Goal: Task Accomplishment & Management: Manage account settings

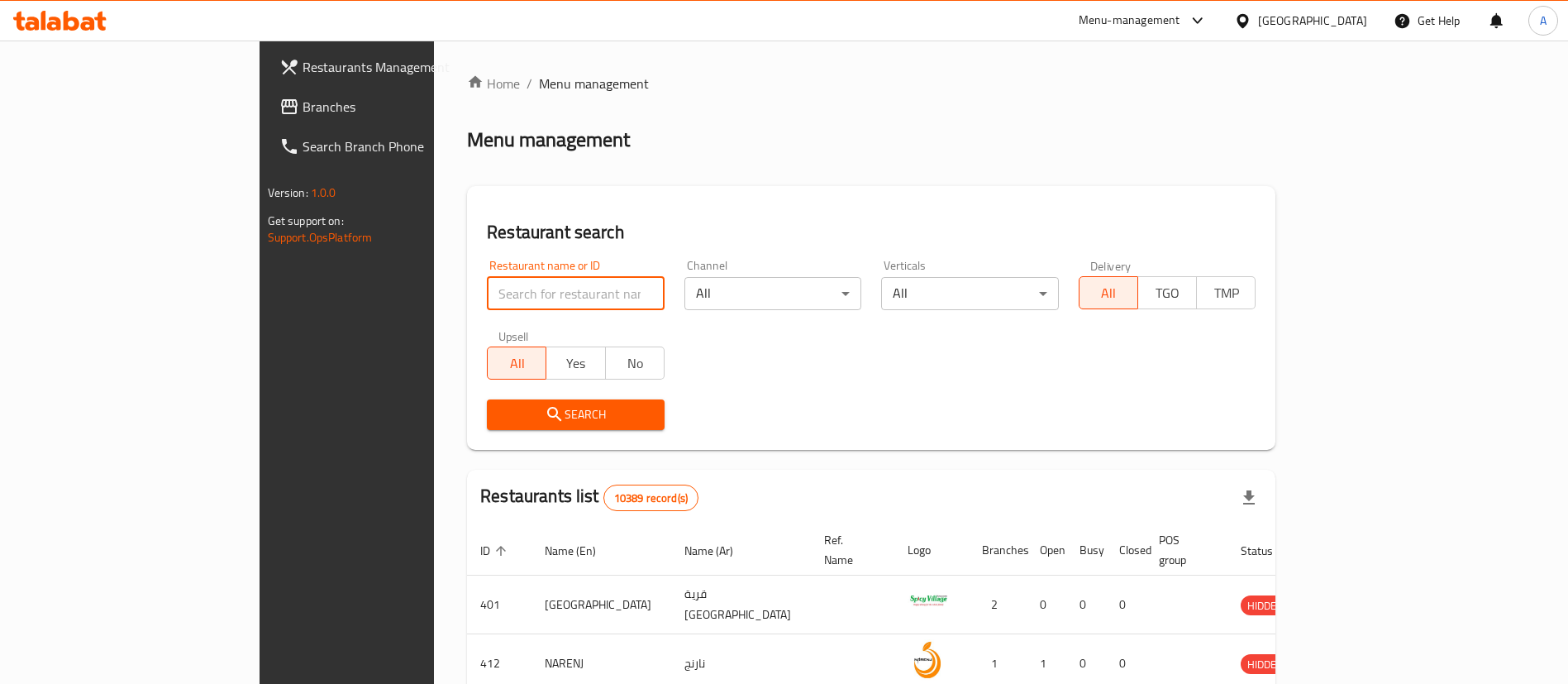
type input "b"
drag, startPoint x: 1164, startPoint y: 167, endPoint x: 223, endPoint y: 324, distance: 954.0
click at [1162, 167] on div "Home / Menu management Menu management Restaurant search Restaurant name or ID …" at bounding box center [871, 603] width 808 height 1058
click at [487, 291] on input "search" at bounding box center [576, 292] width 178 height 33
type input "[PERSON_NAME]'s Bagels"
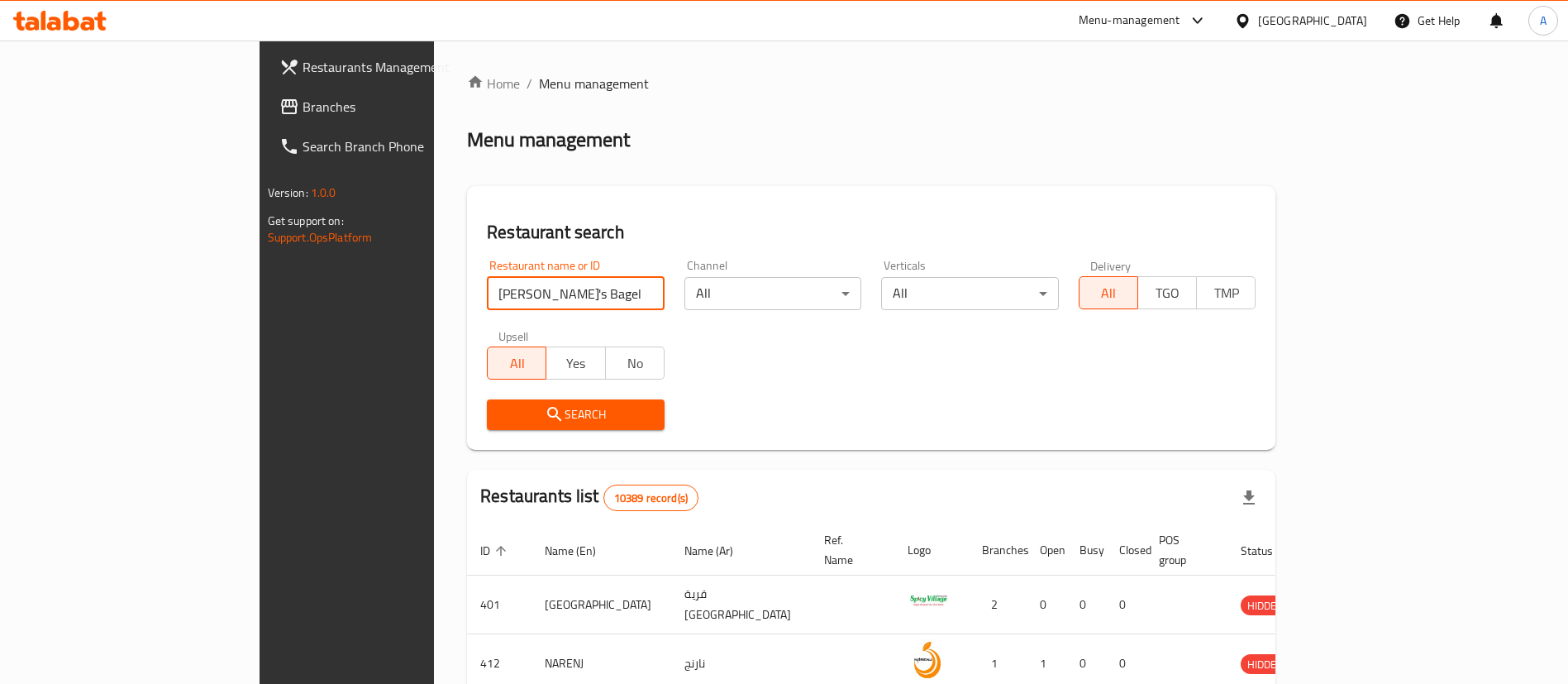
click button "Search" at bounding box center [576, 414] width 178 height 31
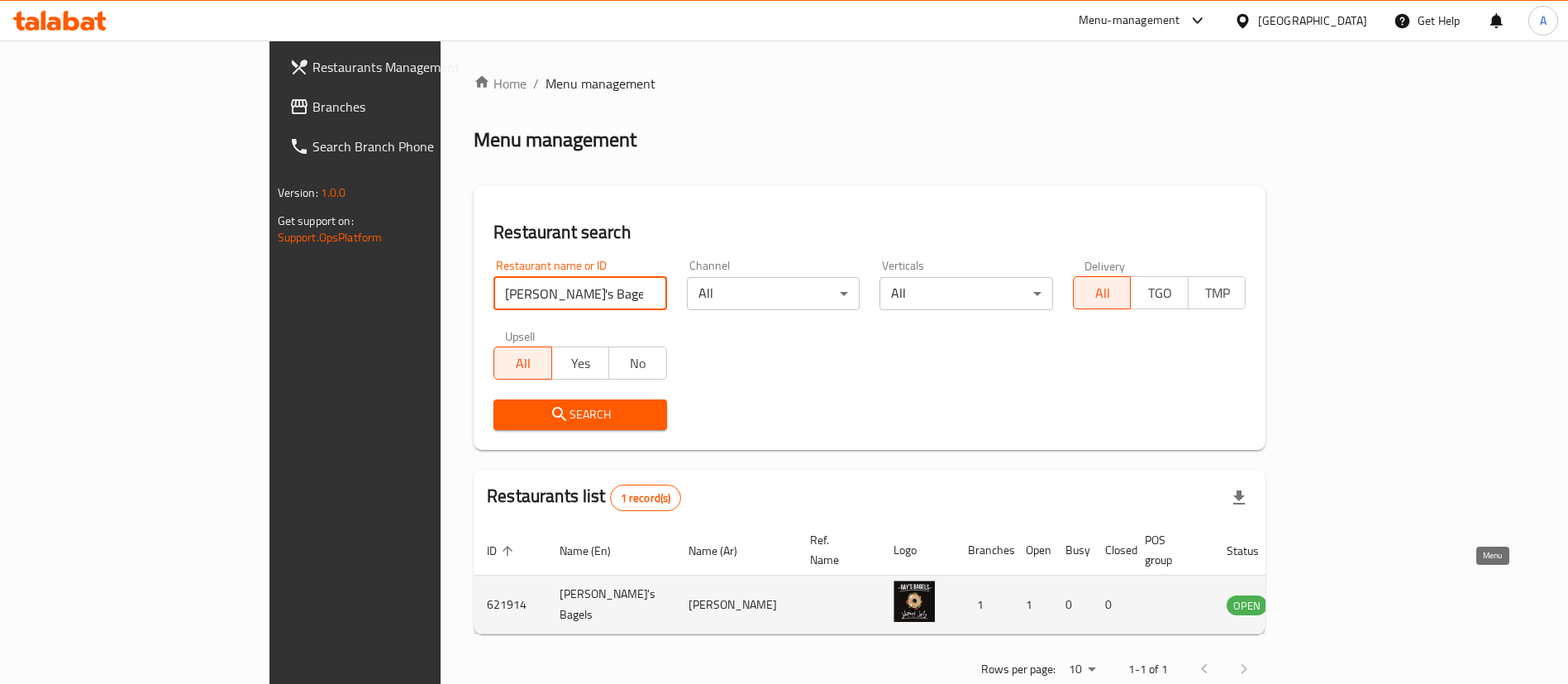
click at [1333, 599] on icon "enhanced table" at bounding box center [1323, 606] width 18 height 14
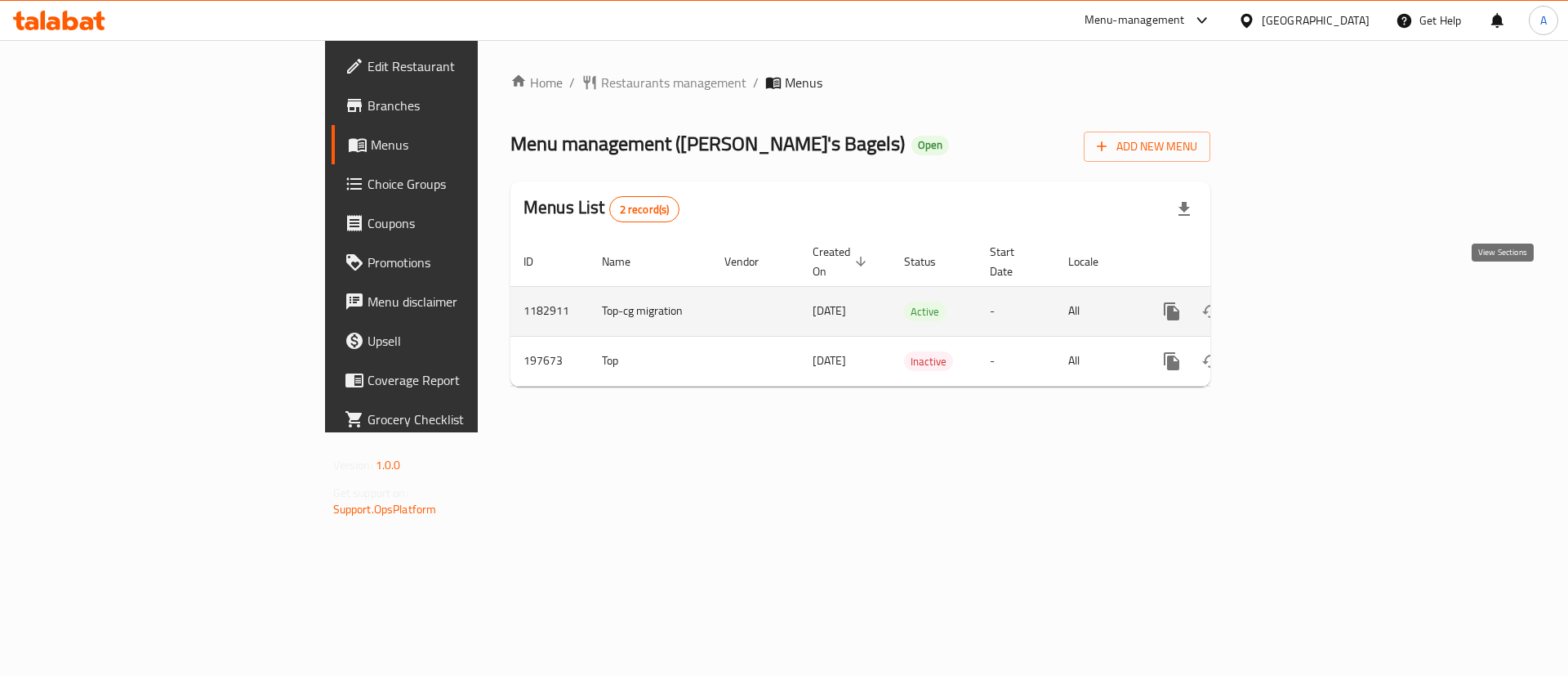
click at [1309, 299] on link "enhanced table" at bounding box center [1289, 311] width 39 height 39
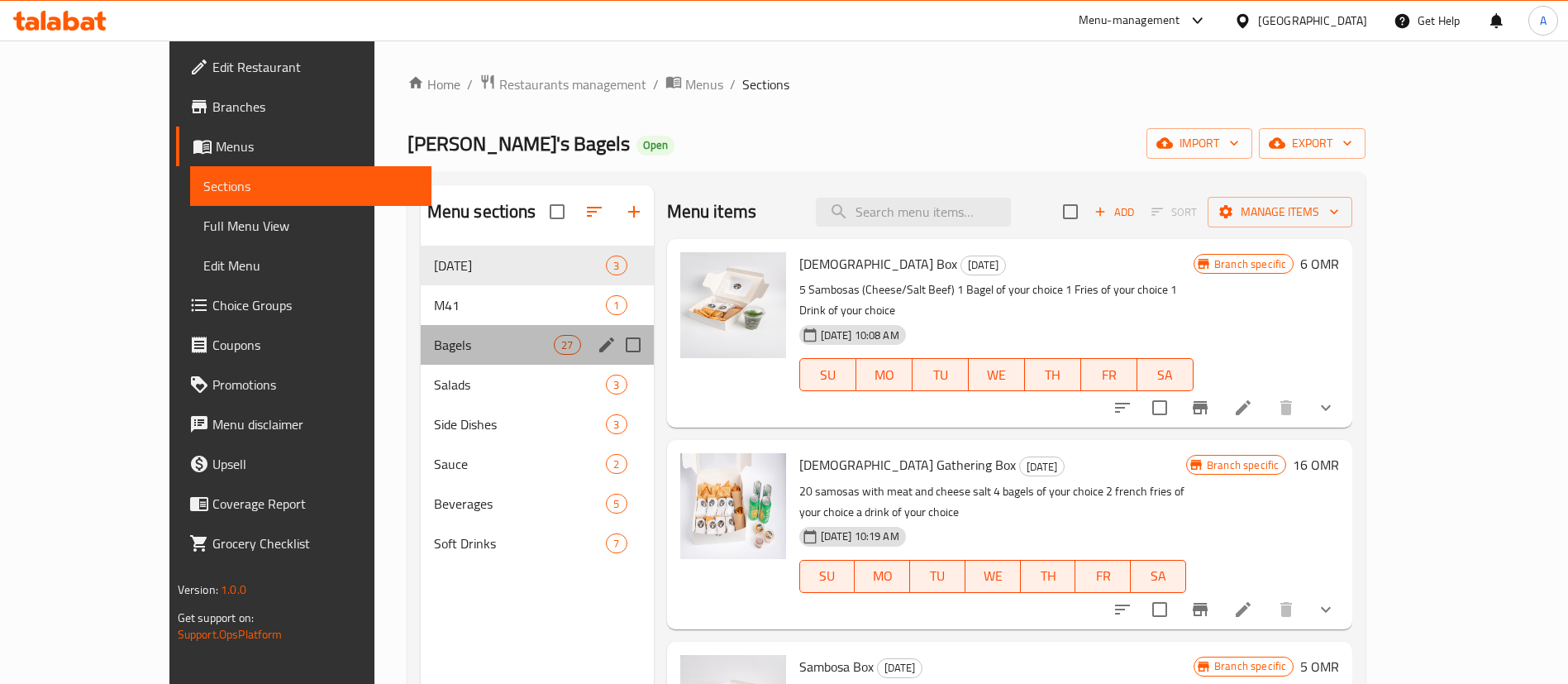
click at [421, 358] on div "Bagels 27" at bounding box center [536, 345] width 233 height 39
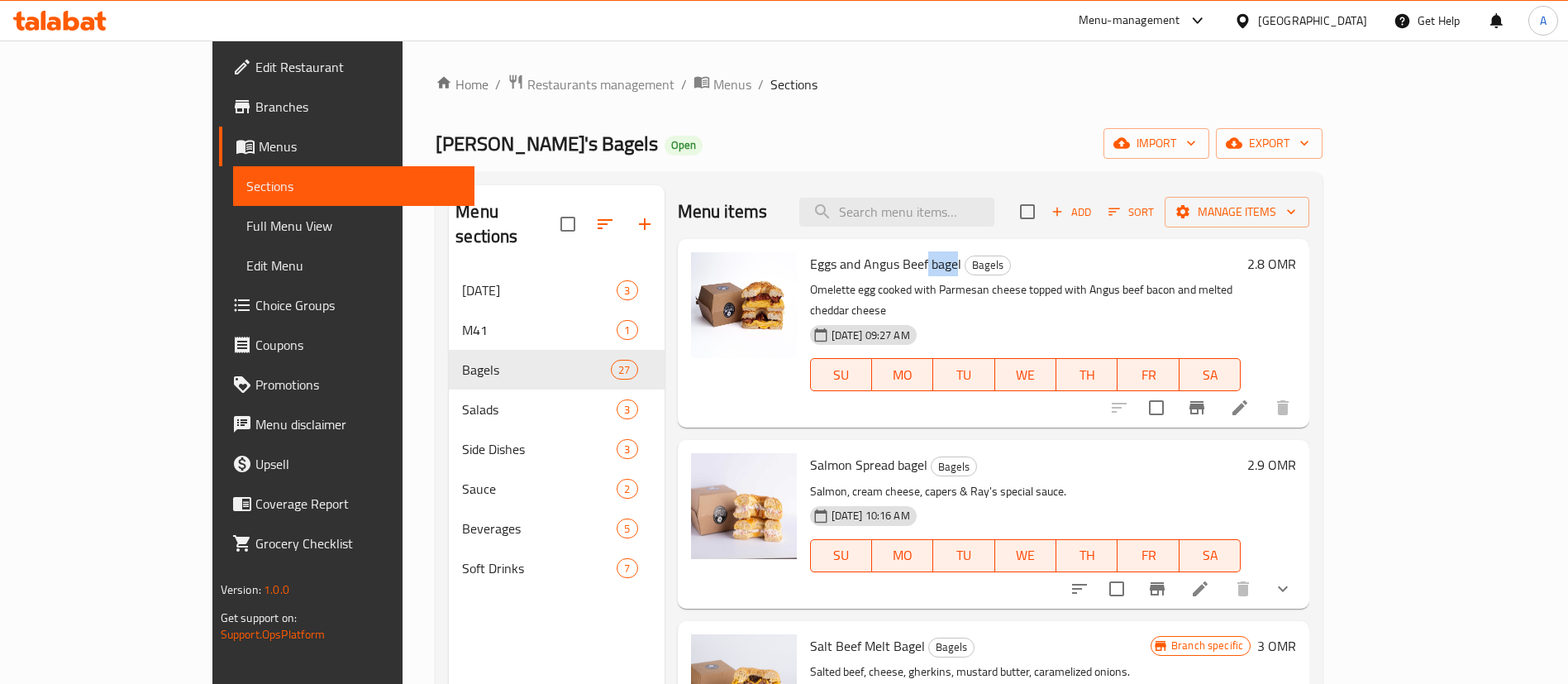
drag, startPoint x: 875, startPoint y: 262, endPoint x: 905, endPoint y: 262, distance: 30.0
click at [905, 262] on span "Eggs and Angus Beef bagel" at bounding box center [886, 264] width 151 height 25
copy span "bage"
click at [835, 232] on div "Menu items Add Sort Manage items" at bounding box center [993, 212] width 633 height 54
drag, startPoint x: 881, startPoint y: 261, endPoint x: 907, endPoint y: 264, distance: 26.2
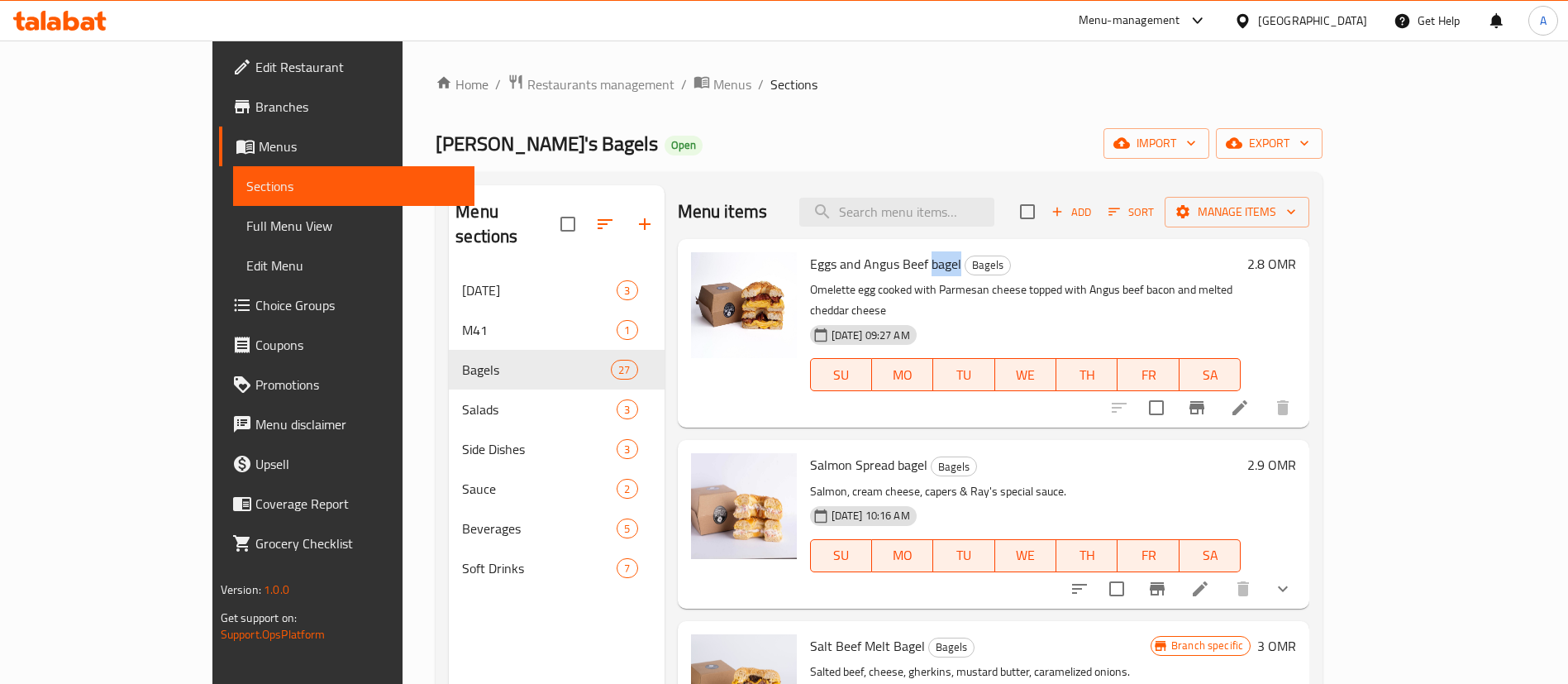
click at [907, 264] on h6 "Eggs and Angus Beef bagel Bagels" at bounding box center [1026, 264] width 432 height 23
copy span "bagel"
click at [634, 214] on icon "button" at bounding box center [644, 223] width 20 height 20
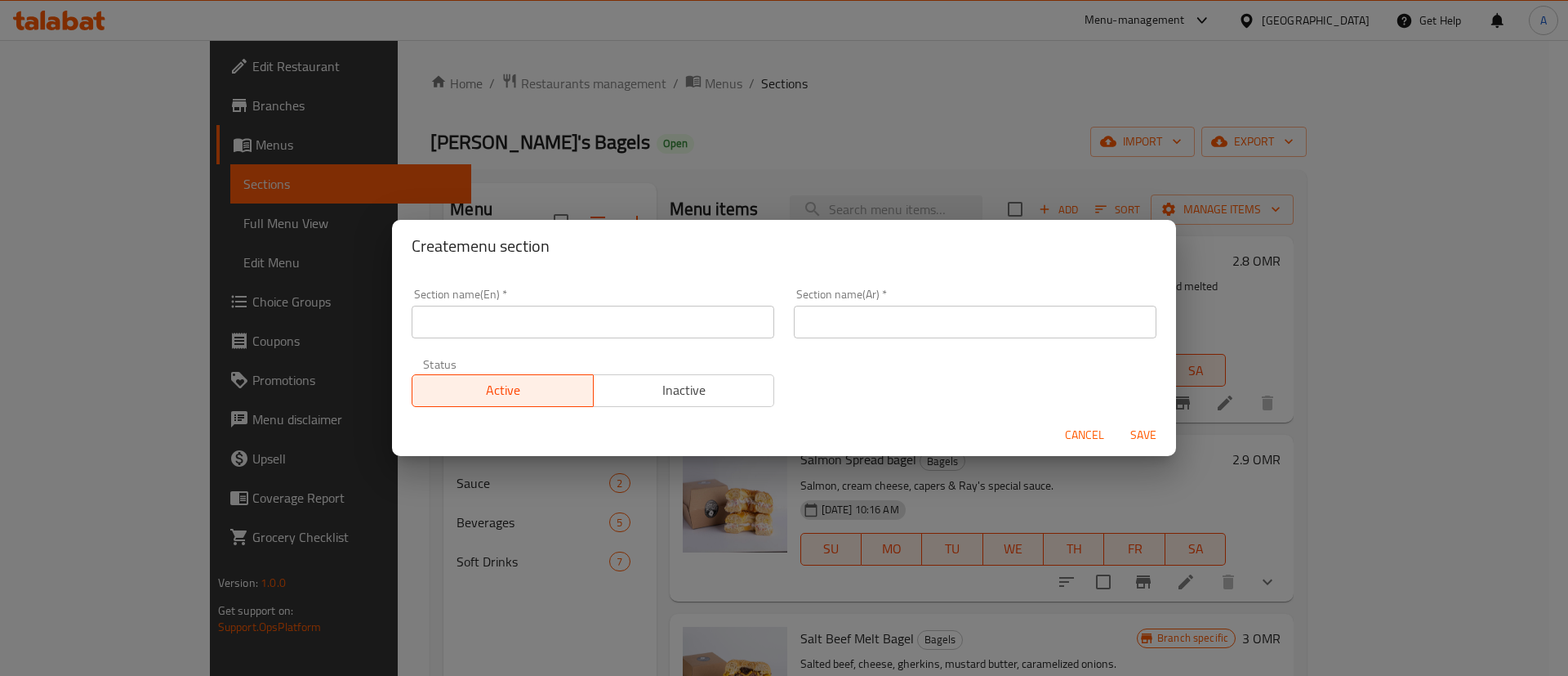
click at [535, 318] on input "text" at bounding box center [592, 321] width 363 height 32
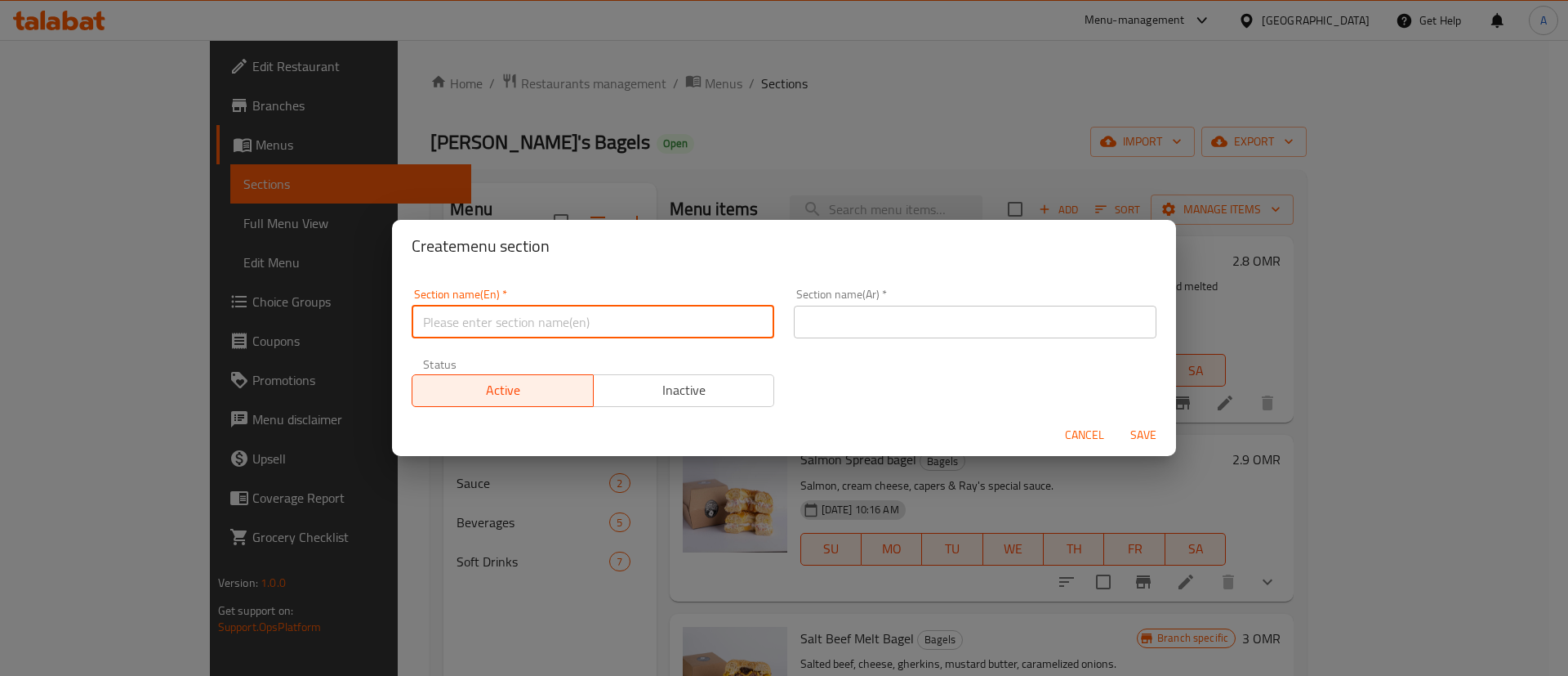
paste input "bagel"
drag, startPoint x: 429, startPoint y: 318, endPoint x: 421, endPoint y: 317, distance: 8.1
click at [414, 317] on input "bagels" at bounding box center [592, 321] width 363 height 32
click at [555, 323] on input "Bagels" at bounding box center [592, 321] width 363 height 32
type input "Bagels Combo"
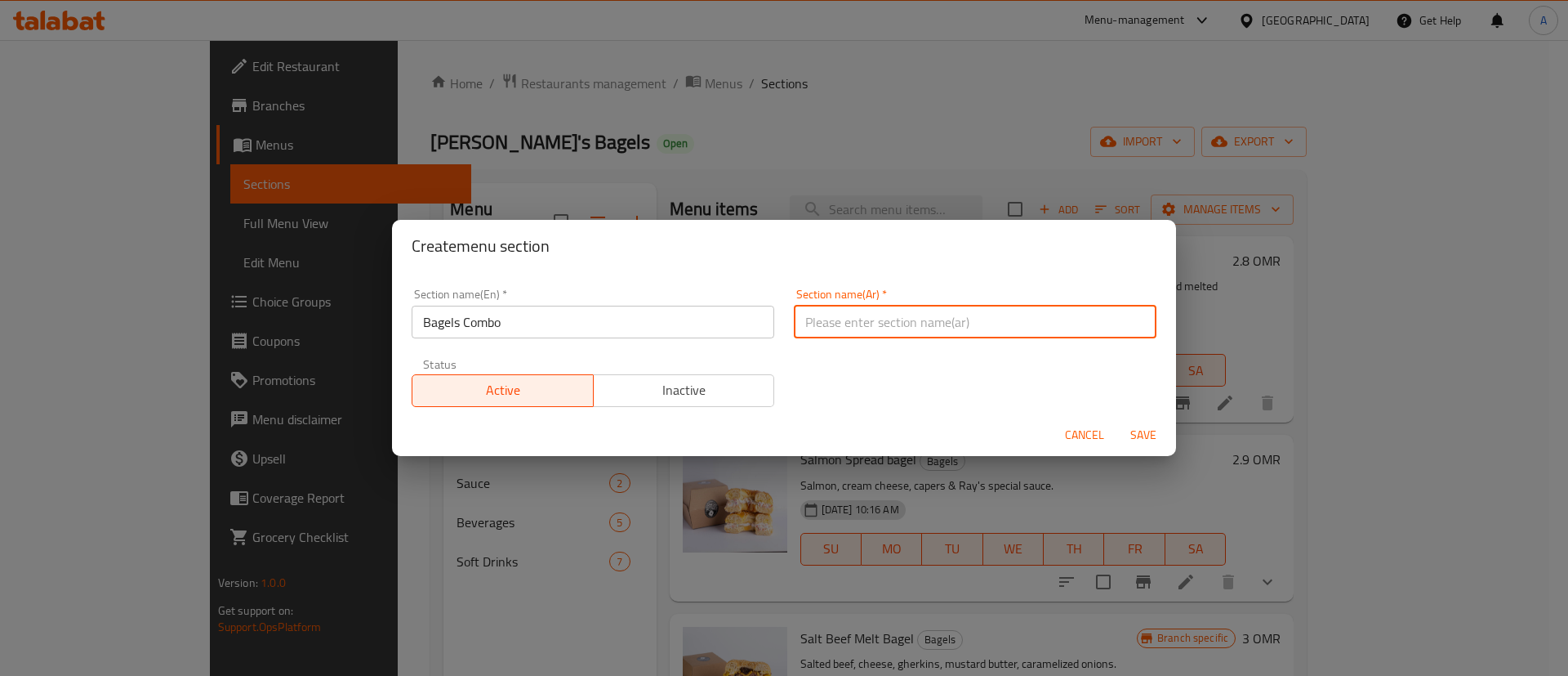
click at [863, 332] on input "text" at bounding box center [975, 321] width 363 height 32
type input ";"
type input "كومبو بيجل"
click at [1141, 441] on span "Save" at bounding box center [1143, 435] width 39 height 20
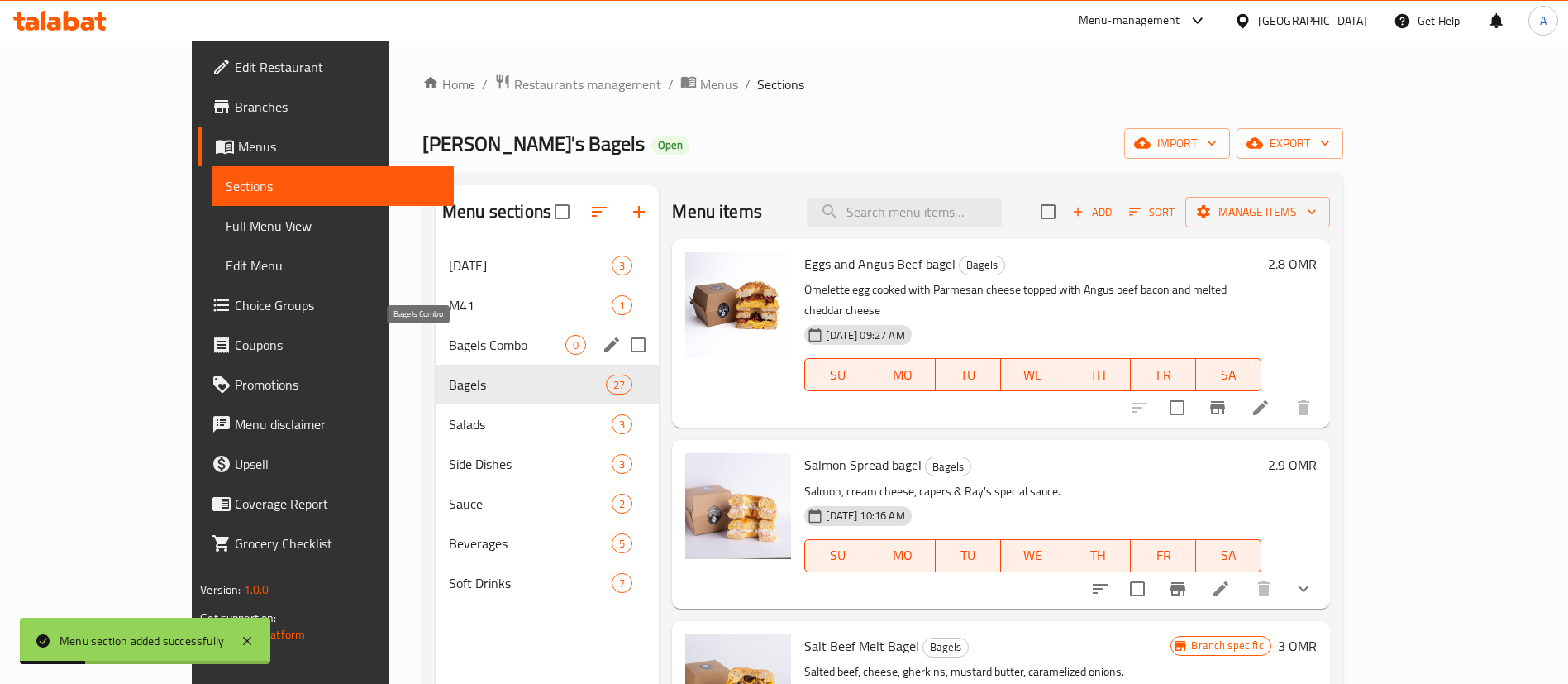
click at [449, 338] on span "Bagels Combo" at bounding box center [506, 344] width 117 height 20
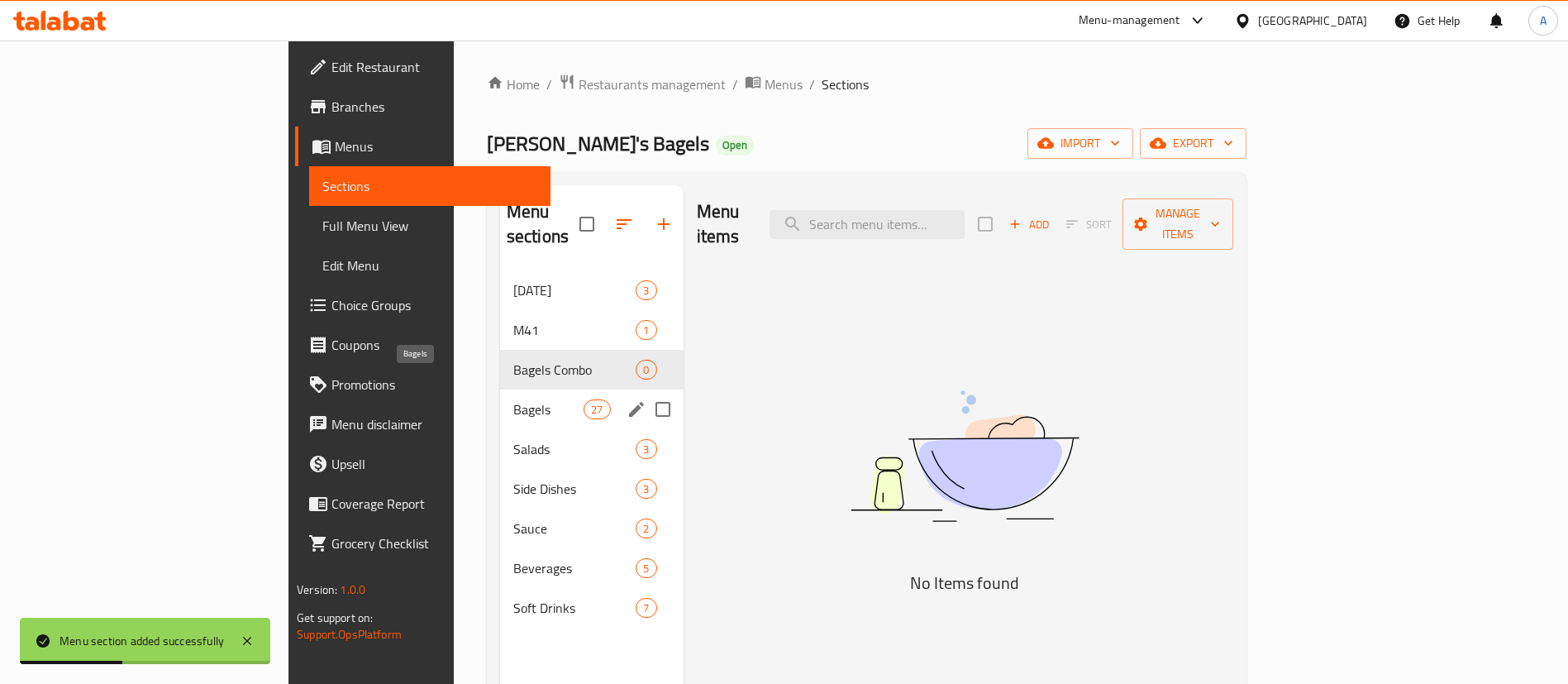
click at [513, 399] on span "Bagels" at bounding box center [548, 408] width 70 height 20
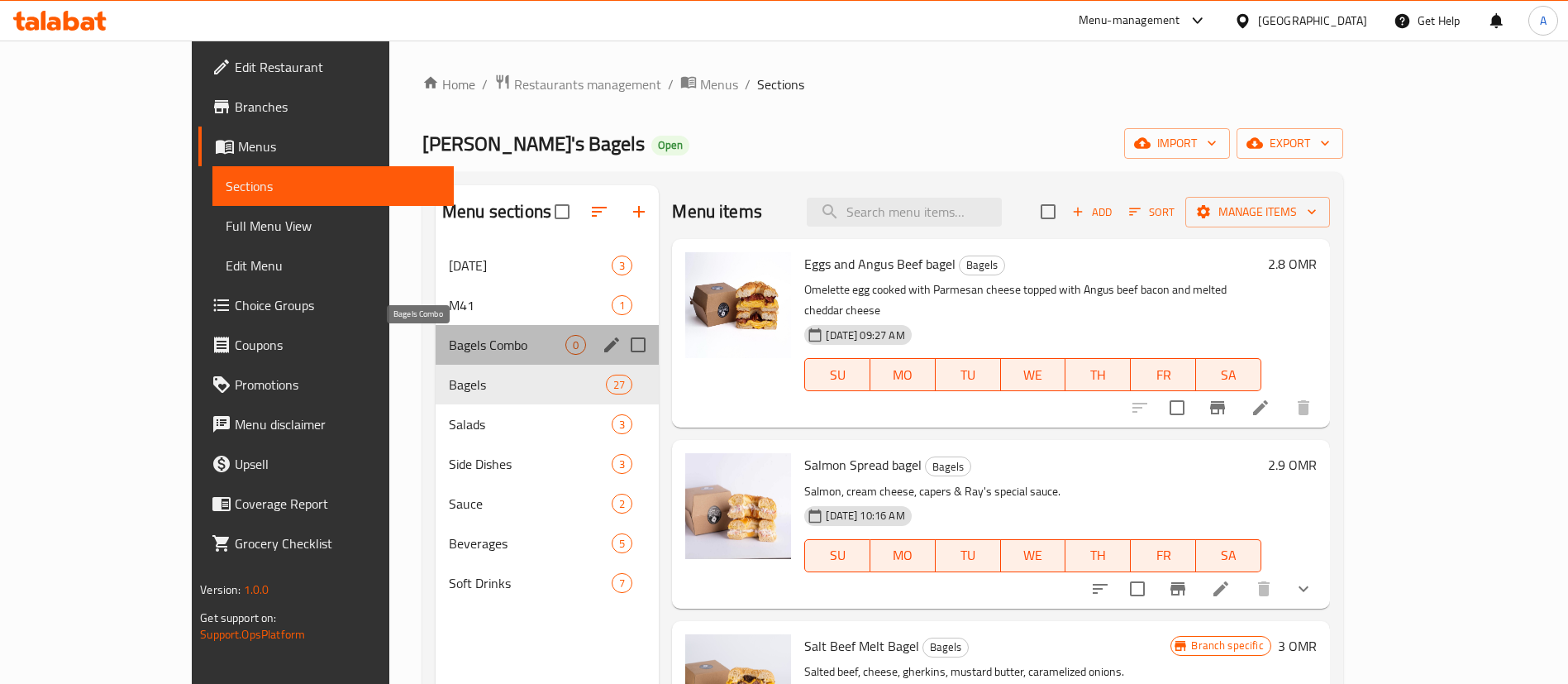
click at [449, 341] on span "Bagels Combo" at bounding box center [506, 344] width 117 height 20
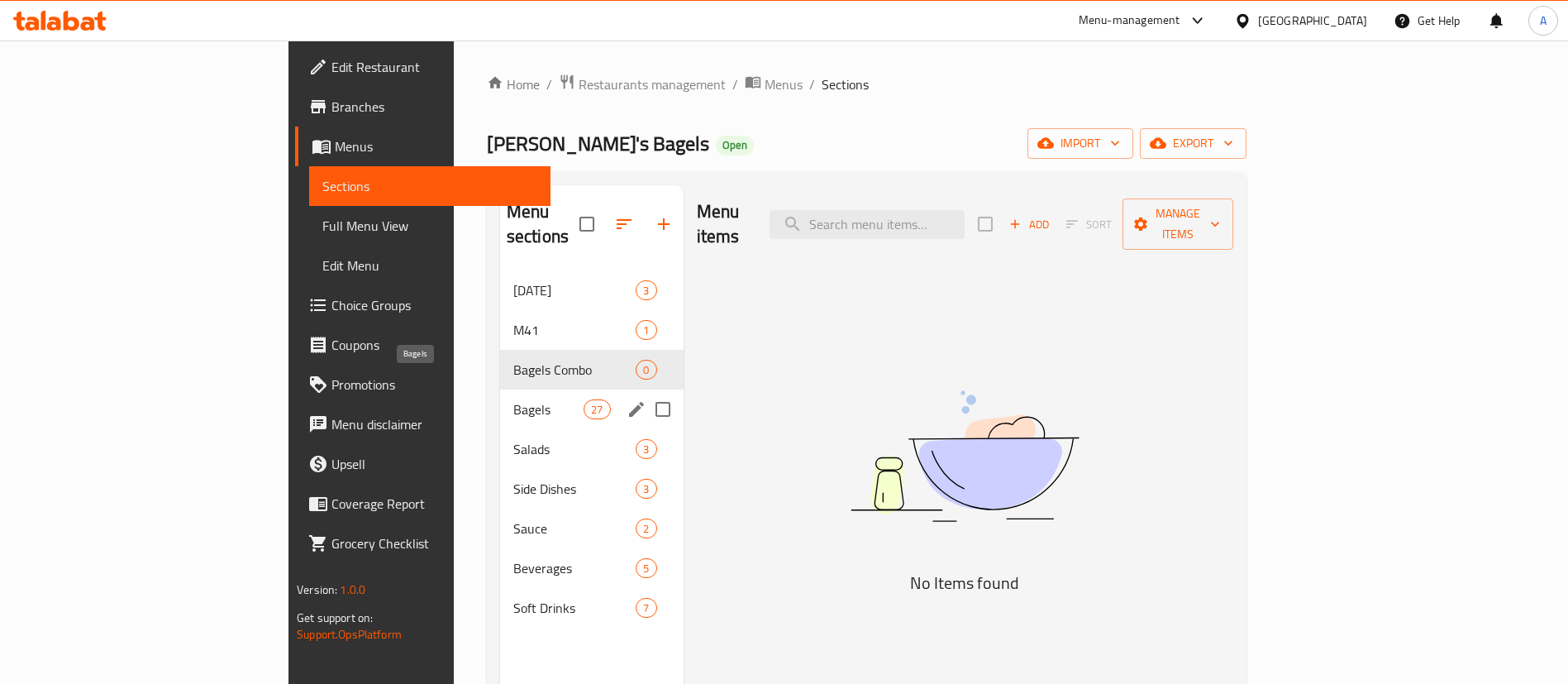
click at [513, 399] on span "Bagels" at bounding box center [548, 408] width 70 height 20
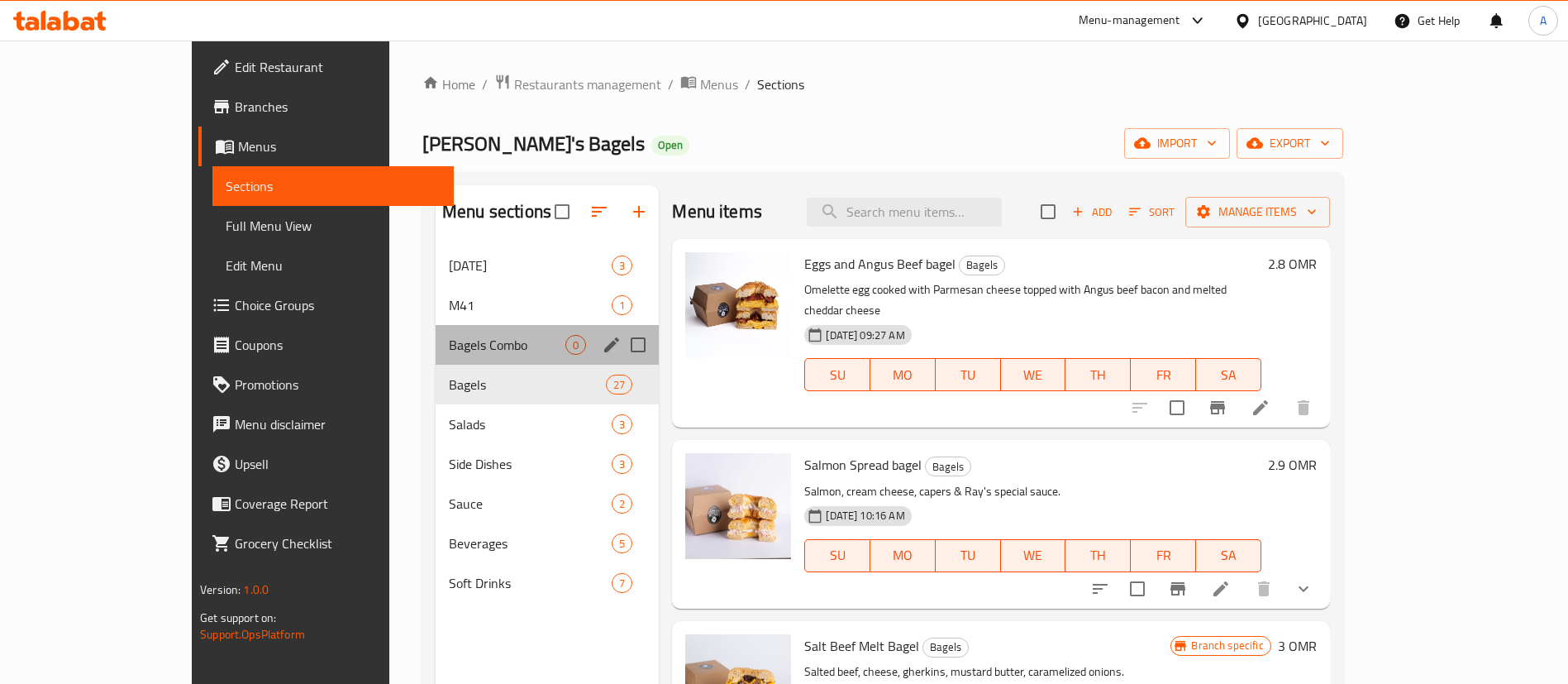
click at [449, 352] on span "Bagels Combo" at bounding box center [506, 344] width 117 height 20
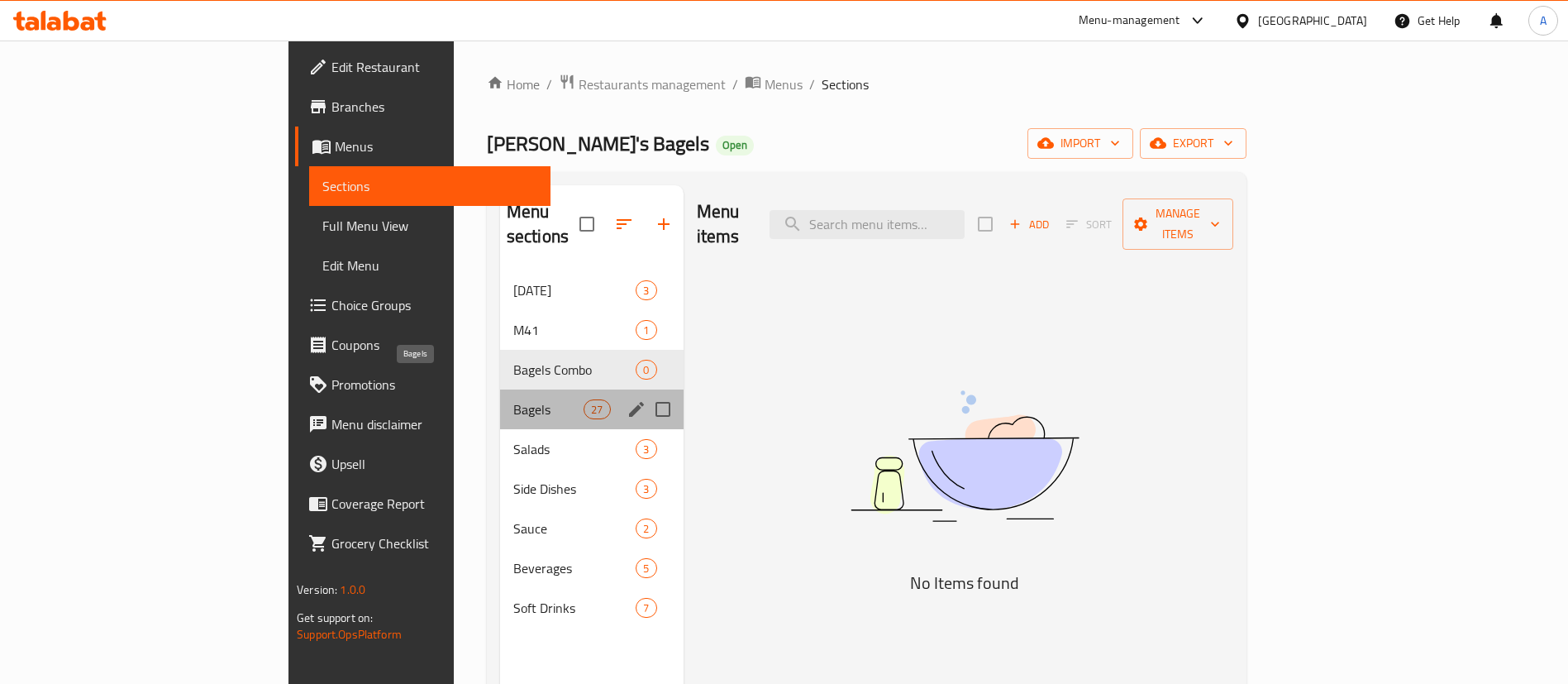
click at [513, 399] on span "Bagels" at bounding box center [548, 408] width 70 height 20
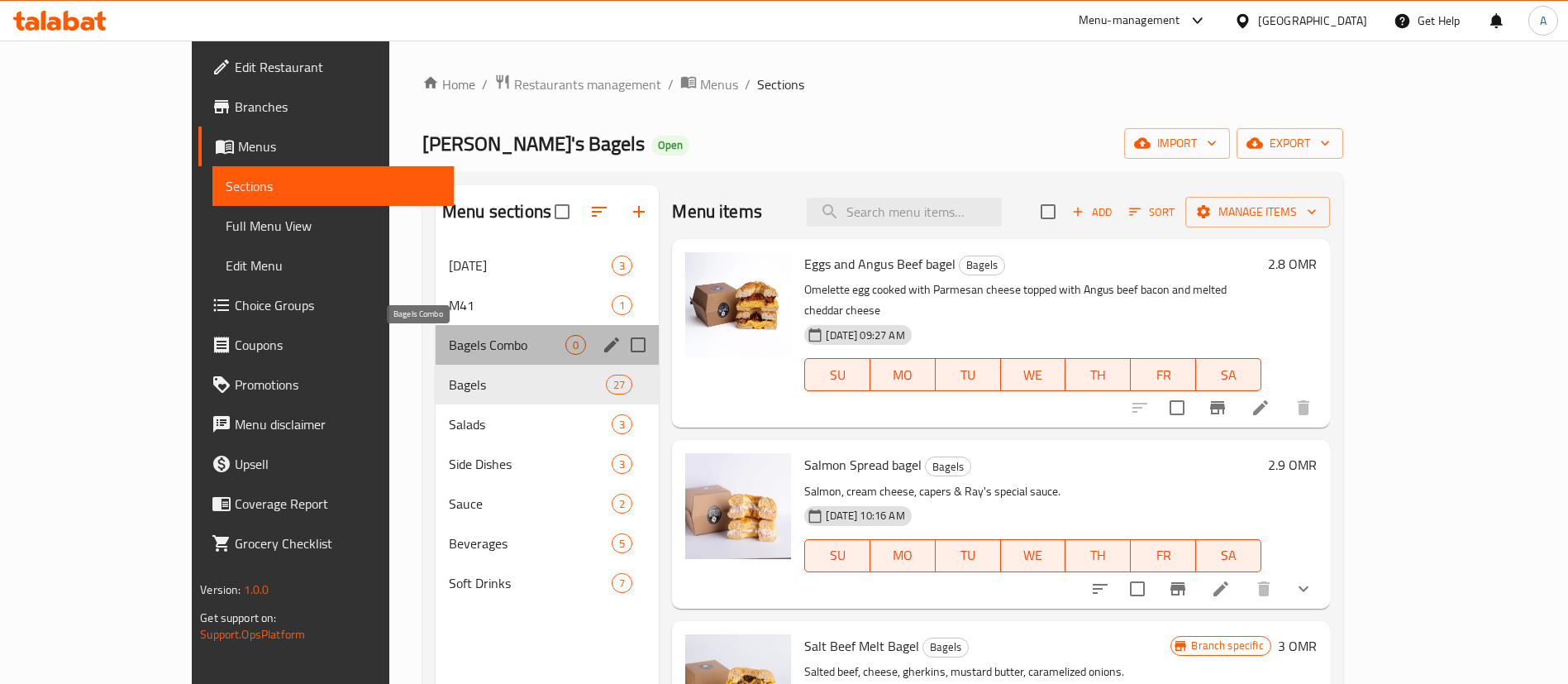
click at [449, 348] on span "Bagels Combo" at bounding box center [506, 344] width 117 height 20
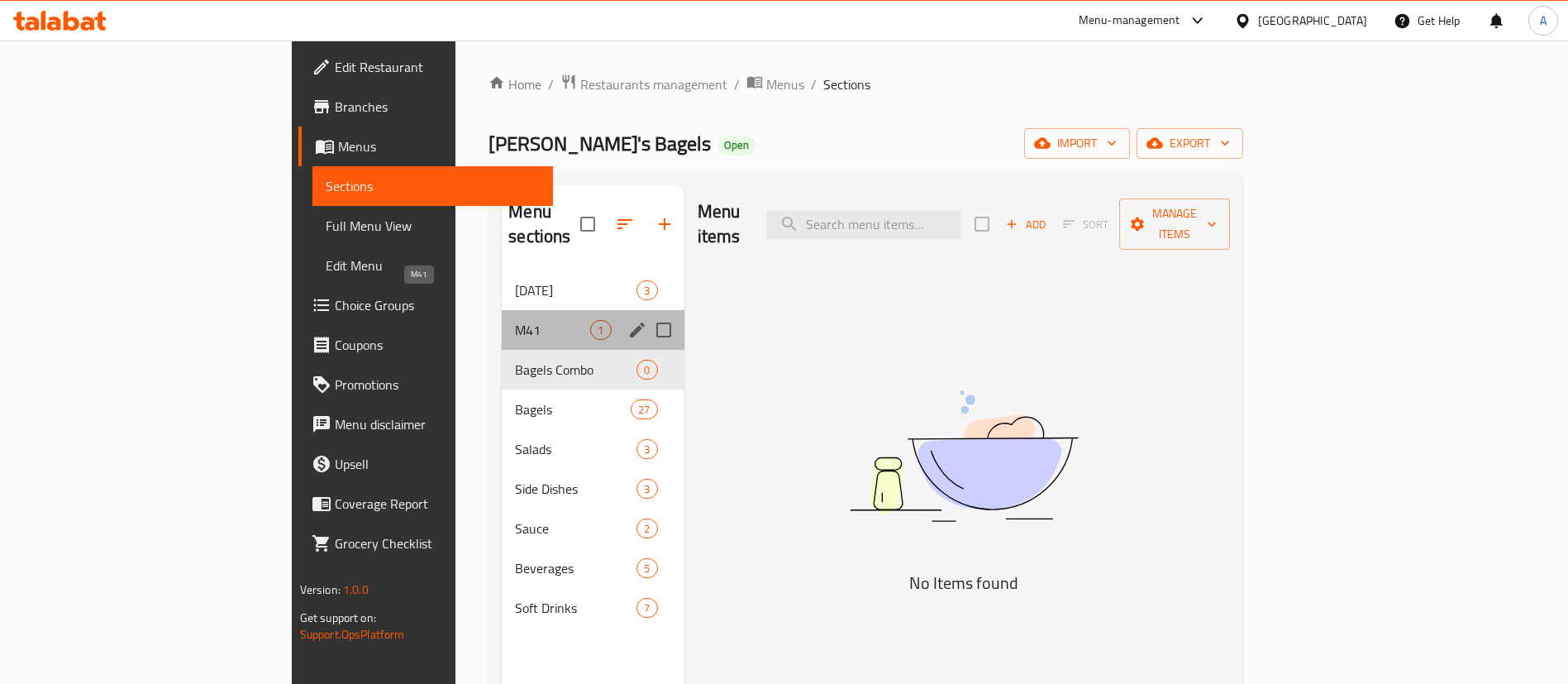
click at [515, 320] on span "M41" at bounding box center [552, 329] width 76 height 20
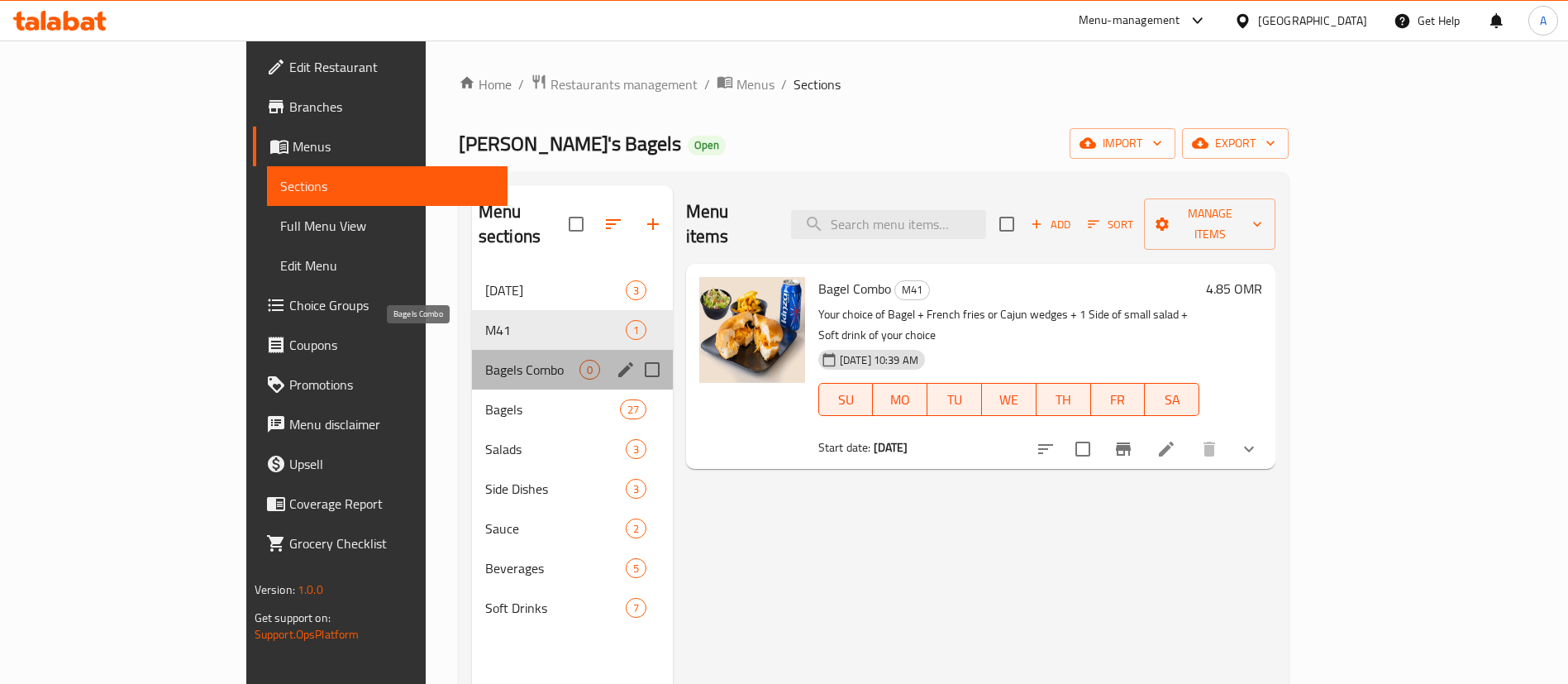
click at [485, 360] on span "Bagels Combo" at bounding box center [532, 369] width 94 height 20
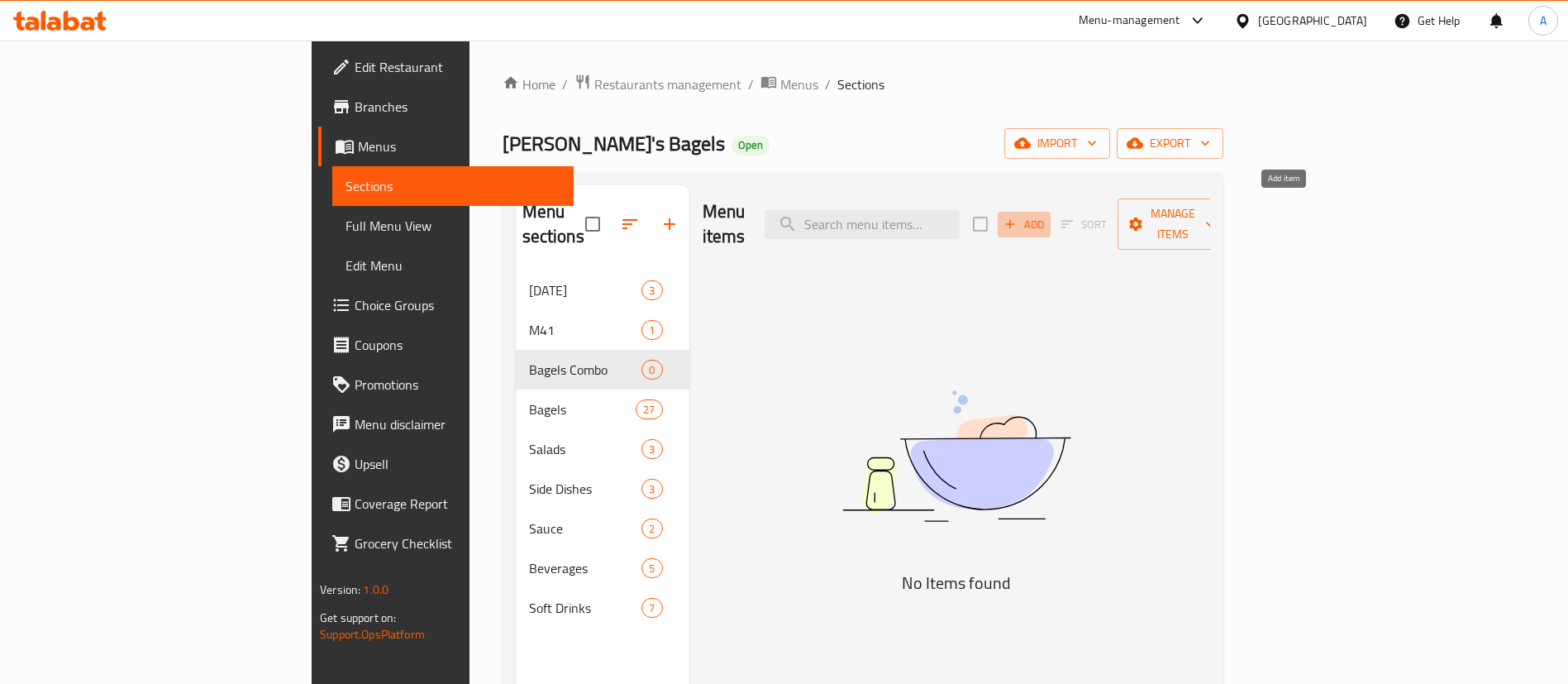
click at [1047, 215] on span "Add" at bounding box center [1024, 224] width 45 height 19
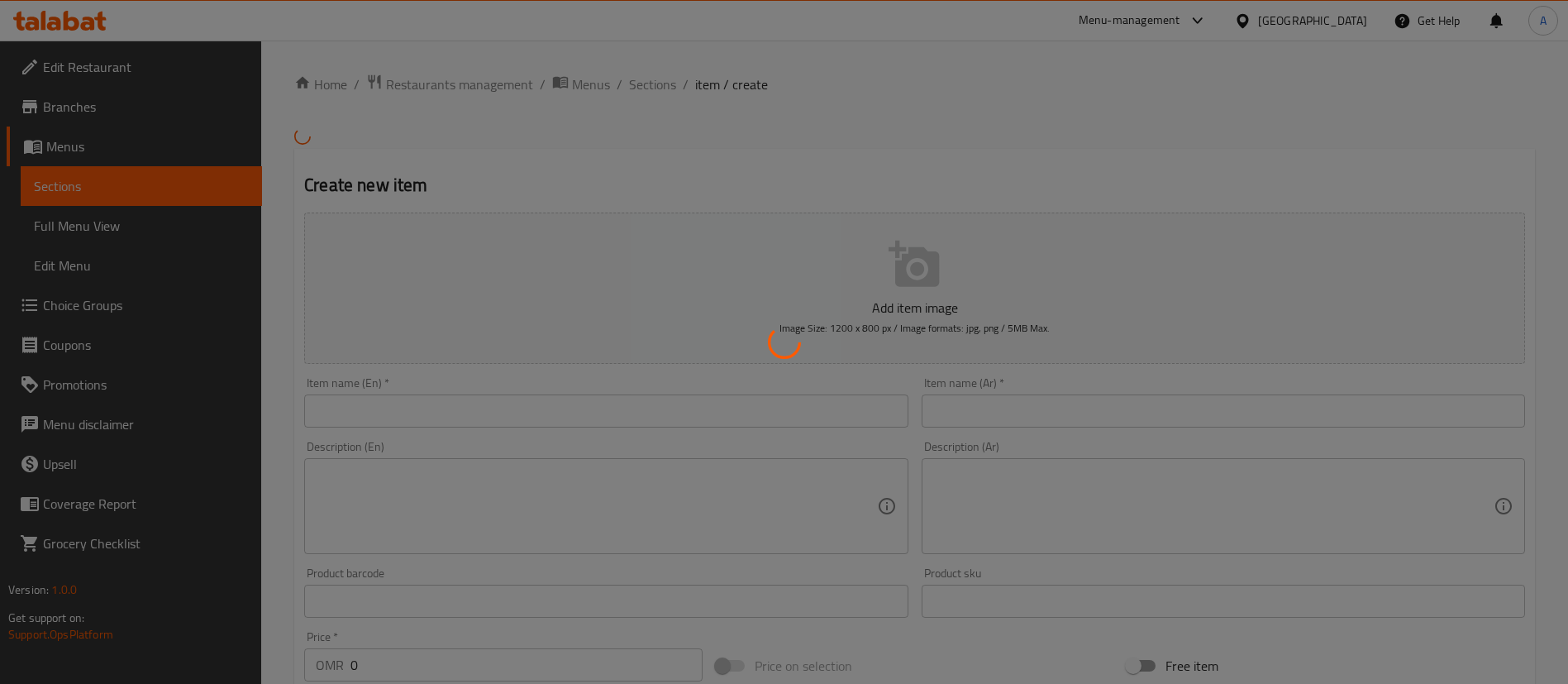
click at [662, 416] on div at bounding box center [784, 342] width 1568 height 684
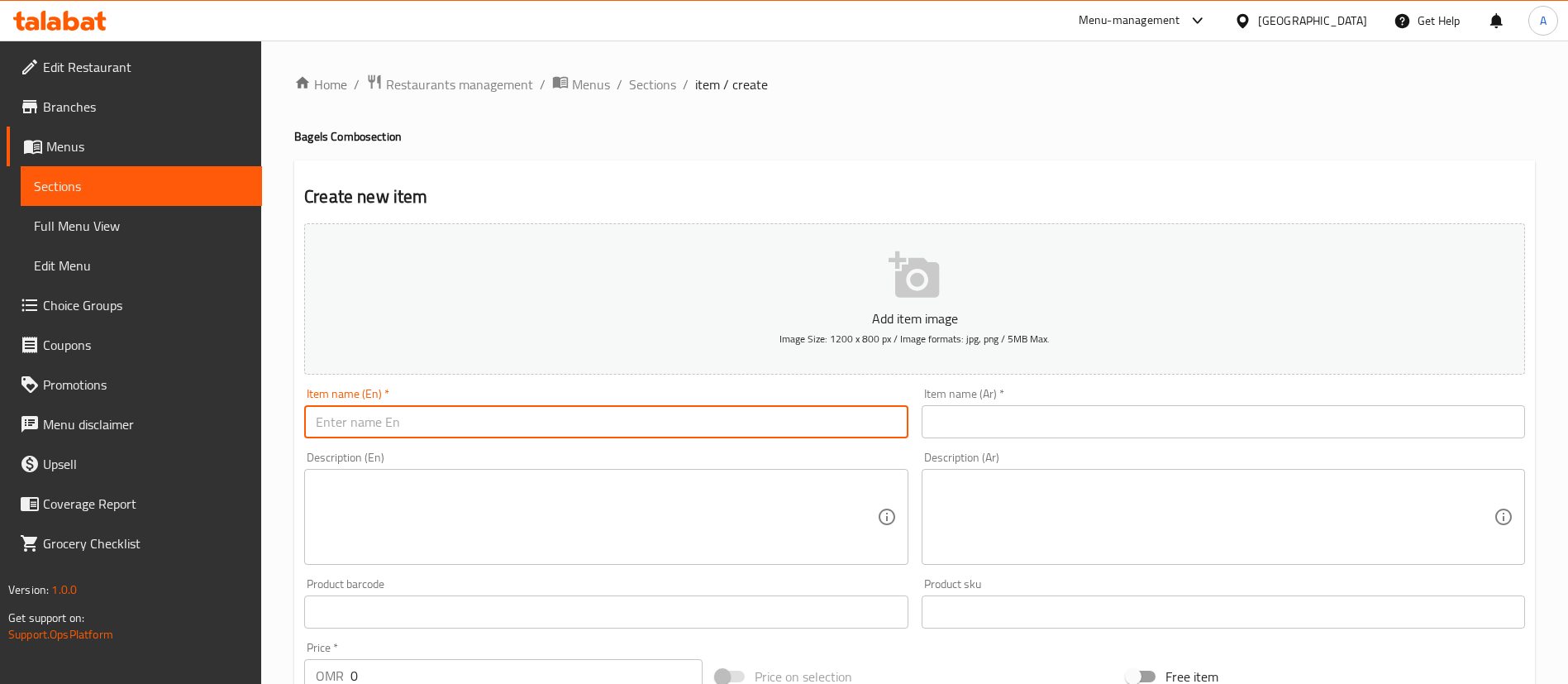
click at [660, 416] on input "text" at bounding box center [606, 421] width 604 height 33
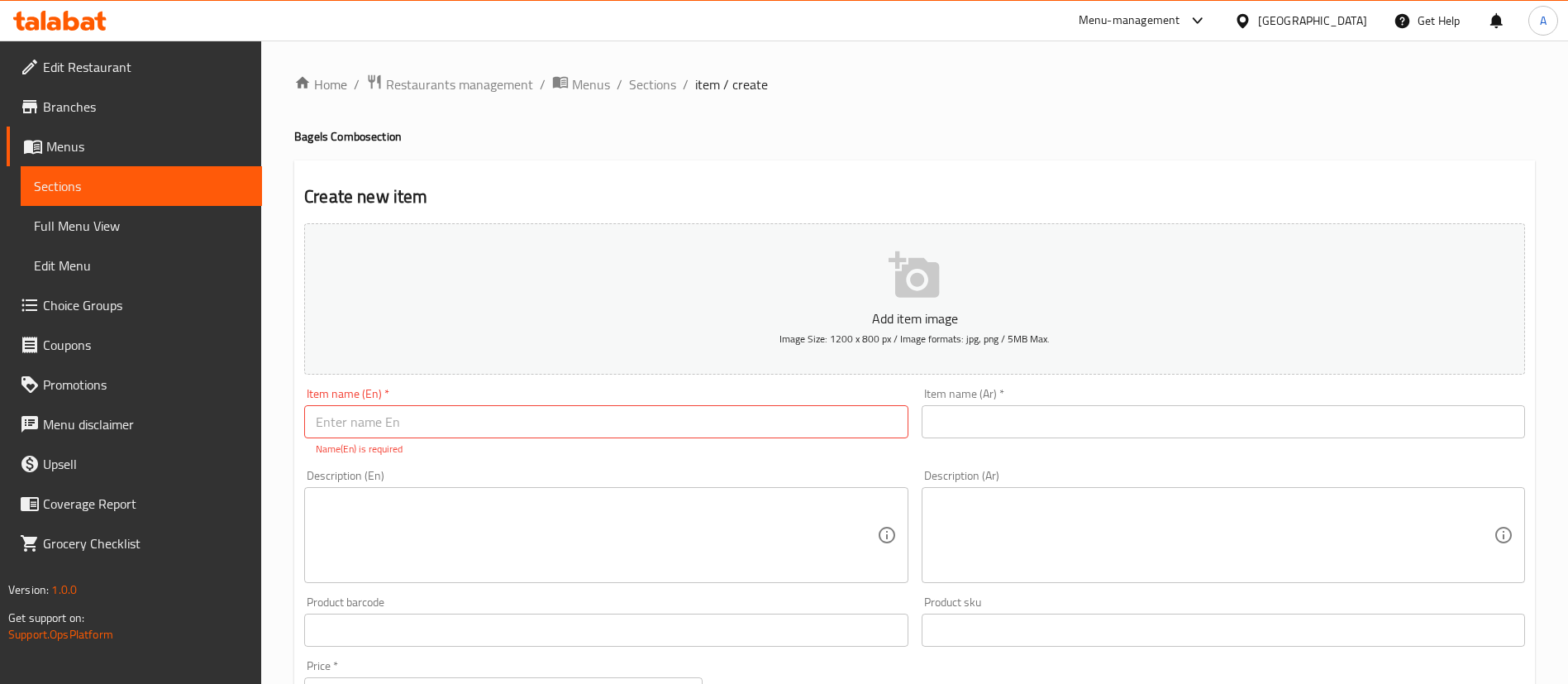
click at [920, 141] on h4 "Bagels Combo section" at bounding box center [915, 136] width 1241 height 17
click at [311, 139] on h4 "Bagels Combo section" at bounding box center [915, 136] width 1241 height 17
copy h4 "Bagels Combo section"
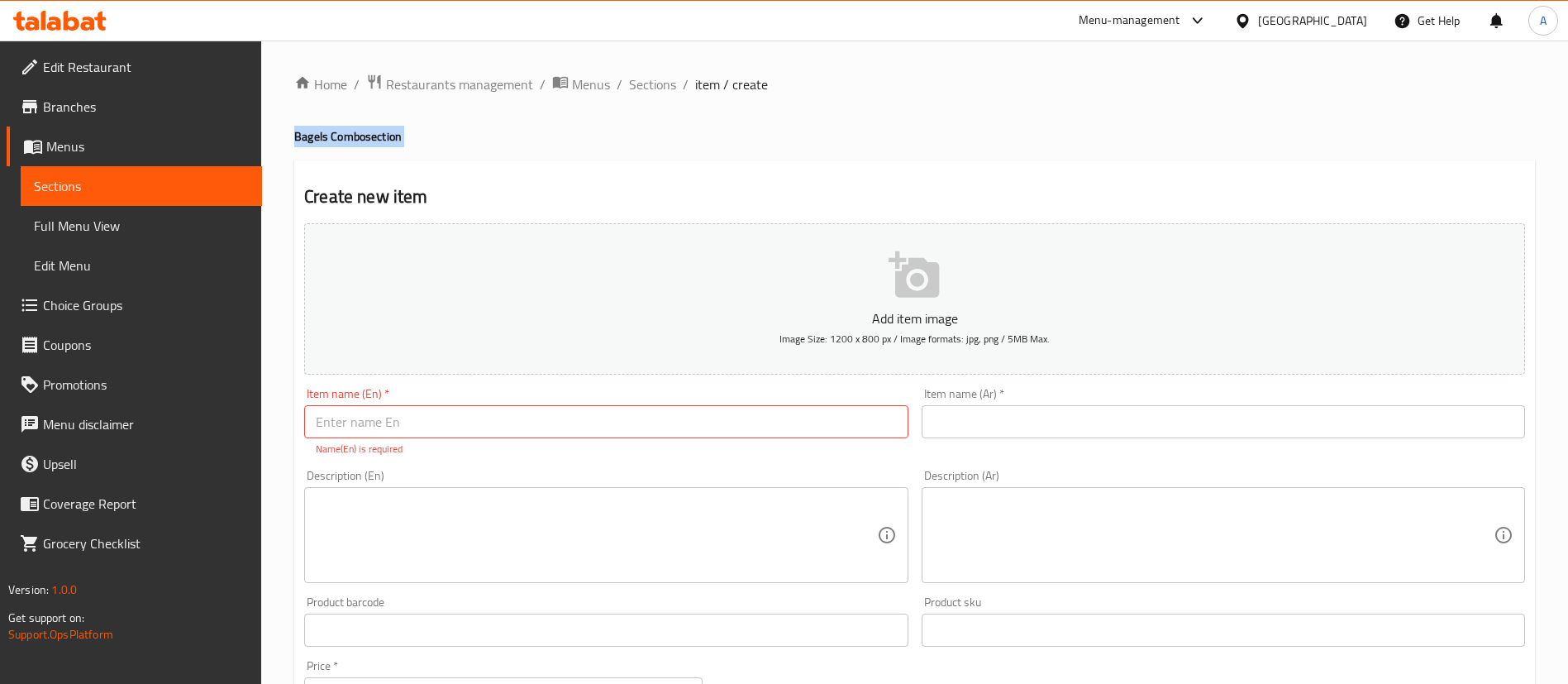
click at [306, 137] on h4 "Bagels Combo section" at bounding box center [915, 136] width 1241 height 17
click at [295, 134] on h4 "Bagels Combo section" at bounding box center [915, 136] width 1241 height 17
click at [306, 137] on h4 "Bagels Combo section" at bounding box center [915, 136] width 1241 height 17
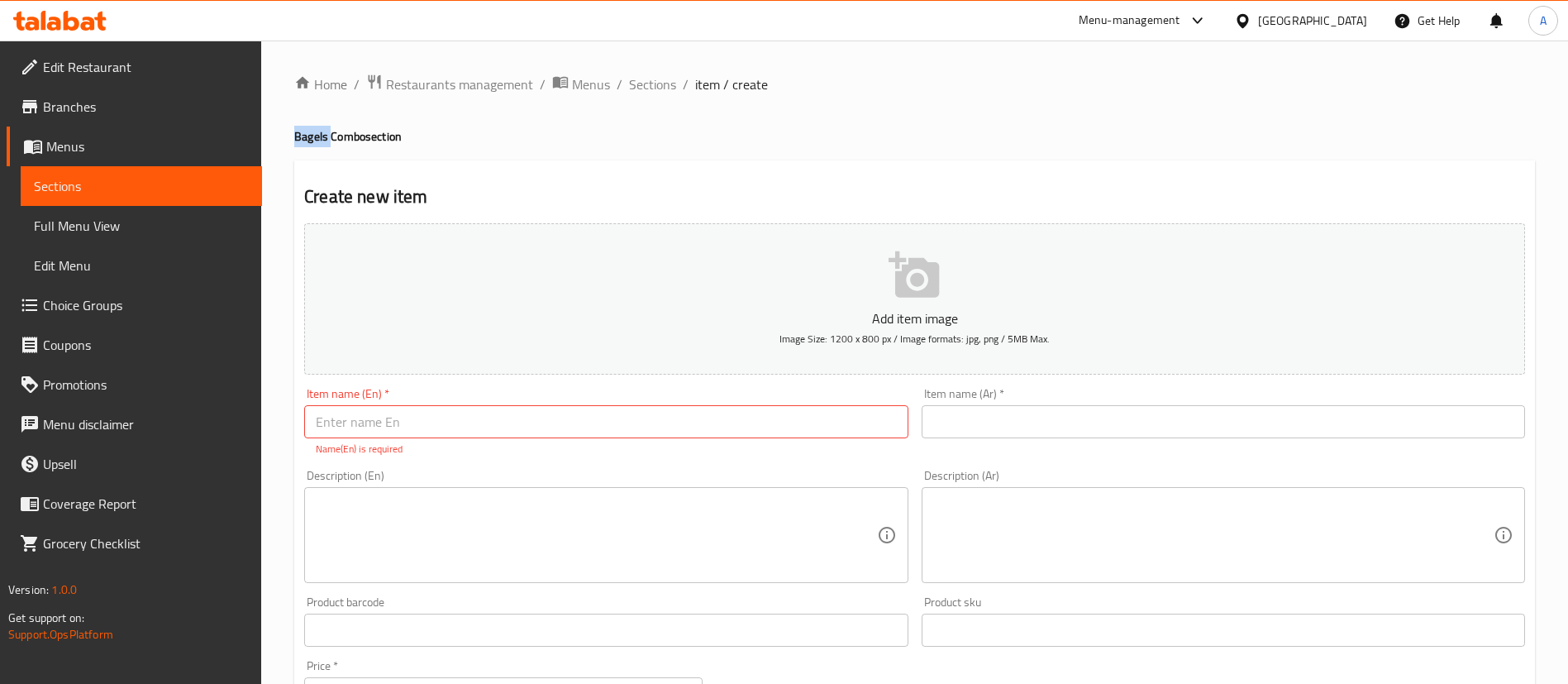
copy h4 "Bagels"
click at [455, 422] on input "text" at bounding box center [606, 421] width 604 height 33
paste input "Bagels"
click at [388, 420] on input "Bagel Meal for 1" at bounding box center [606, 421] width 604 height 33
click at [455, 420] on input "Bagel Meal For 1" at bounding box center [606, 421] width 604 height 33
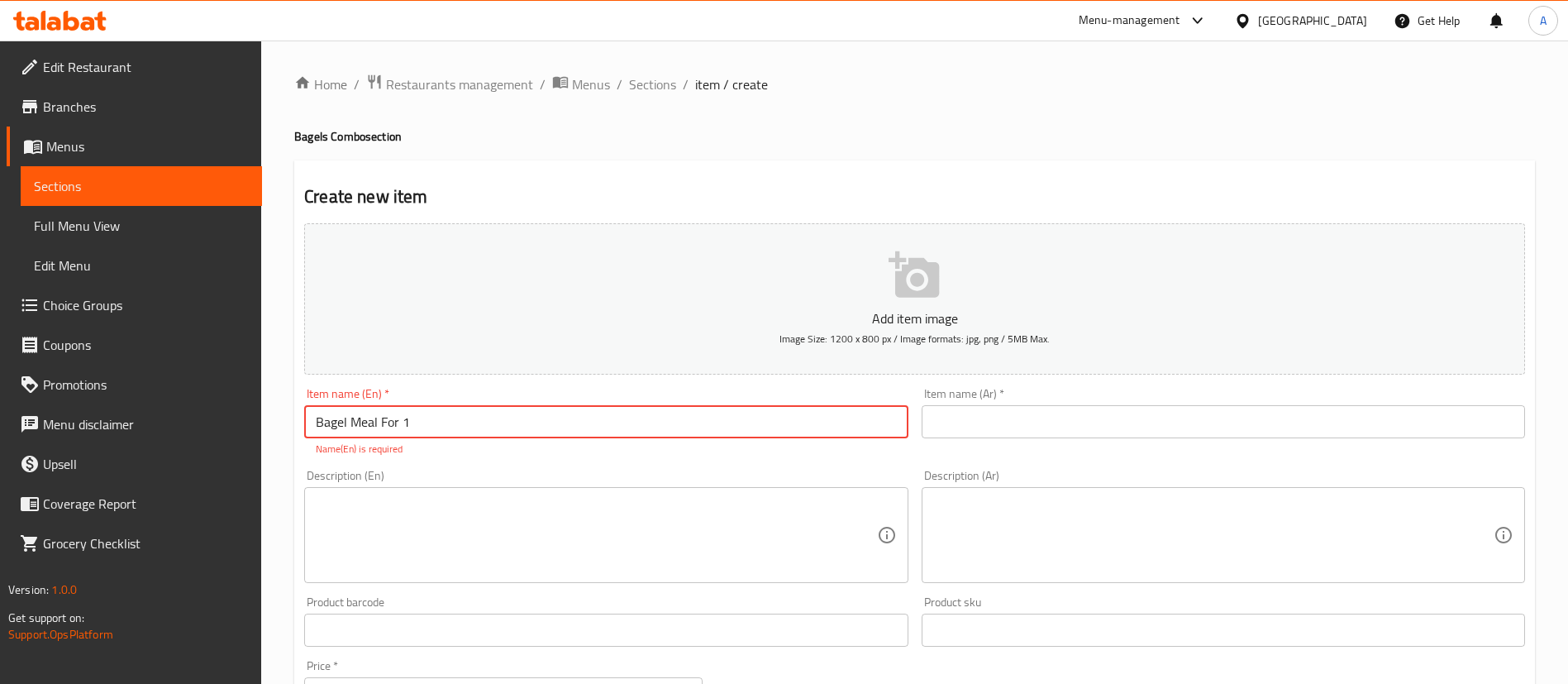
click at [455, 420] on input "Bagel Meal For 1" at bounding box center [606, 421] width 604 height 33
type input "Bagel Meal For 1"
click at [965, 408] on input "text" at bounding box center [1223, 421] width 604 height 33
paste input "وجبة الباجل لشخص واحد"
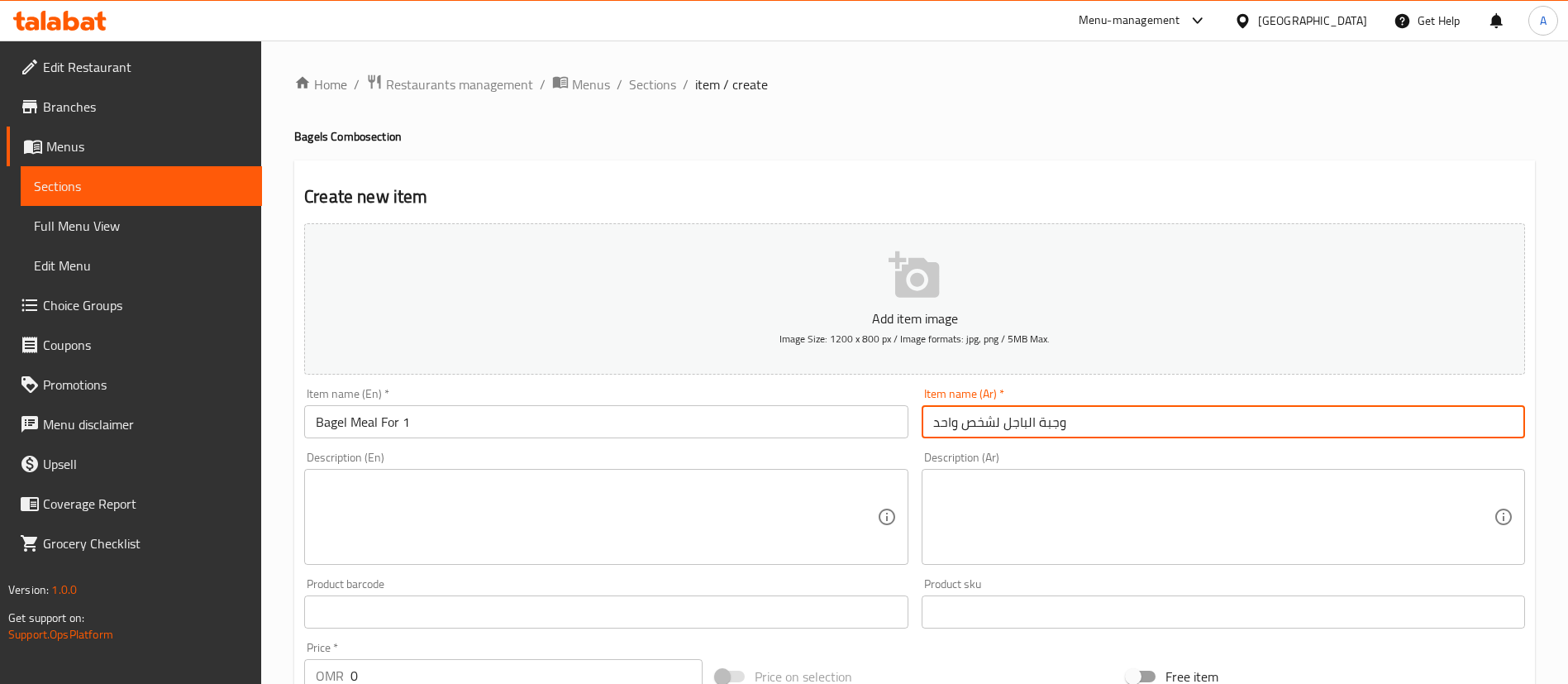
click at [1014, 426] on input "وجبة الباجل لشخص واحد" at bounding box center [1223, 421] width 604 height 33
type input "وجبة بيجل لشخص واحد"
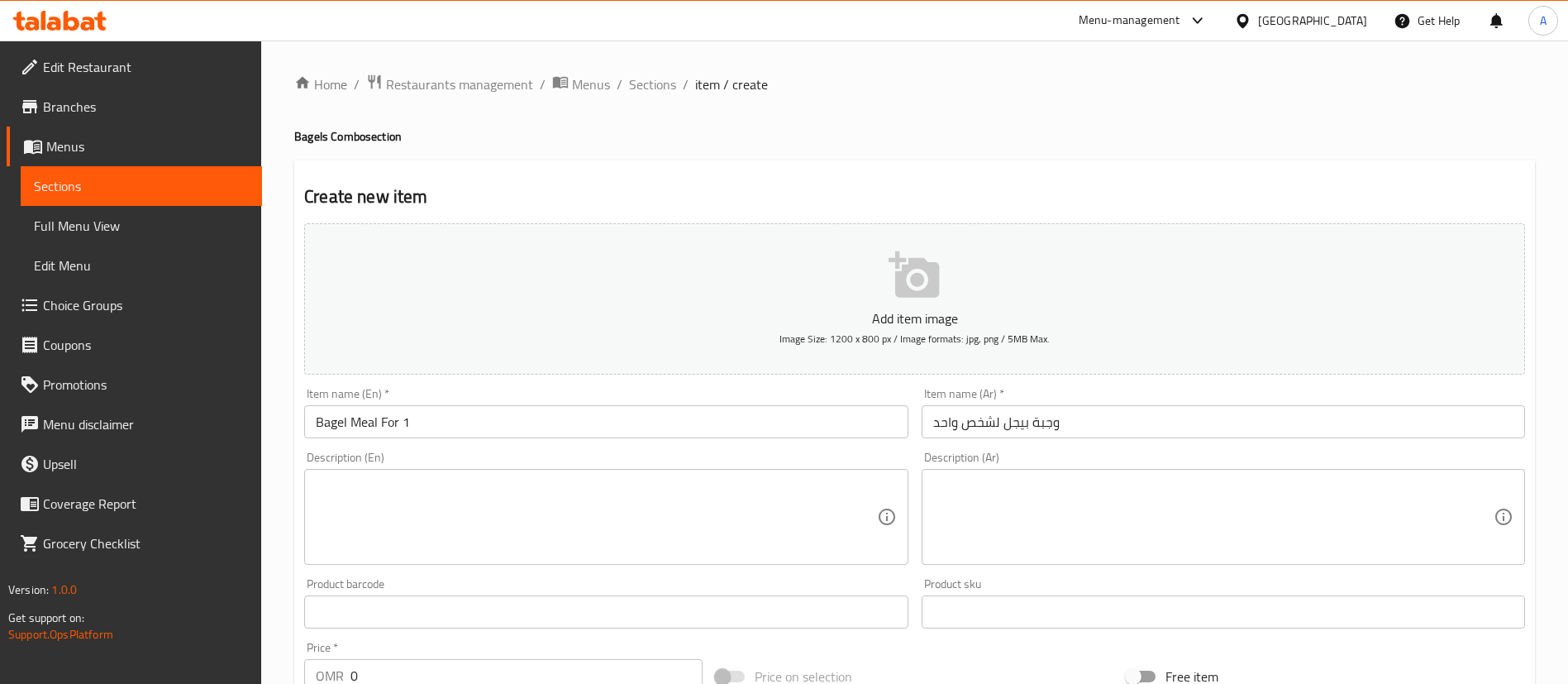
click at [954, 116] on div "Home / Restaurants management / Menus / Sections / item / create Bagels Combo s…" at bounding box center [915, 605] width 1241 height 1062
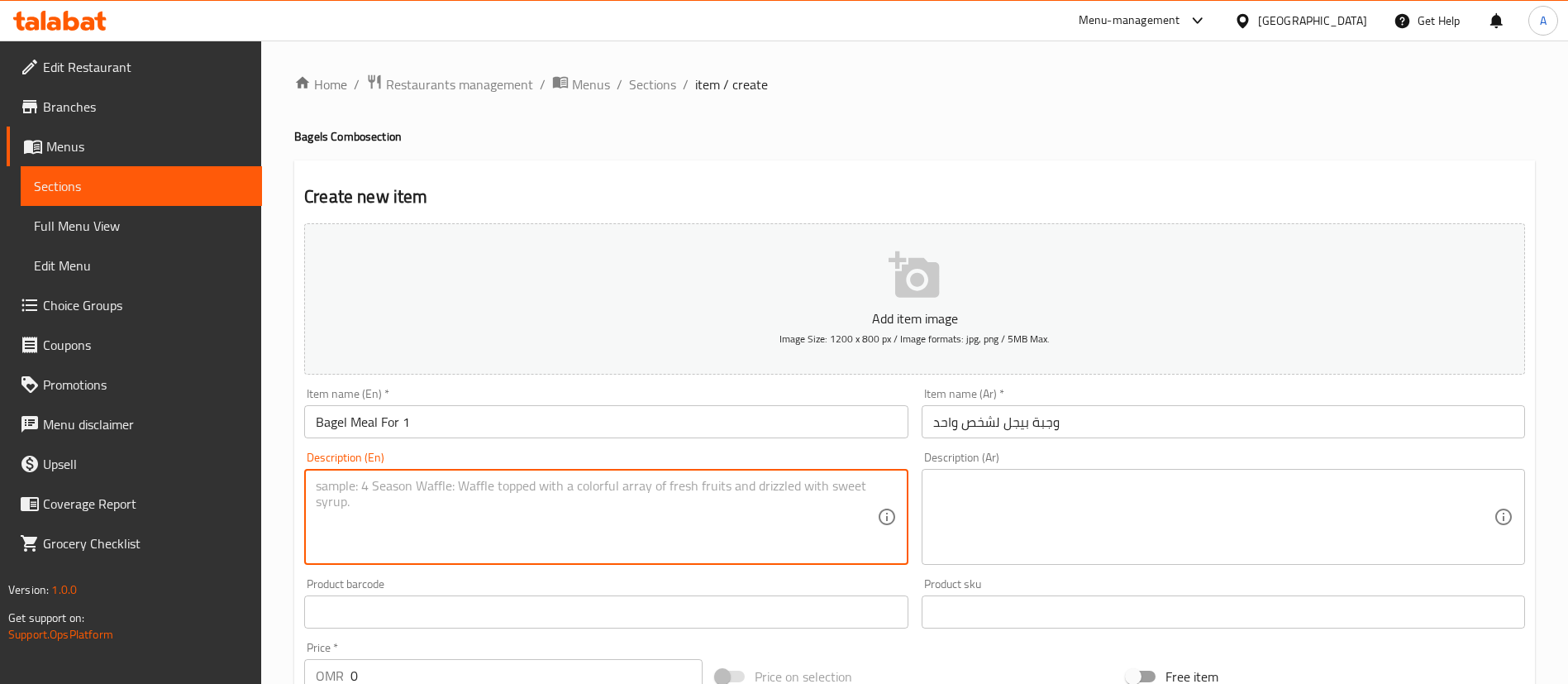
click at [508, 506] on textarea at bounding box center [596, 517] width 561 height 78
paste textarea "A hearty combo featuring a cheesy breakfast bagel sandwich with egg and beef, s…"
click at [754, 483] on textarea "A hearty combo featuring a cheesy breakfast bagel sandwich with egg and beef, s…" at bounding box center [596, 517] width 561 height 78
type textarea "A hearty combo featuring a cheesy breakfast bagel sandwich with egg and beef be…"
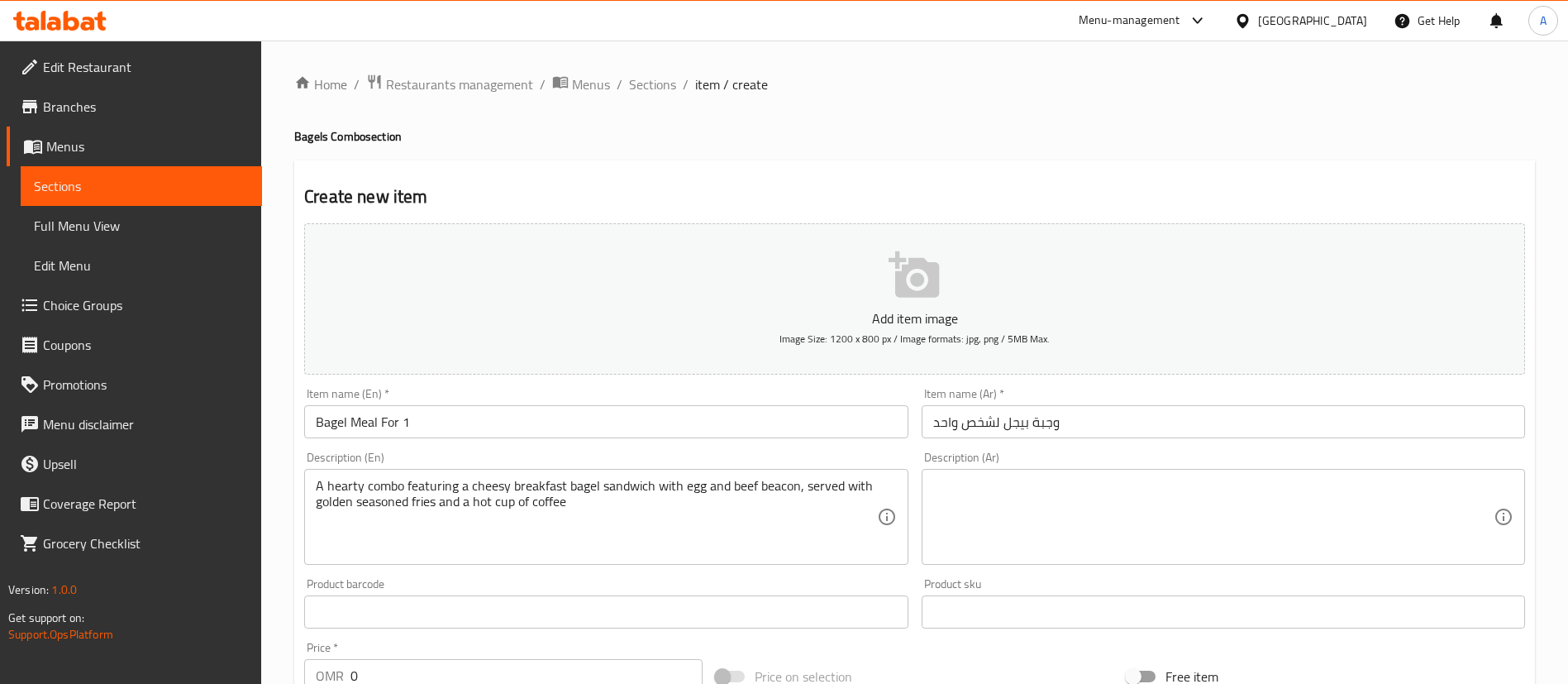
click at [841, 150] on div "Home / Restaurants management / Menus / Sections / item / create Bagels Combo s…" at bounding box center [915, 605] width 1241 height 1062
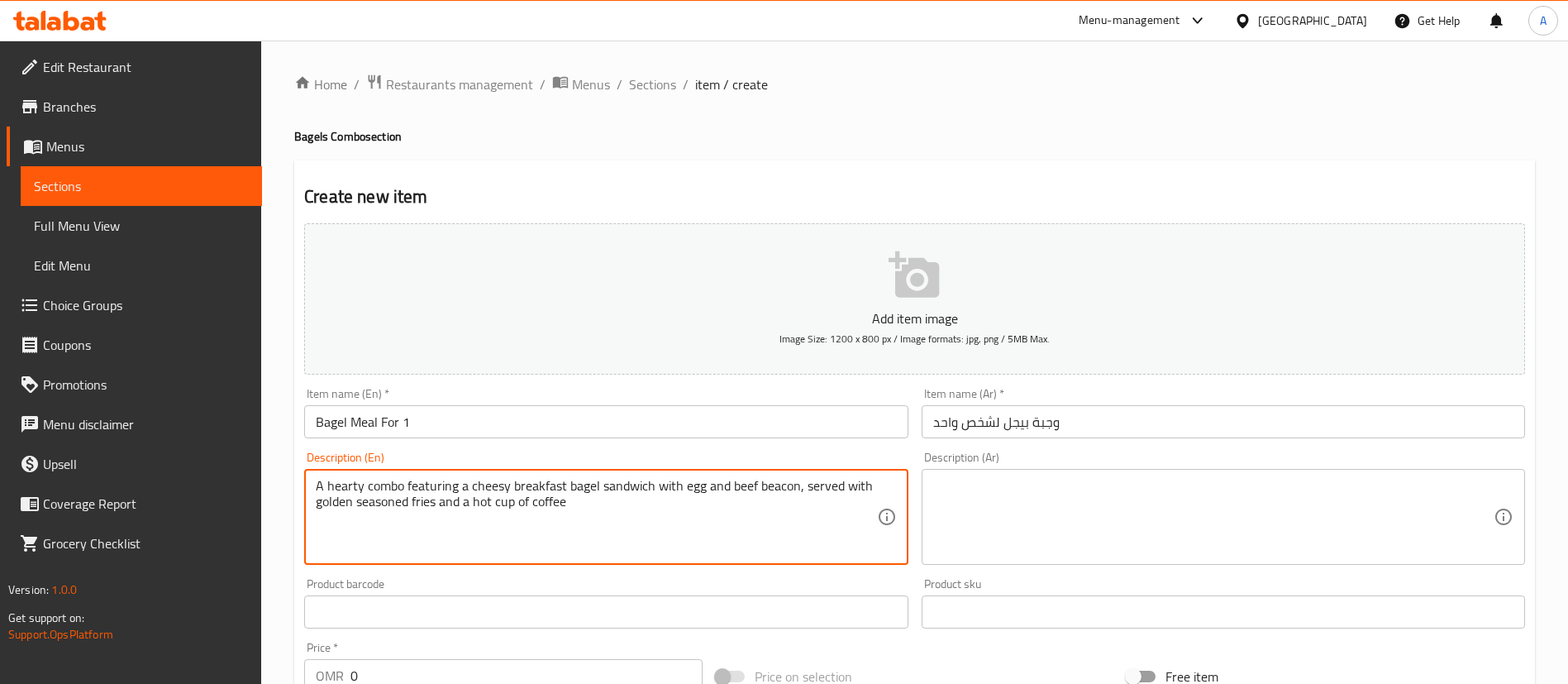
click at [783, 478] on textarea "A hearty combo featuring a cheesy breakfast bagel sandwich with egg and beef be…" at bounding box center [596, 517] width 561 height 78
click at [1026, 537] on textarea at bounding box center [1214, 517] width 561 height 78
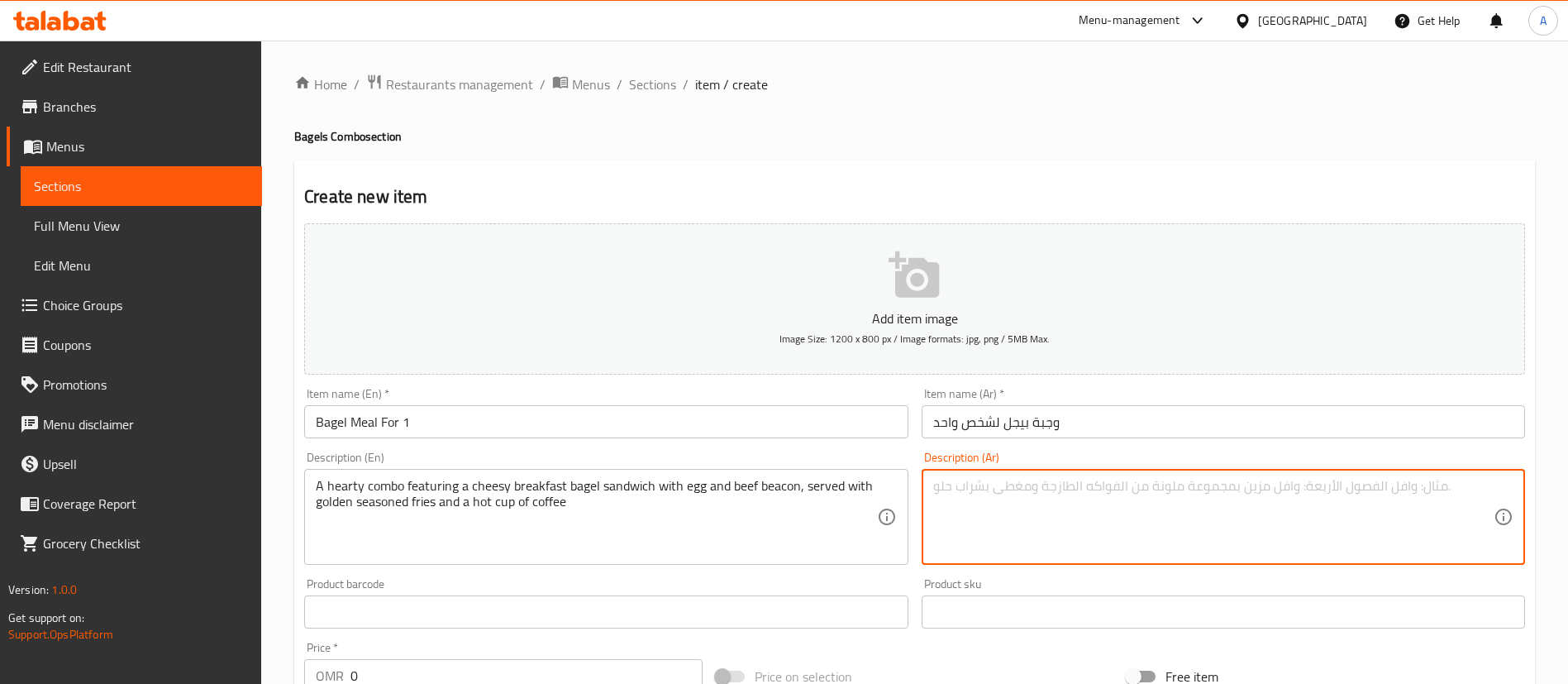
paste textarea "وجبة شهية تحتوي على شطيرة خبز الخبز بالجبنة مع البيض ولحم البقر المقدد، تقدم مع…"
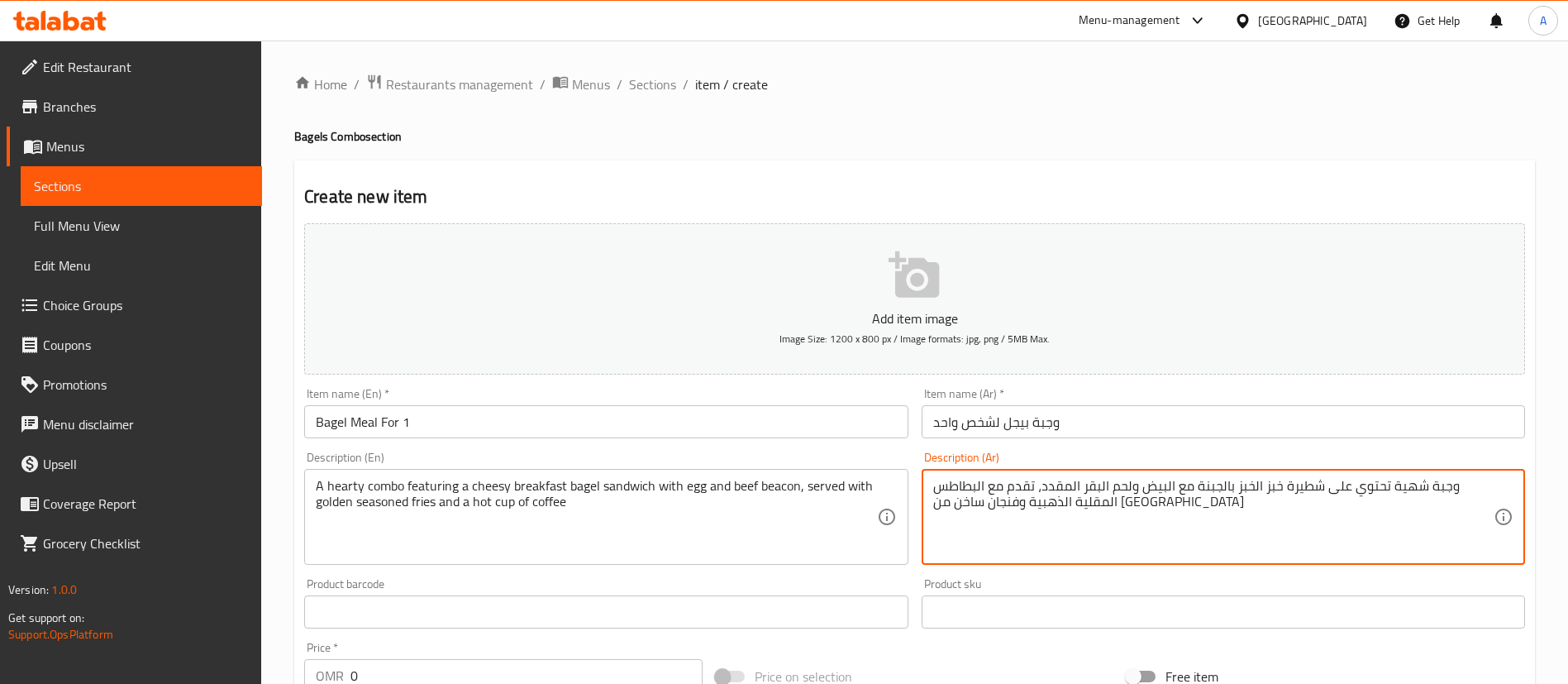
type textarea "وجبة شهية تحتوي على شطيرة خبز الخبز بالجبنة مع البيض ولحم البقر المقدد، تقدم مع…"
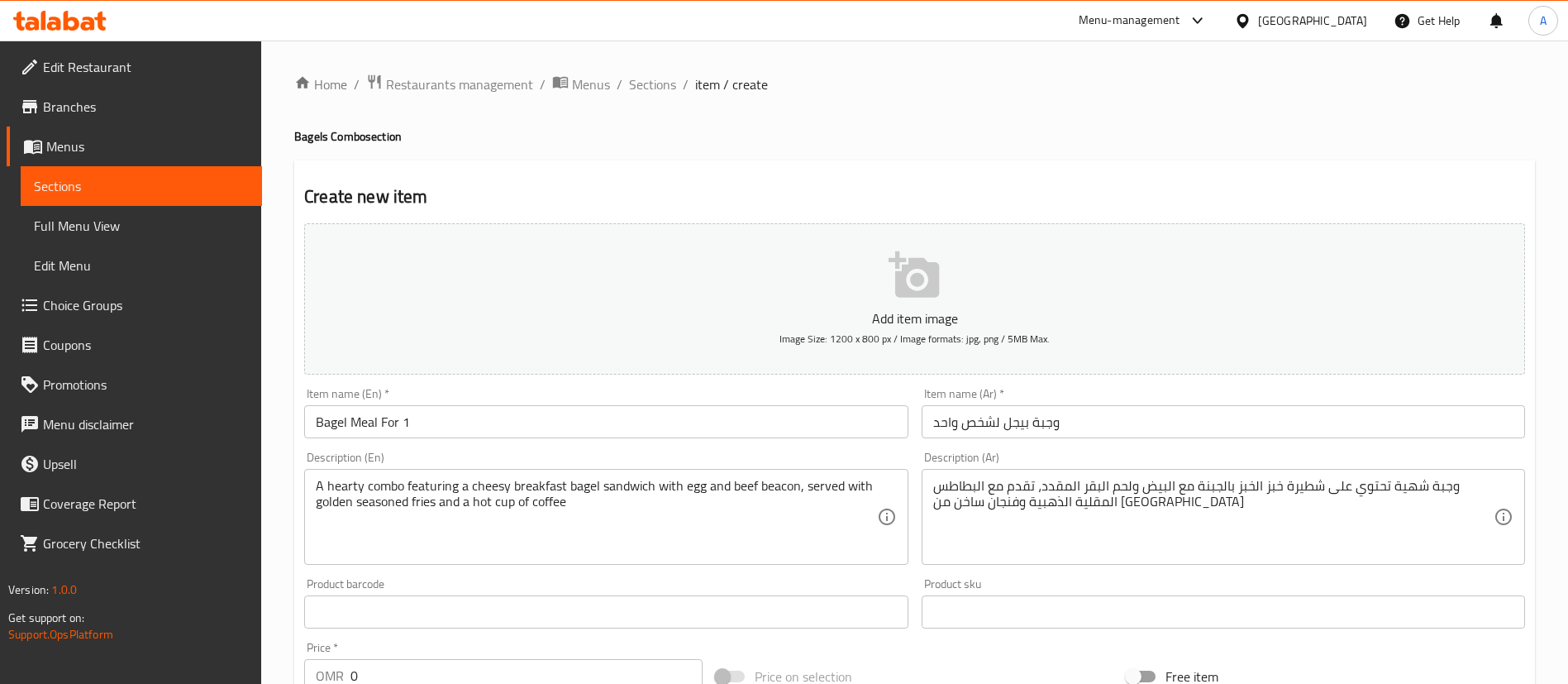
click at [1028, 120] on div "Home / Restaurants management / Menus / Sections / item / create Bagels Combo s…" at bounding box center [915, 605] width 1241 height 1062
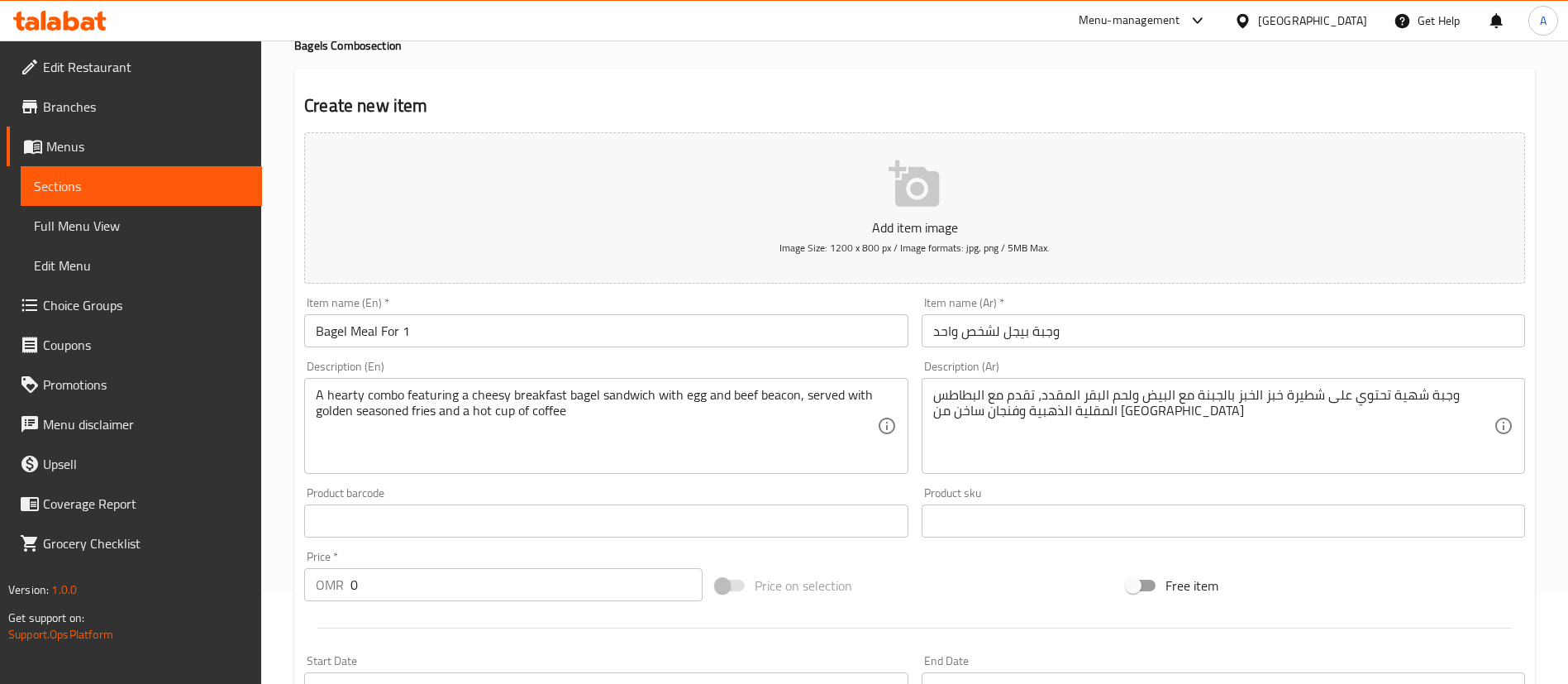
scroll to position [248, 0]
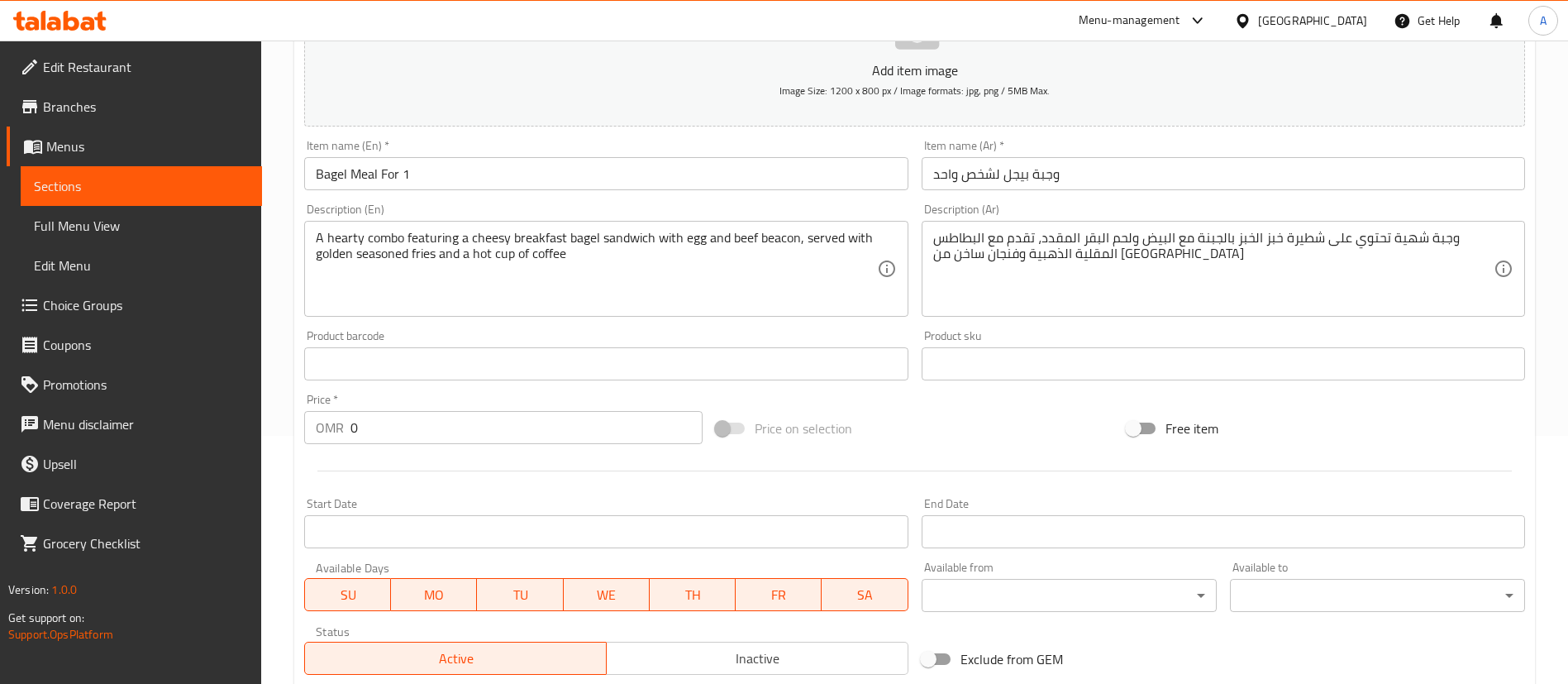
click at [384, 422] on input "0" at bounding box center [526, 427] width 352 height 33
type input "4.6"
click at [434, 387] on div "Price   * OMR 4.6 Price *" at bounding box center [504, 419] width 412 height 64
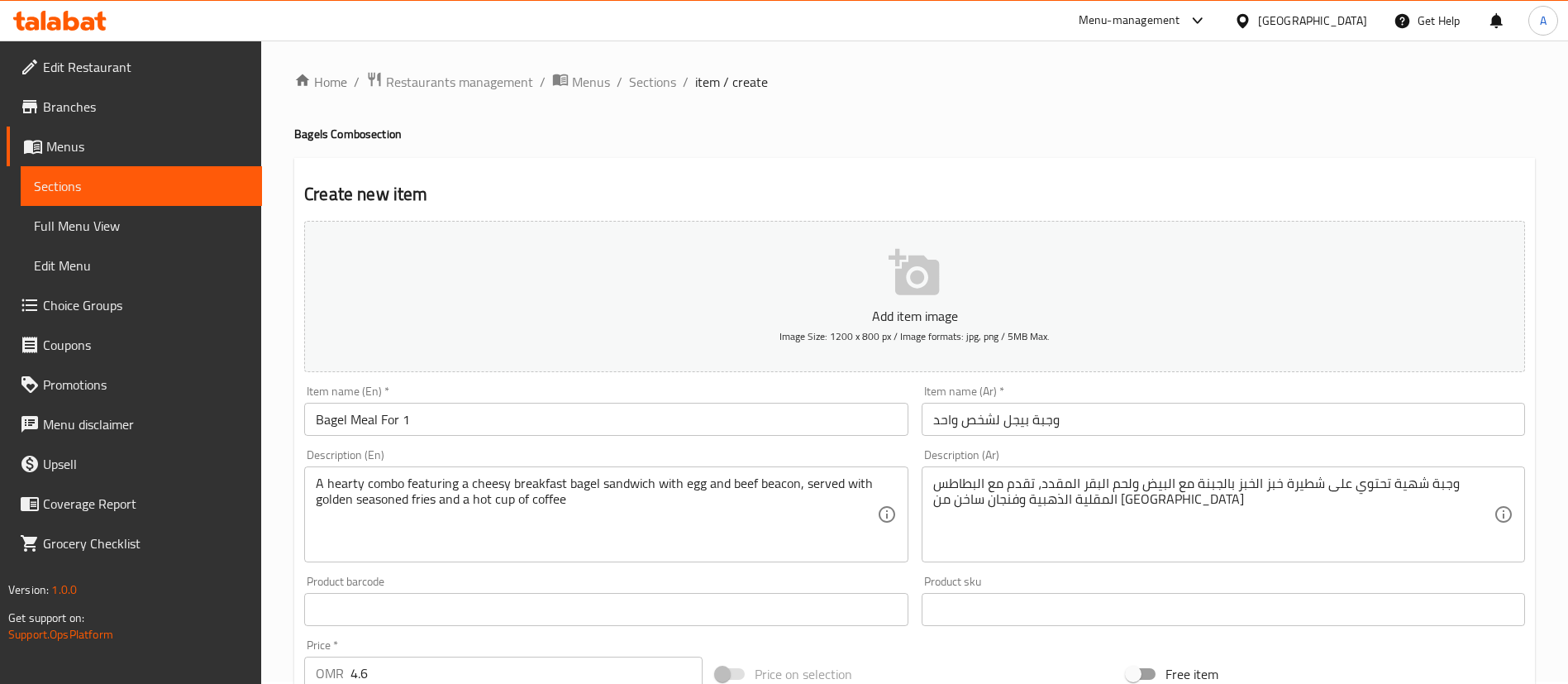
scroll to position [0, 0]
click at [893, 289] on icon "button" at bounding box center [915, 275] width 53 height 53
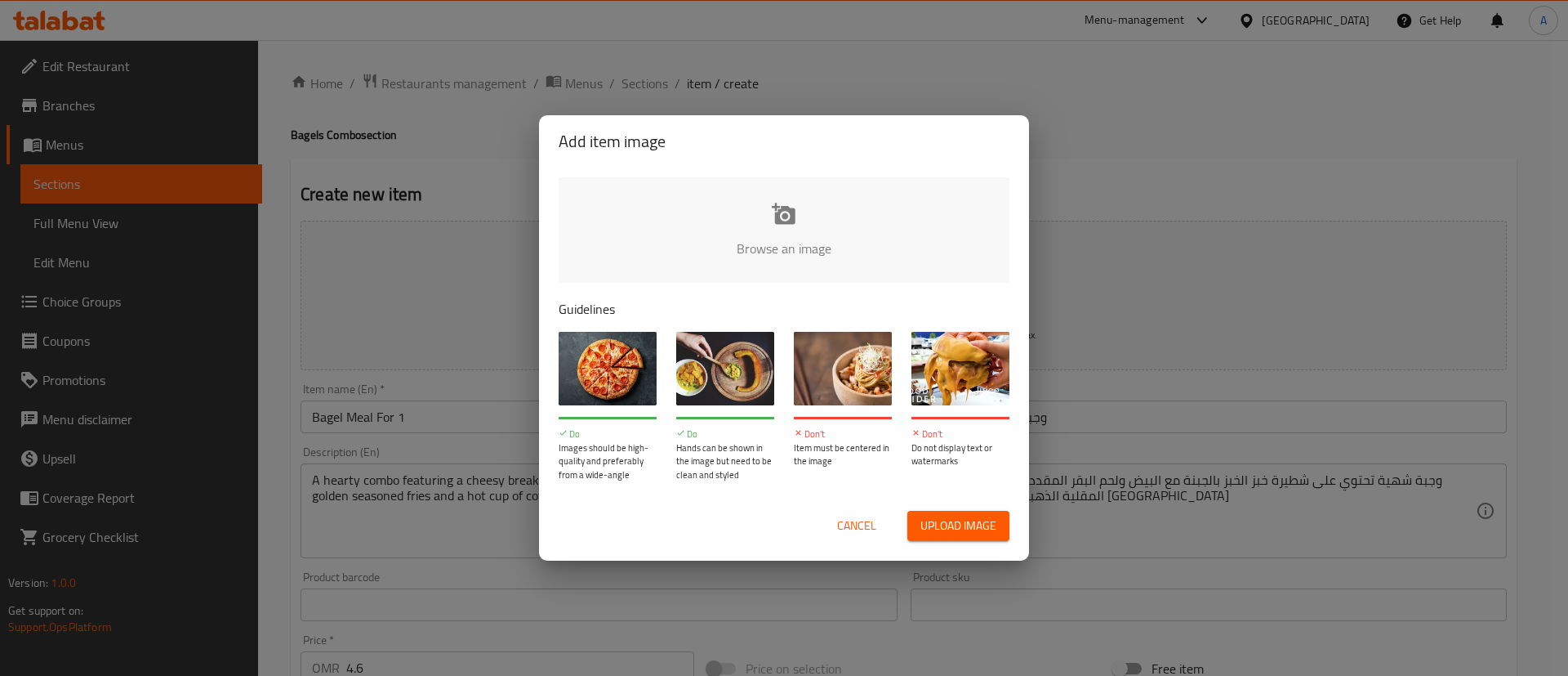
click at [767, 233] on input "file" at bounding box center [1335, 253] width 1555 height 152
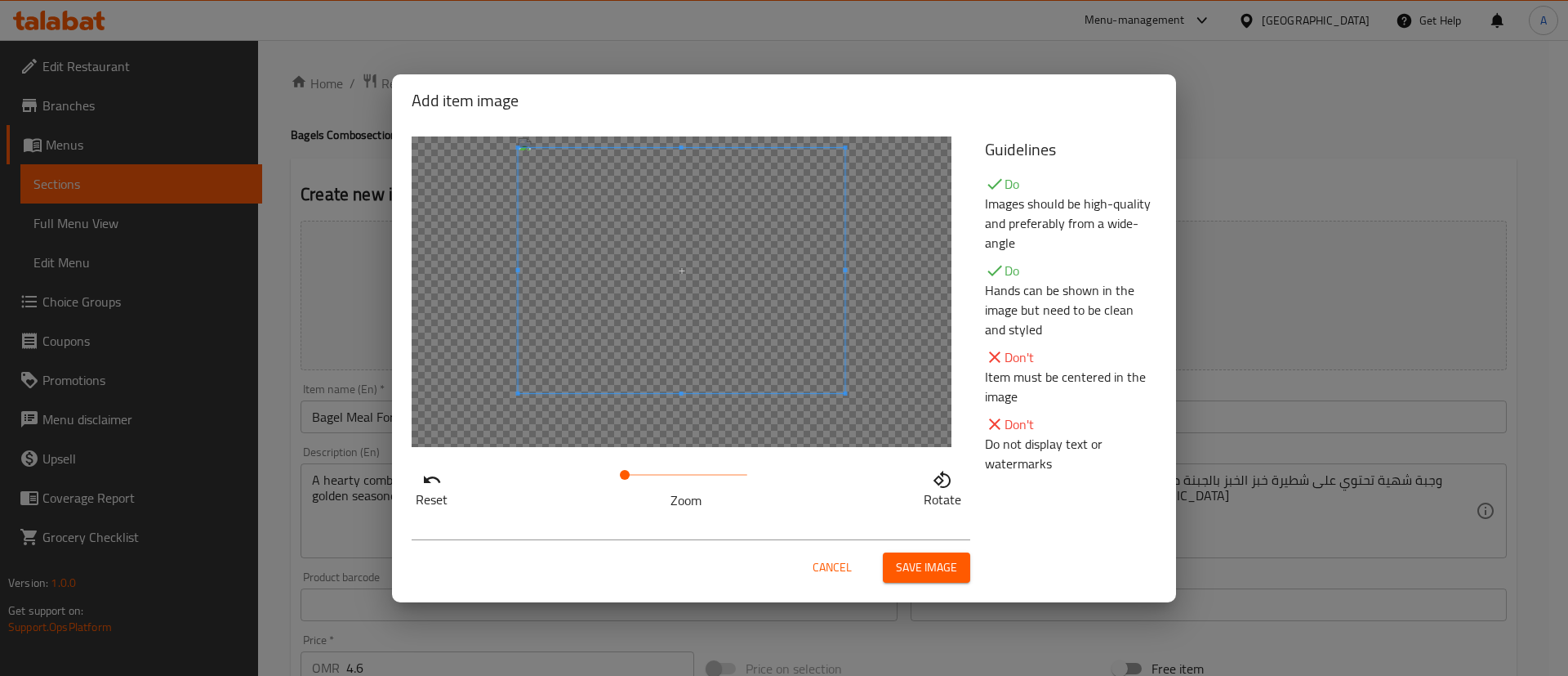
click at [678, 308] on span at bounding box center [682, 270] width 327 height 245
click at [932, 562] on span "Save image" at bounding box center [927, 567] width 61 height 20
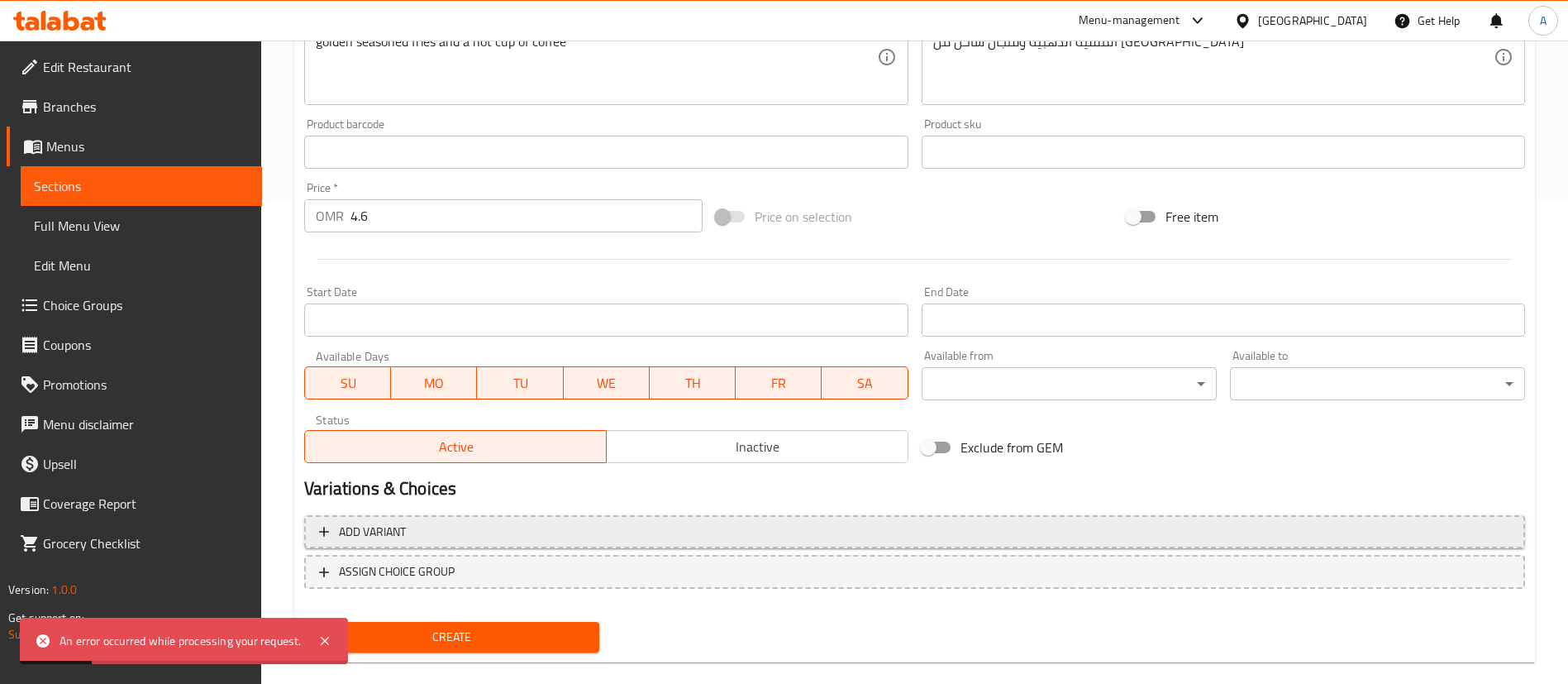
scroll to position [508, 0]
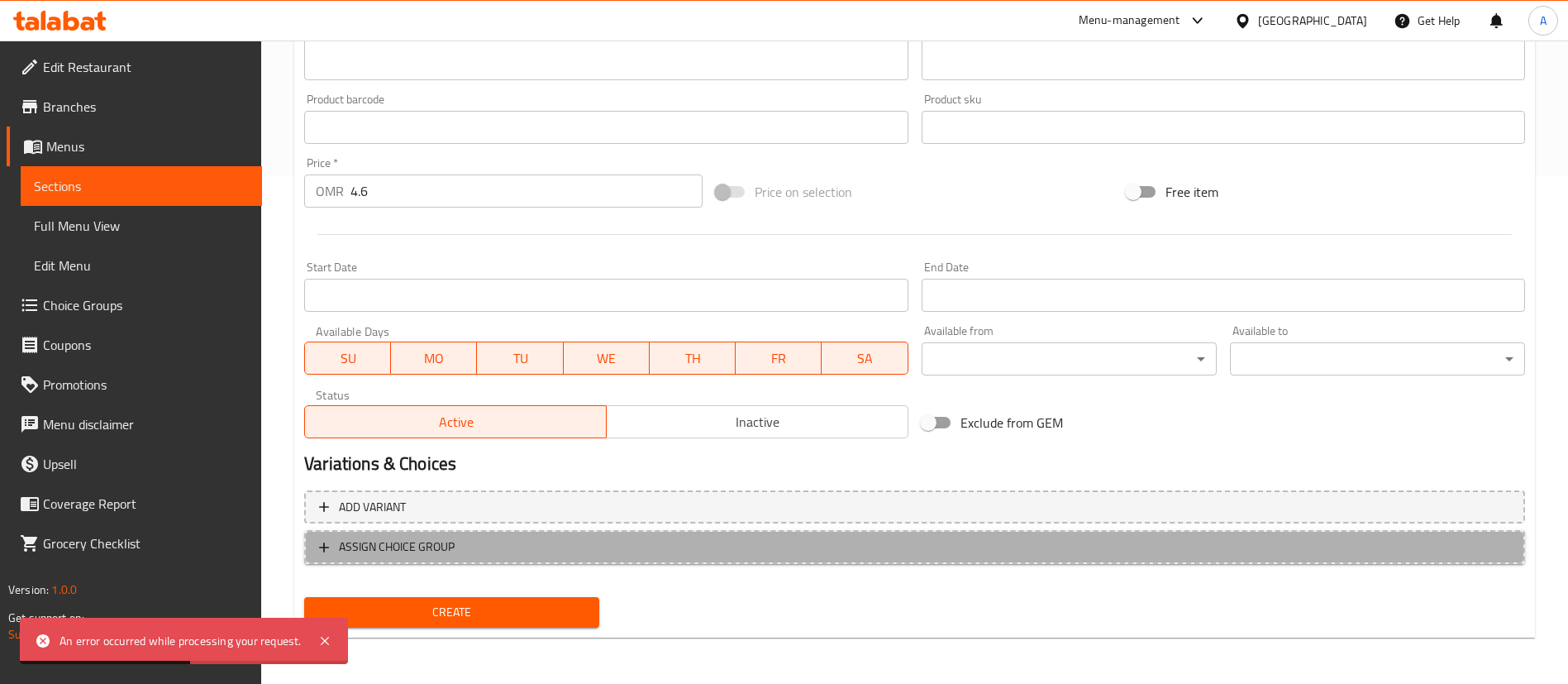
click at [500, 554] on span "ASSIGN CHOICE GROUP" at bounding box center [915, 547] width 1191 height 21
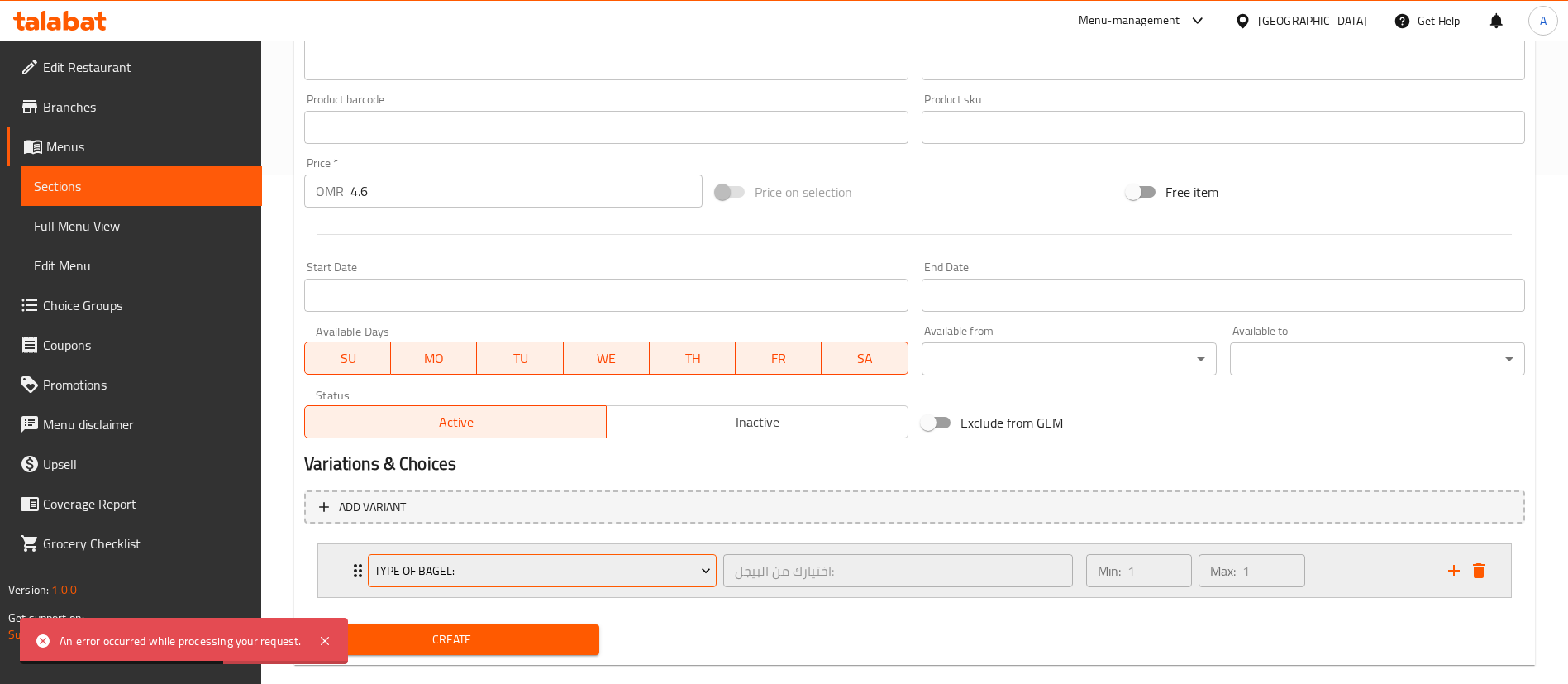
click at [477, 566] on span "Type Of Bagel:" at bounding box center [543, 571] width 336 height 21
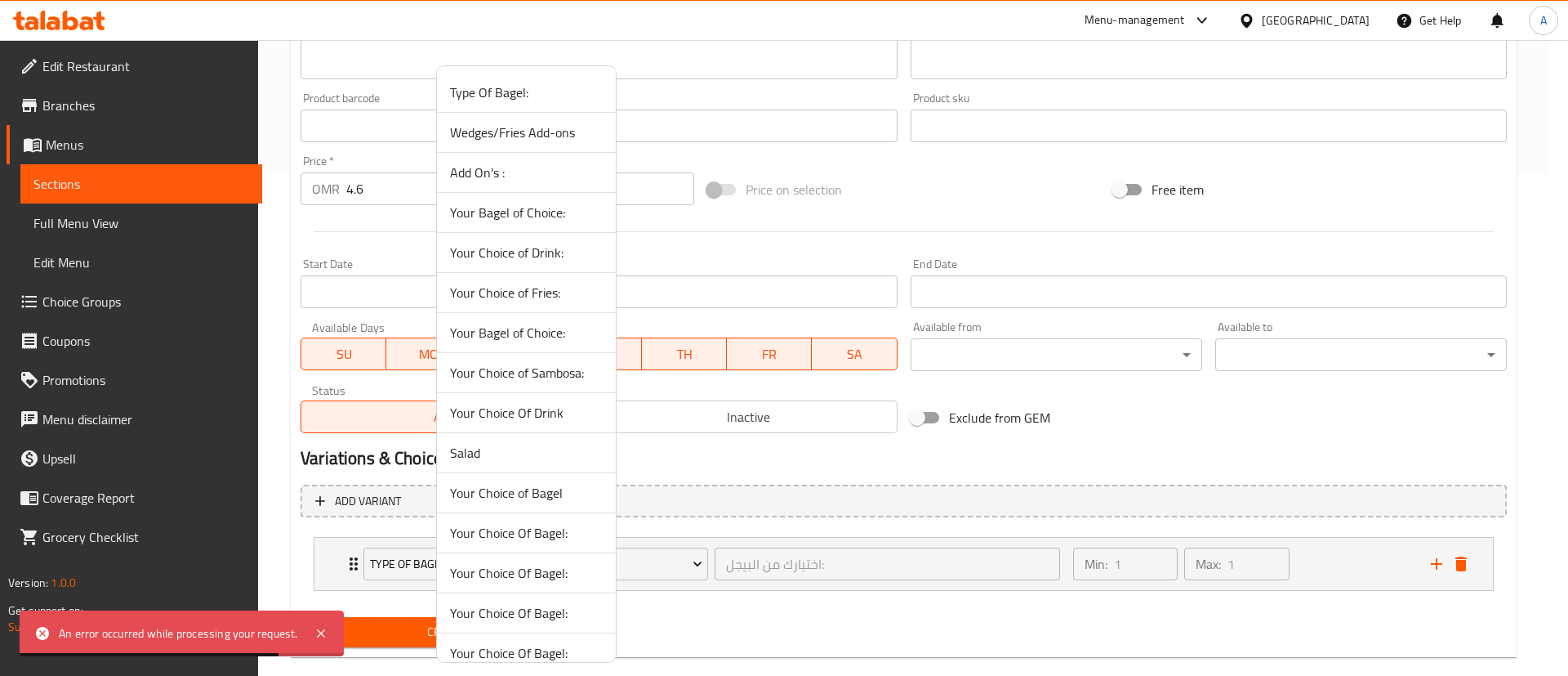
click at [513, 171] on span "Add On's :" at bounding box center [525, 172] width 152 height 19
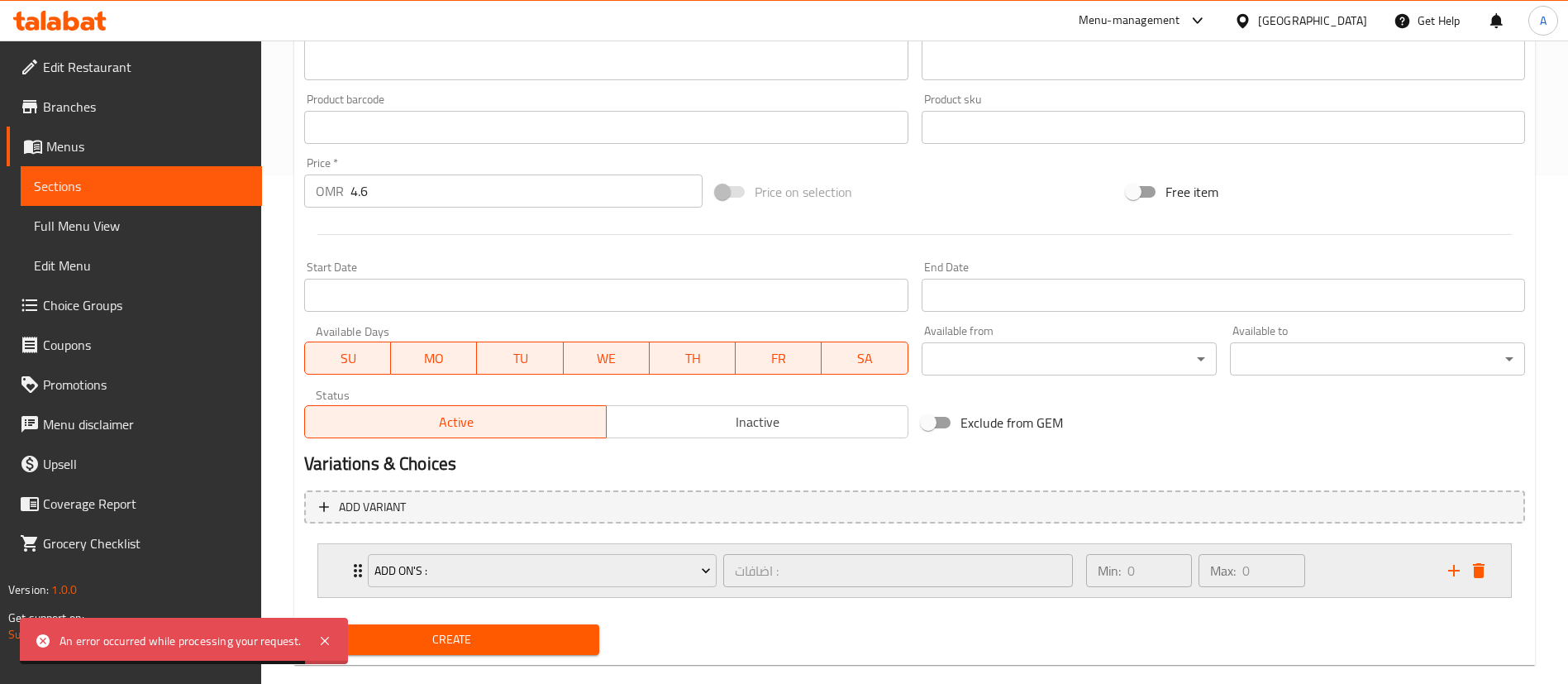
click at [1333, 574] on div "Min: 0 ​ Max: 0 ​" at bounding box center [1258, 570] width 363 height 53
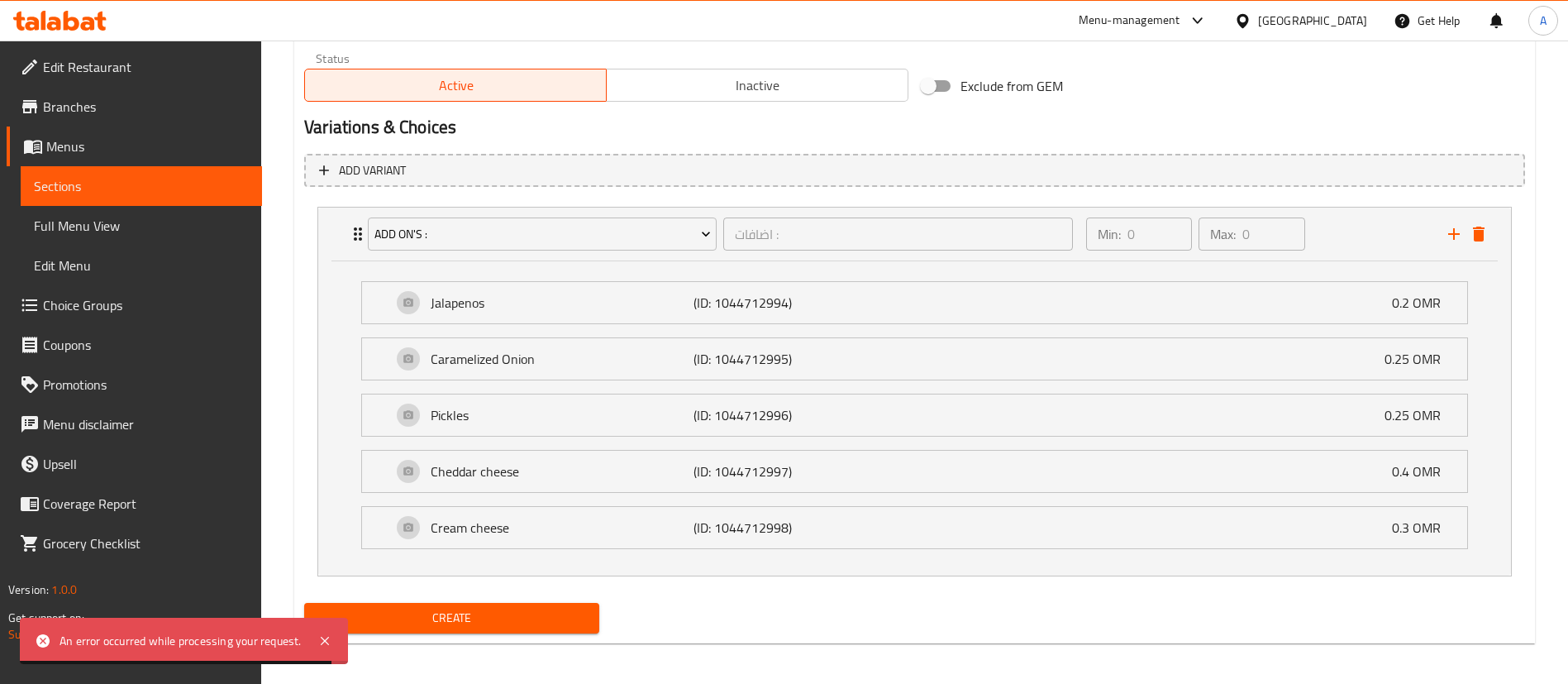
scroll to position [850, 0]
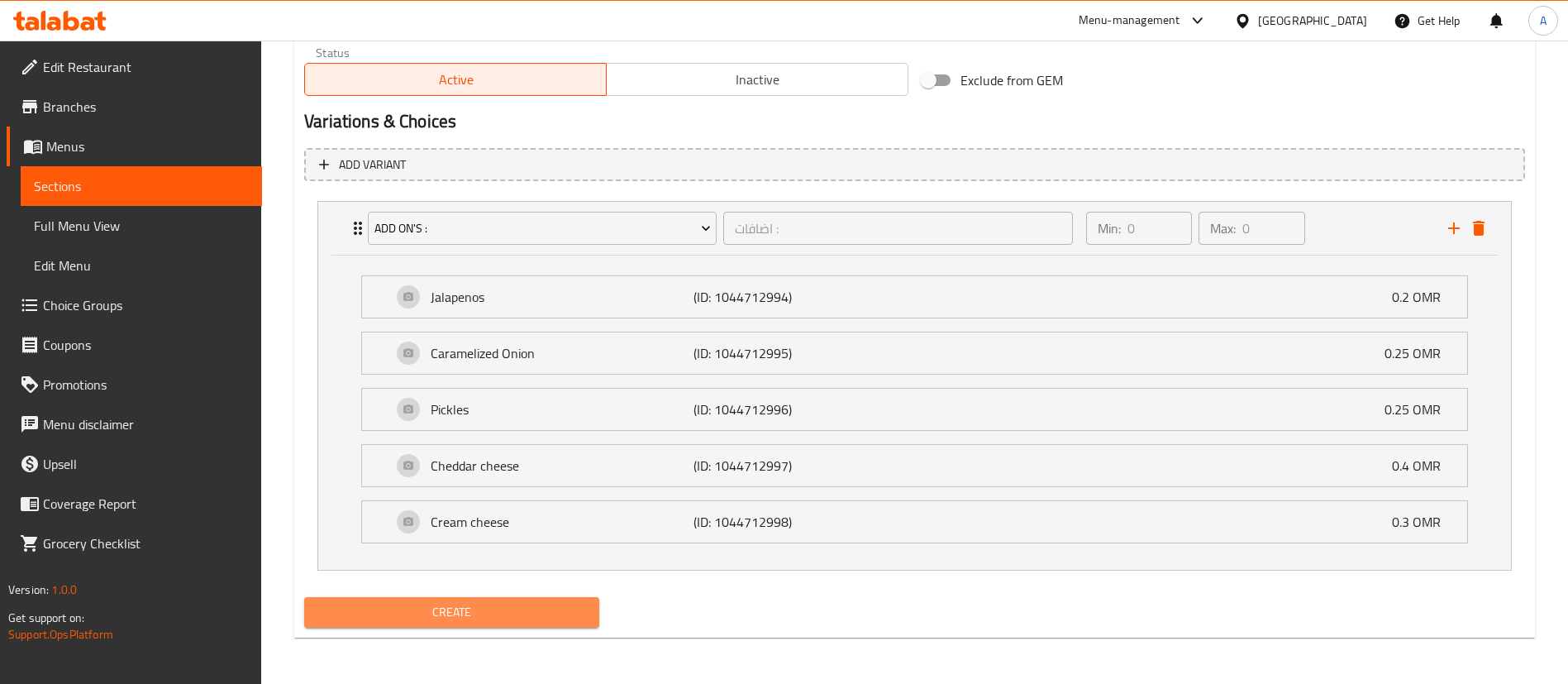
click at [435, 611] on span "Create" at bounding box center [452, 612] width 269 height 21
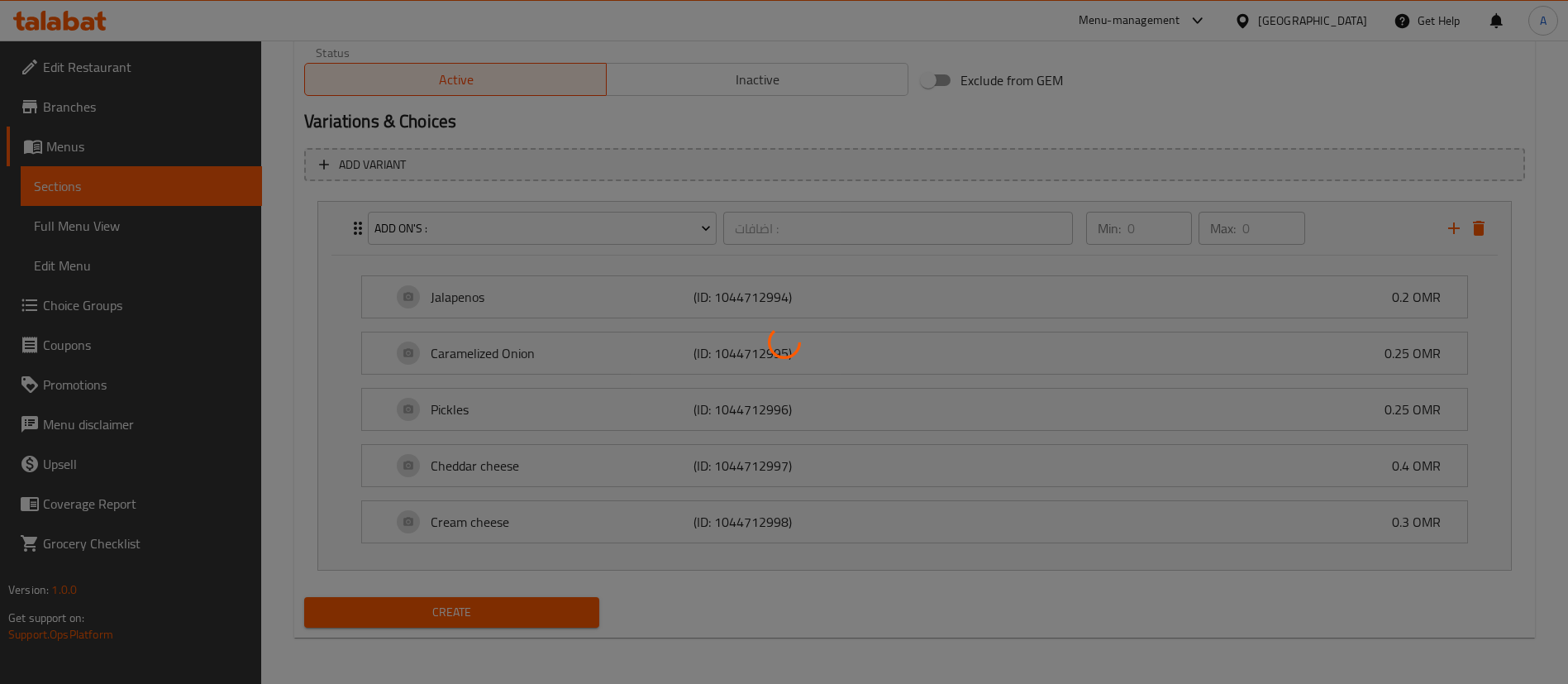
type input "0"
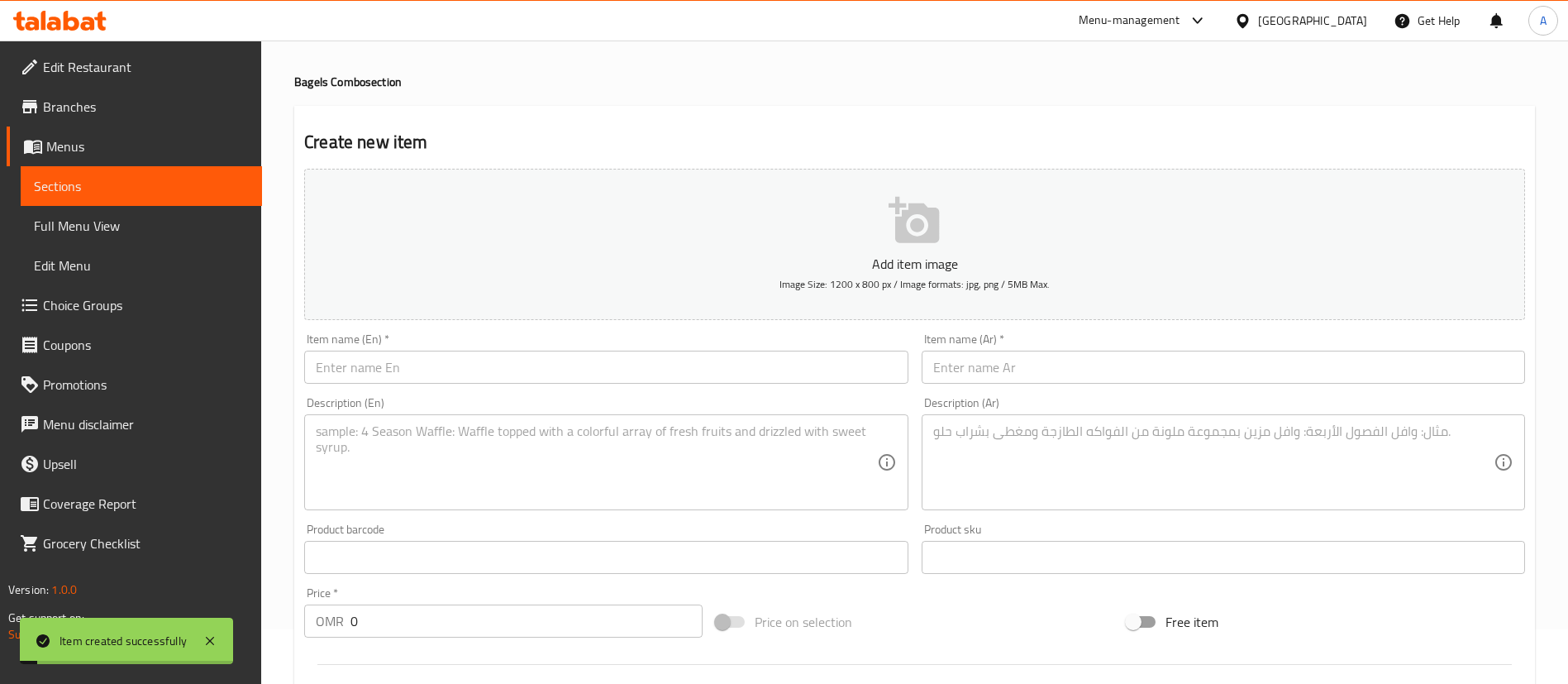
scroll to position [0, 0]
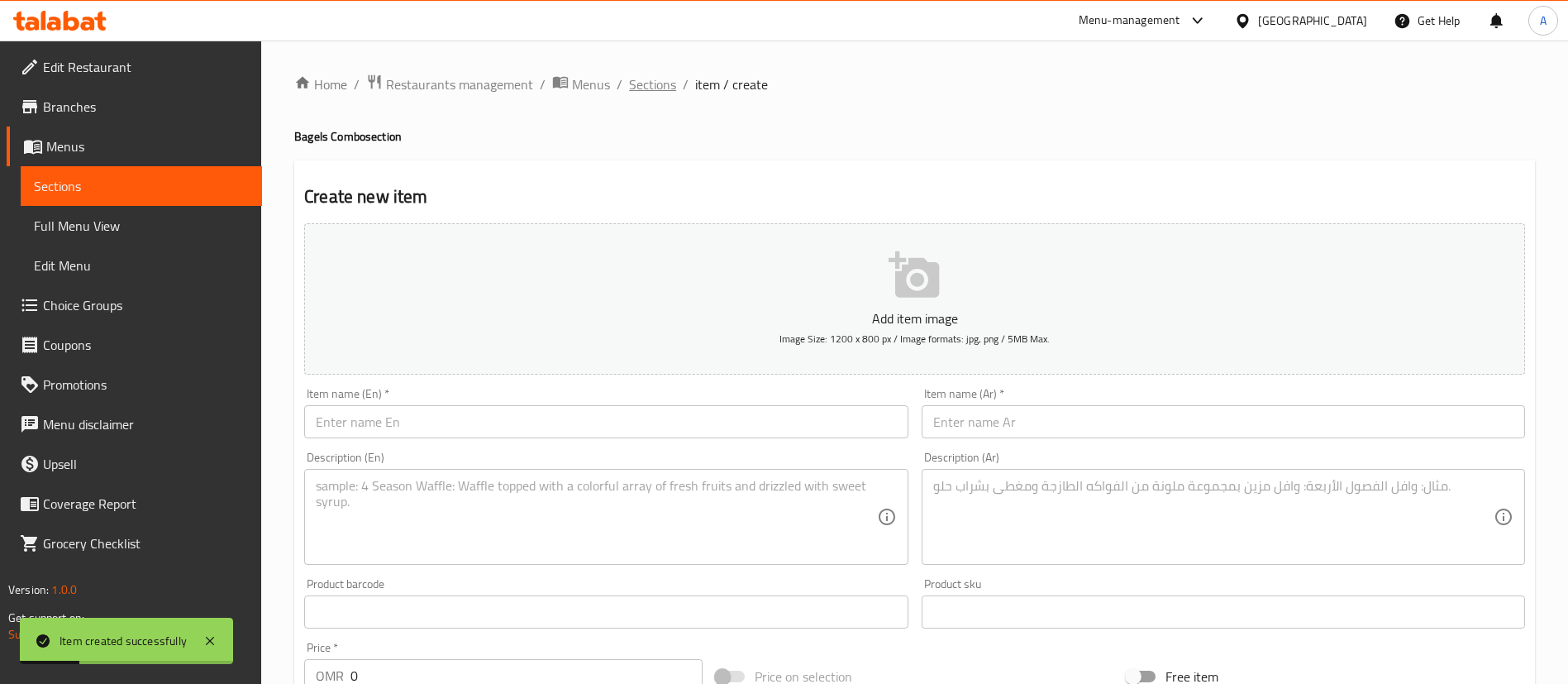
click at [655, 89] on span "Sections" at bounding box center [652, 84] width 47 height 20
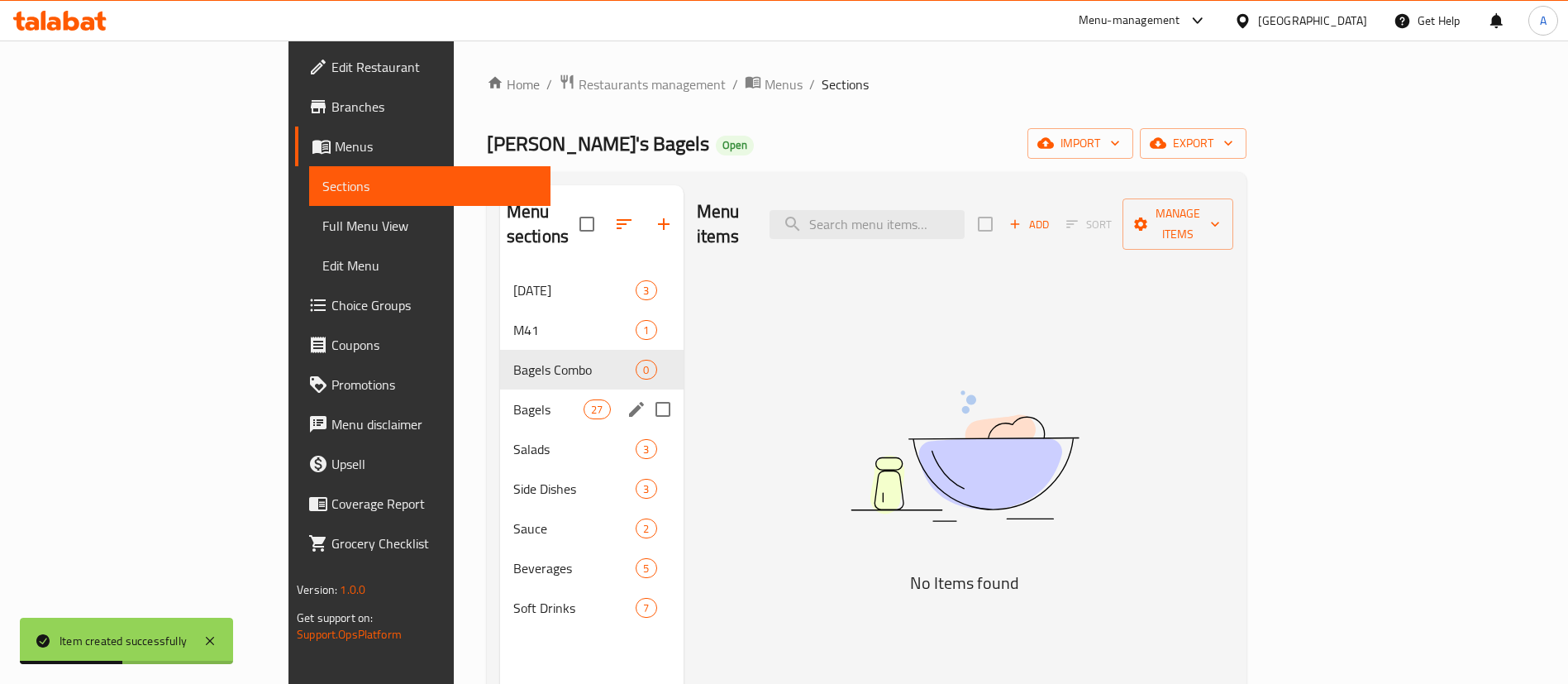
click at [500, 390] on div "Bagels 27" at bounding box center [592, 409] width 183 height 39
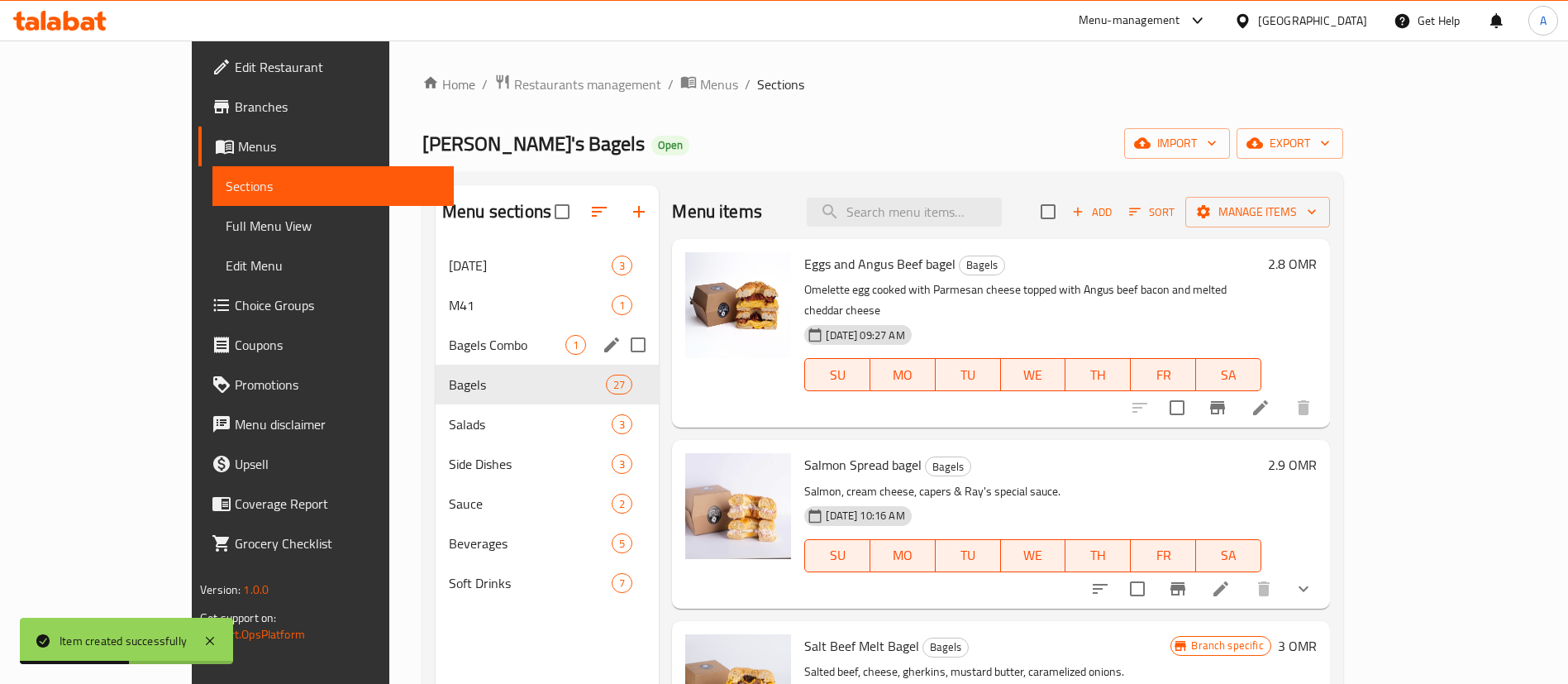
click at [449, 341] on span "Bagels Combo" at bounding box center [506, 344] width 117 height 20
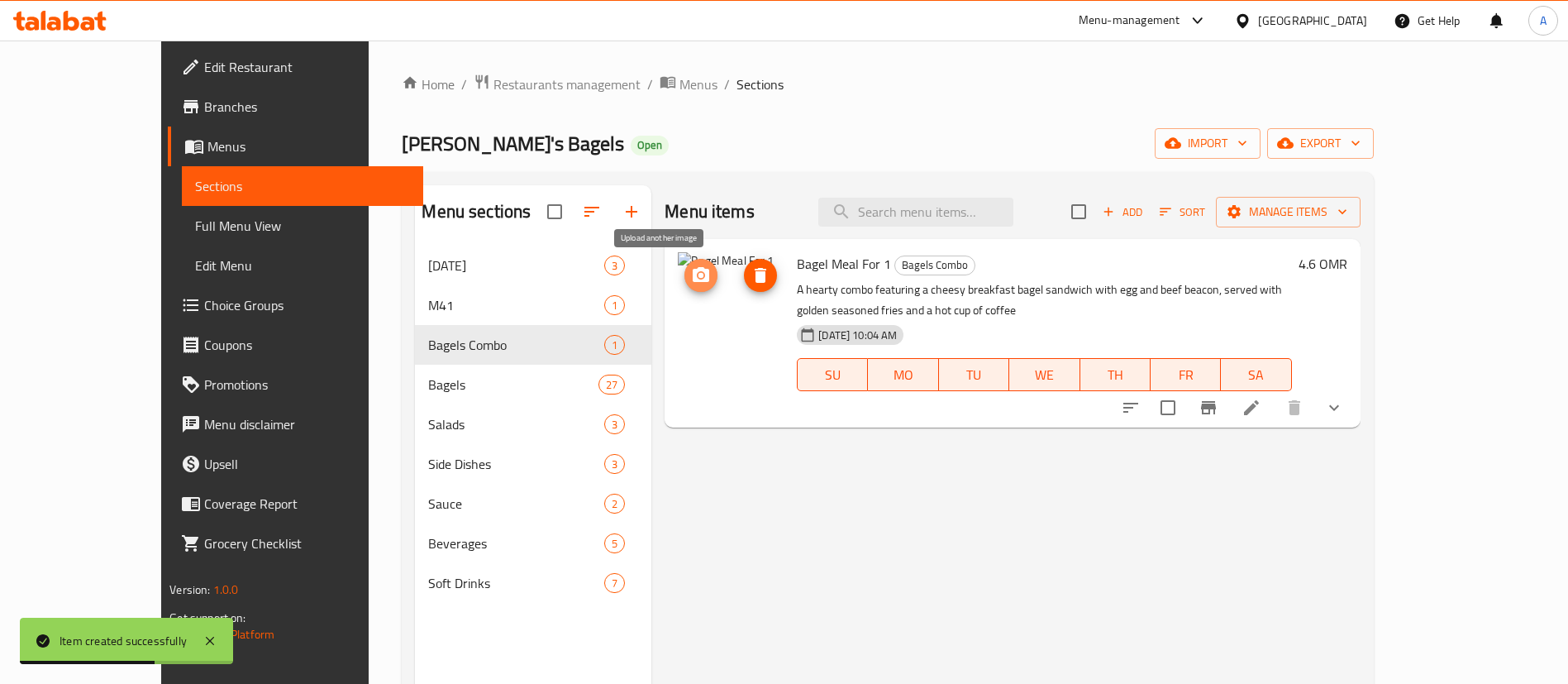
click at [691, 271] on icon "upload picture" at bounding box center [701, 275] width 20 height 20
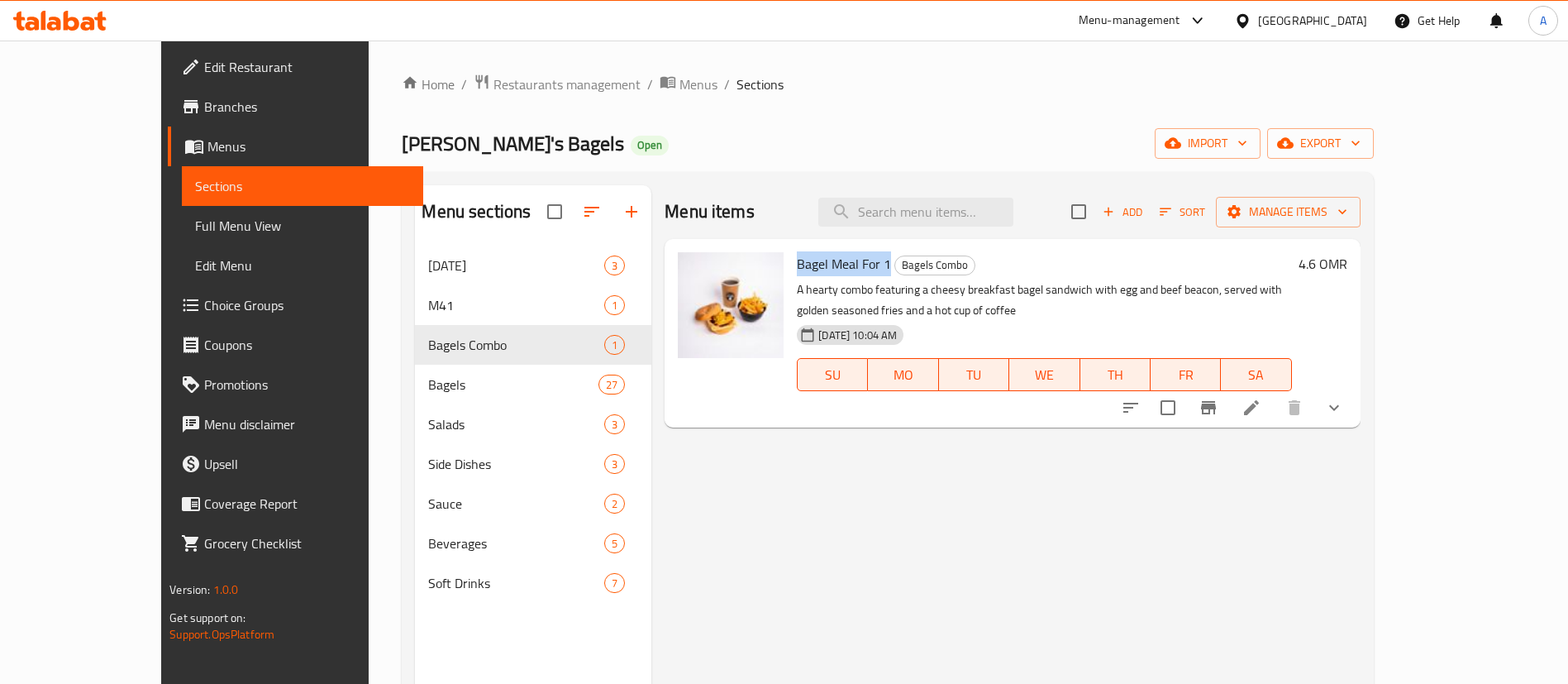
drag, startPoint x: 754, startPoint y: 264, endPoint x: 850, endPoint y: 258, distance: 96.2
click at [850, 258] on div "Bagel Meal For 1 Bagels Combo A hearty combo featuring a cheesy breakfast bagel…" at bounding box center [1044, 334] width 507 height 176
copy span "Bagel Meal For 1"
click at [1145, 207] on span "Add" at bounding box center [1123, 212] width 45 height 19
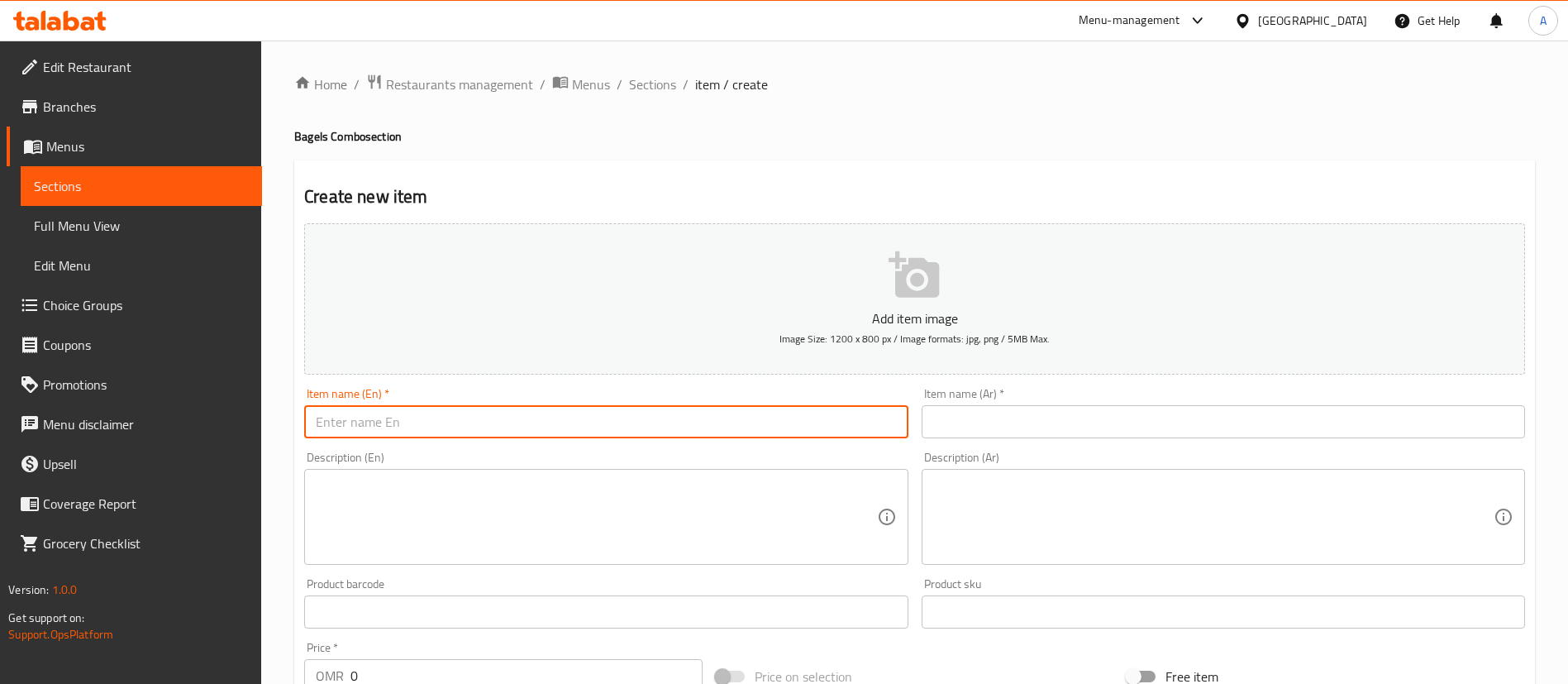
click at [434, 430] on input "text" at bounding box center [606, 421] width 604 height 33
paste input "Bagel Meal For 1"
type input "Bagel Meal For 1"
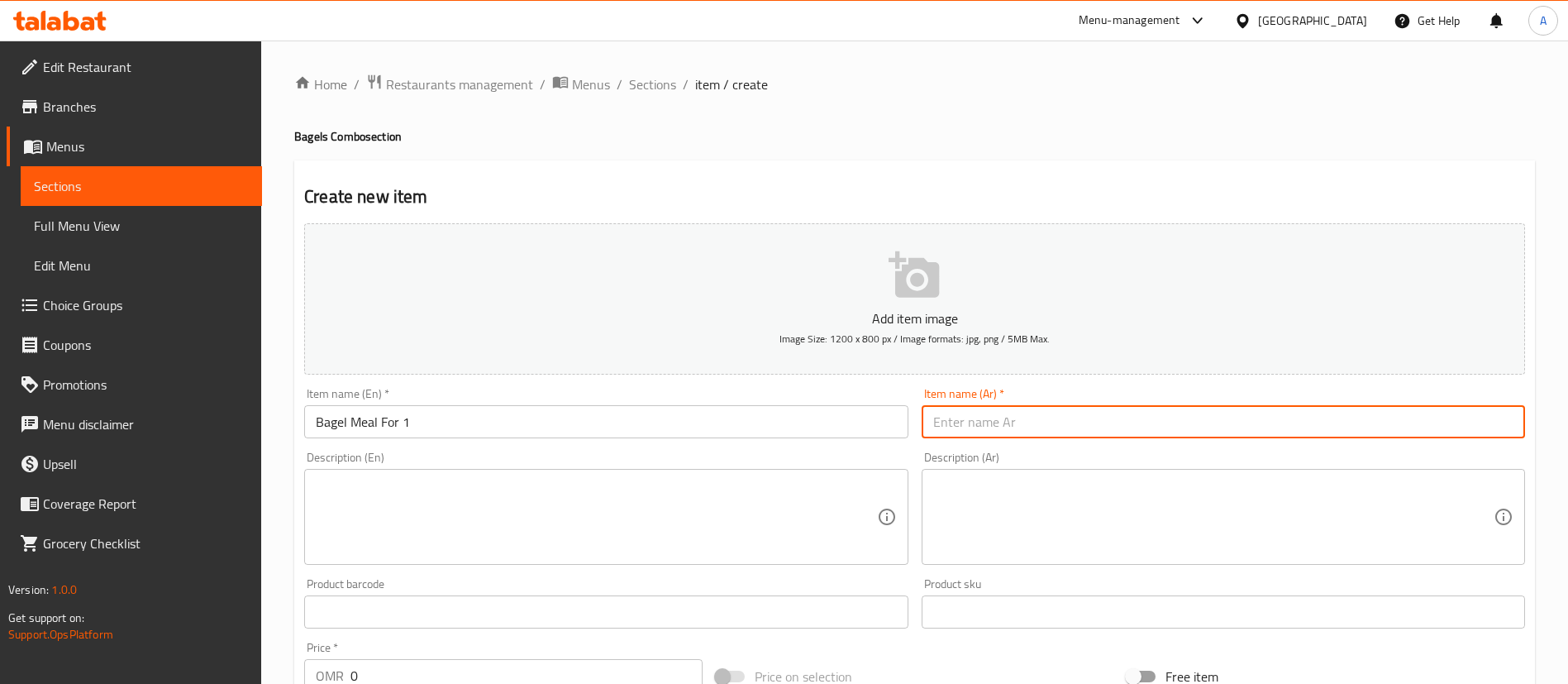
click at [949, 422] on input "text" at bounding box center [1223, 421] width 604 height 33
paste input "وجبة الباجل لشخص واحد"
click at [1013, 423] on input "وجبة الباجل لشخص واحد" at bounding box center [1223, 421] width 604 height 33
type input "وجبة بيجل لشخص واحد"
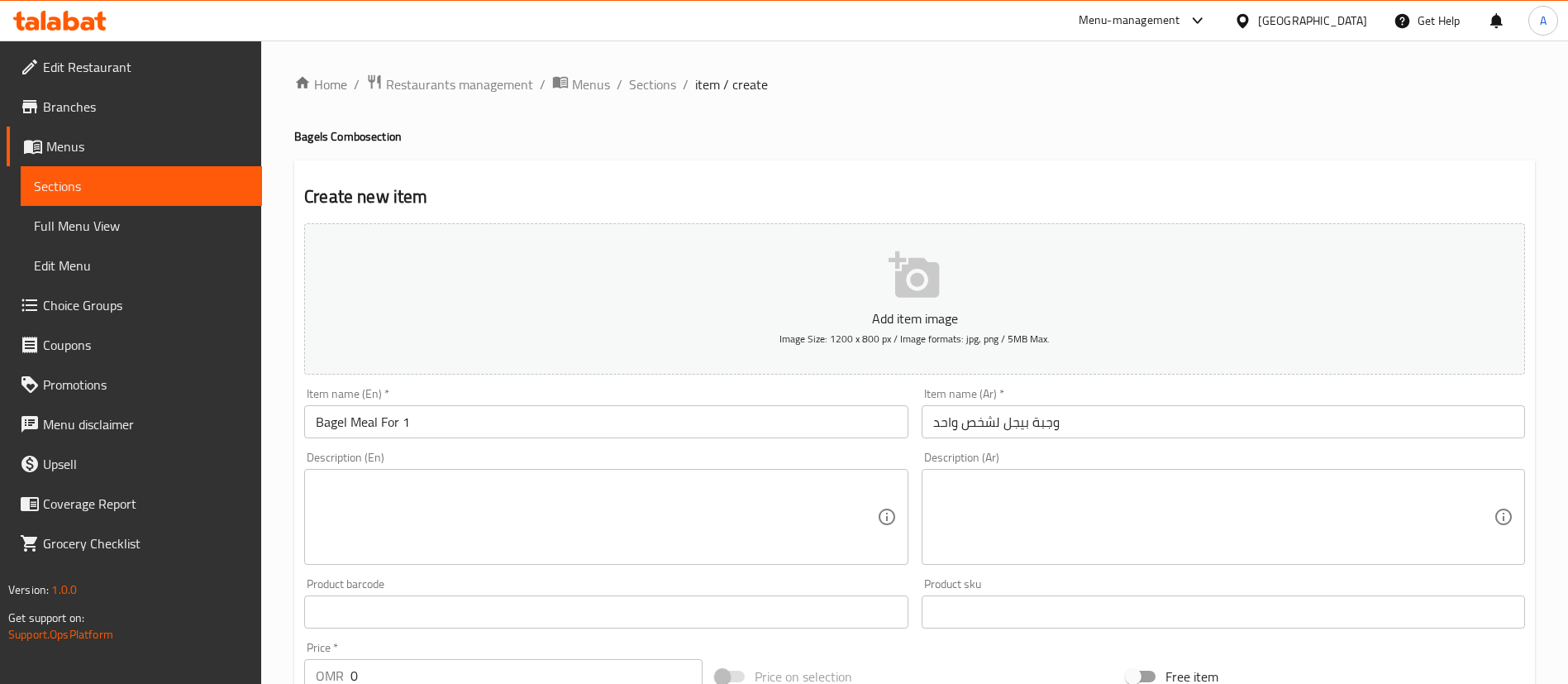
click at [999, 86] on ol "Home / Restaurants management / Menus / Sections / item / create" at bounding box center [915, 84] width 1241 height 21
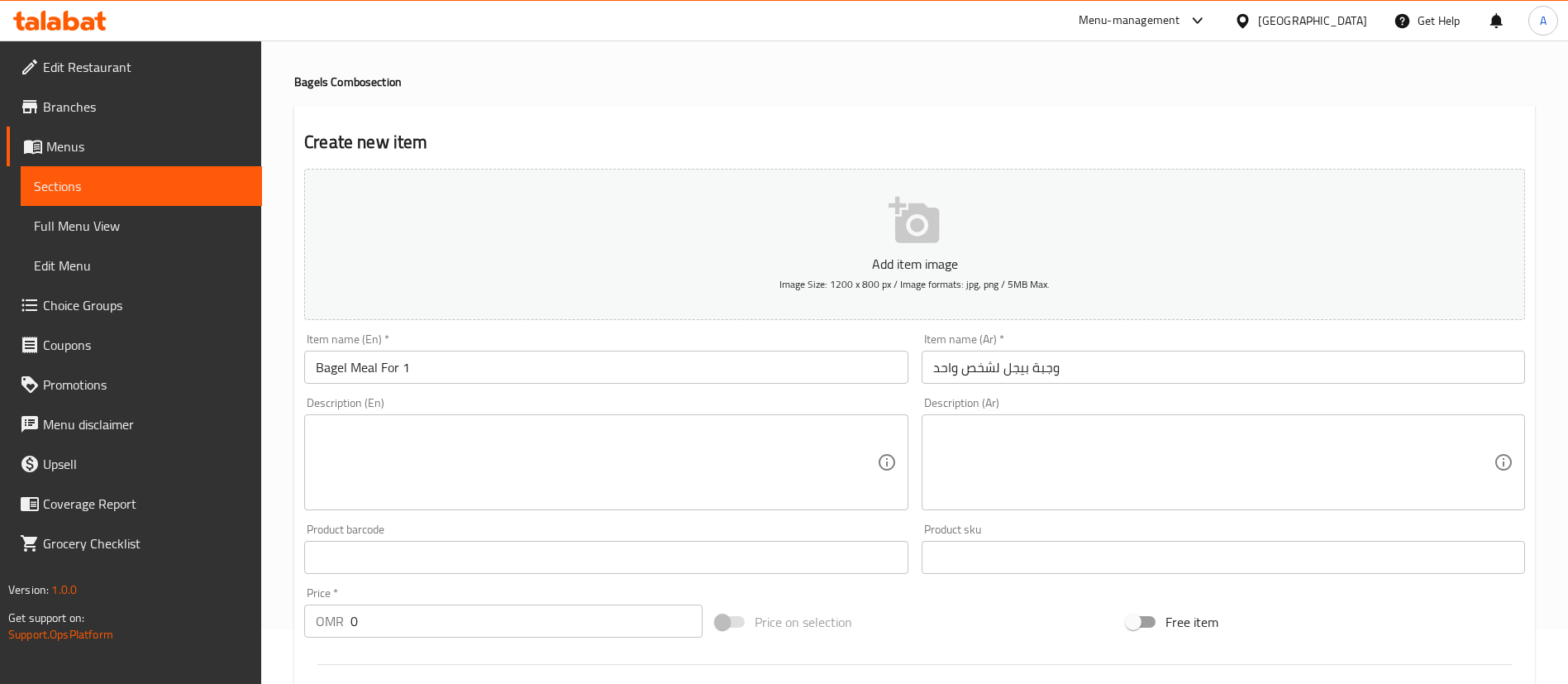
scroll to position [124, 0]
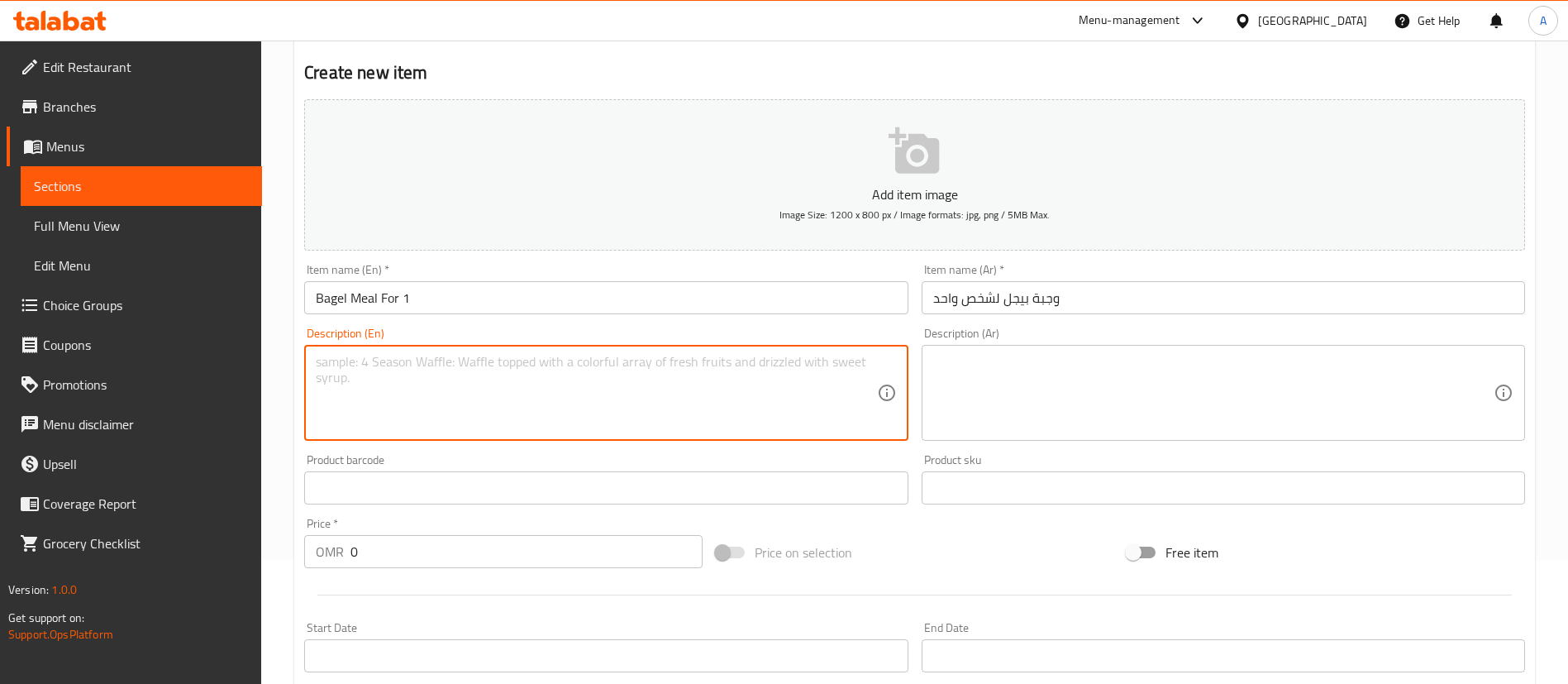
click at [508, 377] on textarea at bounding box center [596, 393] width 561 height 78
paste textarea "hearty combo featuring a cheesy breakfast bagel sandwich with egg and beef, ser…"
click at [484, 367] on textarea "hearty combo featuring a cheesy breakfast bagel sandwich with egg and beef, ser…" at bounding box center [596, 393] width 561 height 78
click at [457, 363] on textarea "hearty combo featuring a cheesy breakfast bagel sandwich with egg and beef, ser…" at bounding box center [596, 393] width 561 height 78
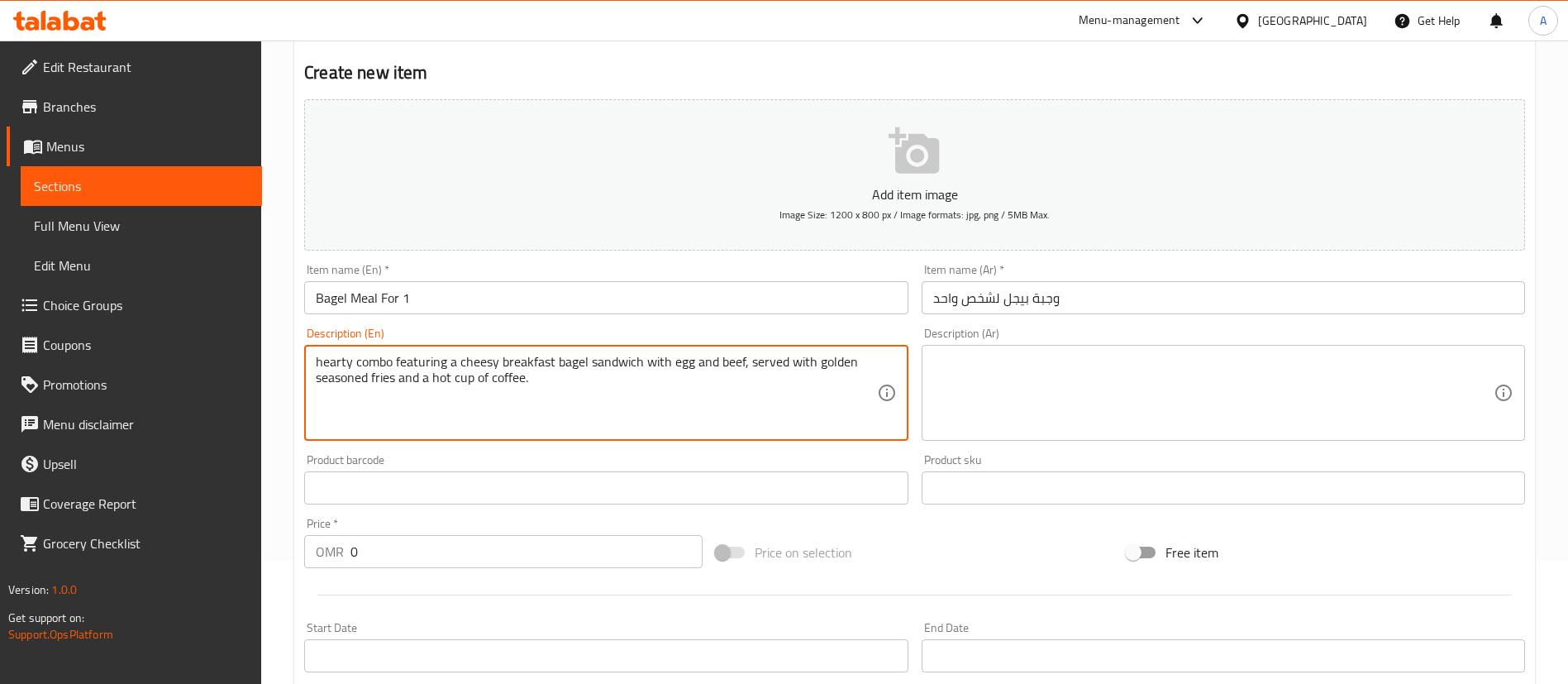
drag, startPoint x: 457, startPoint y: 363, endPoint x: 588, endPoint y: 348, distance: 131.9
click at [588, 348] on div "hearty combo featuring a cheesy breakfast bagel sandwich with egg and beef, ser…" at bounding box center [606, 392] width 604 height 96
drag, startPoint x: 618, startPoint y: 363, endPoint x: 656, endPoint y: 292, distance: 80.5
click at [685, 357] on textarea "hearty combo featuring a Halomi chees sandwich with egg and beef, served with g…" at bounding box center [596, 393] width 561 height 78
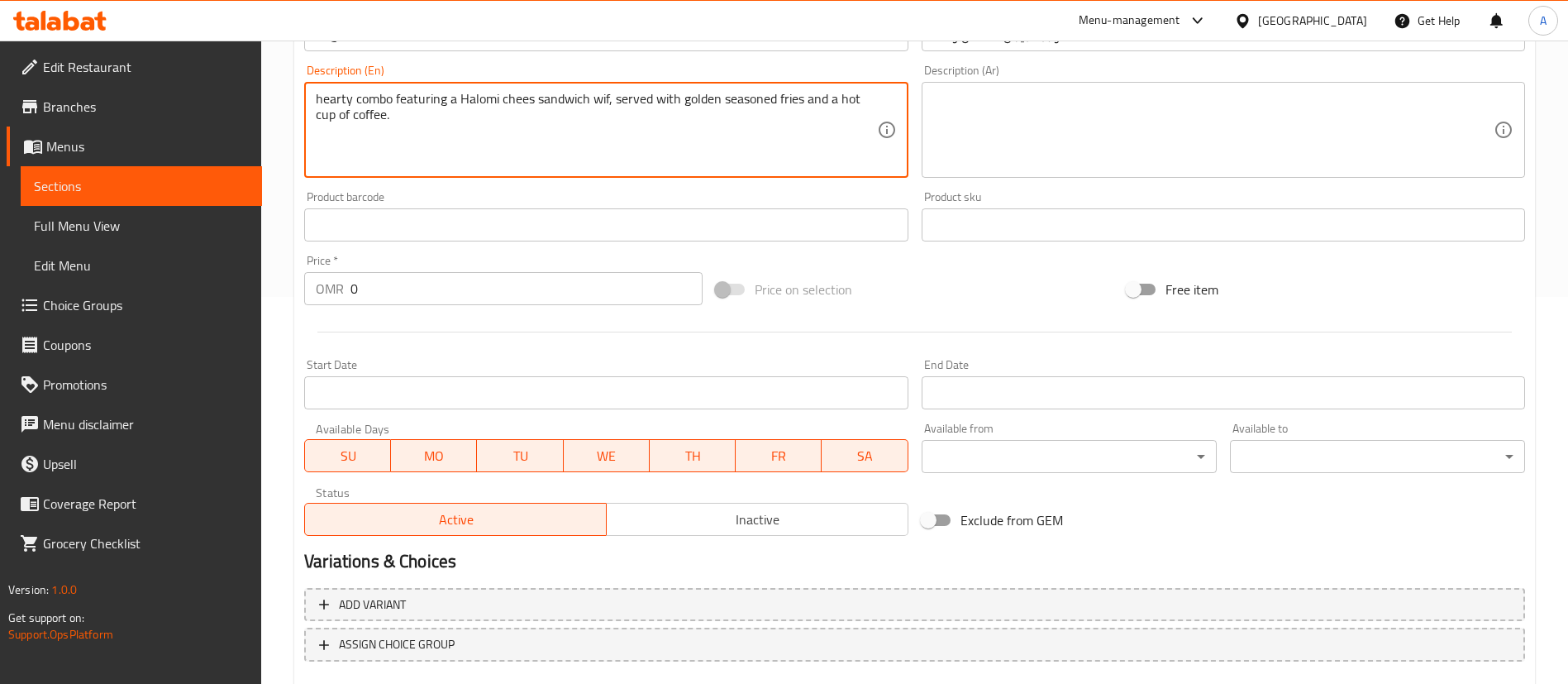
scroll to position [112, 0]
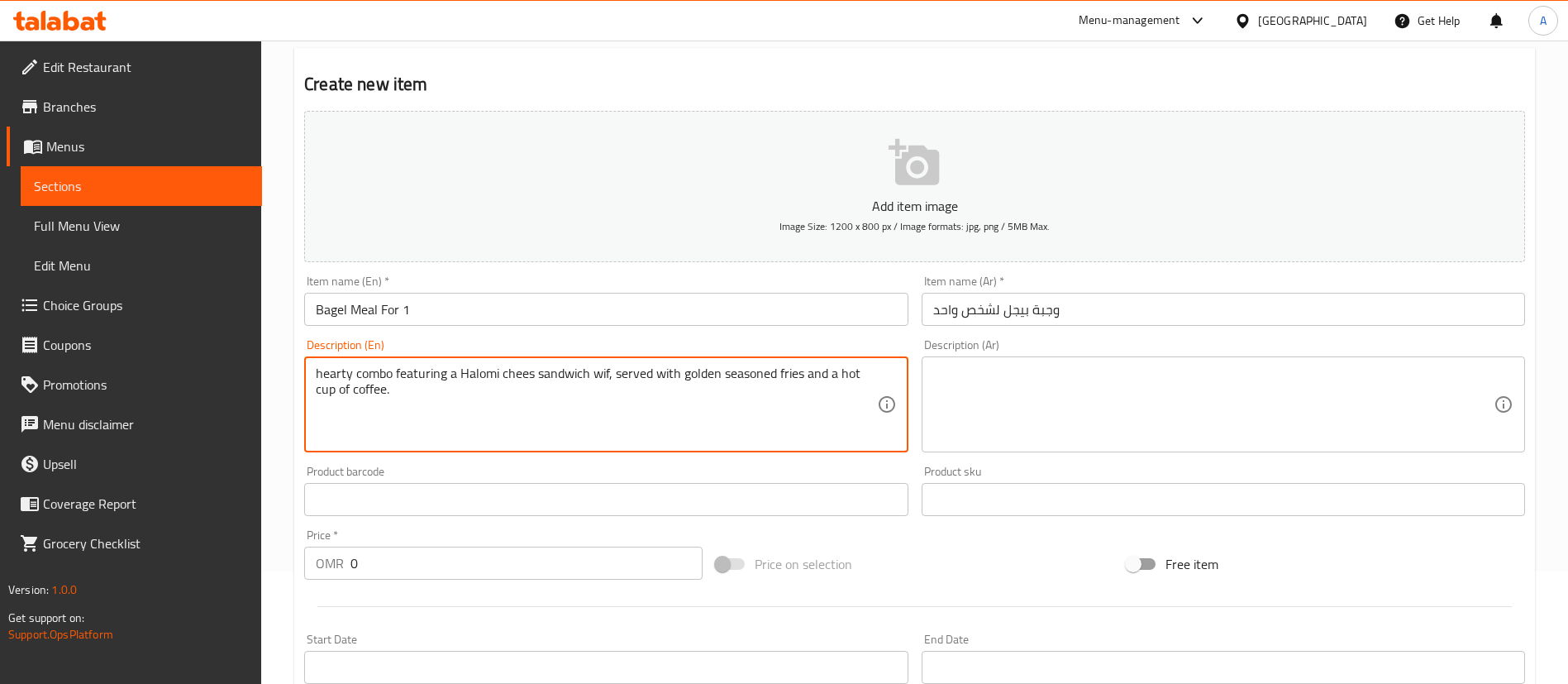
click at [610, 373] on textarea "hearty combo featuring a Halomi chees sandwich wif, served with golden seasoned…" at bounding box center [596, 405] width 561 height 78
click at [630, 368] on textarea "hearty combo featuring a Halomi chees sandwich, served with golden seasoned fri…" at bounding box center [596, 405] width 561 height 78
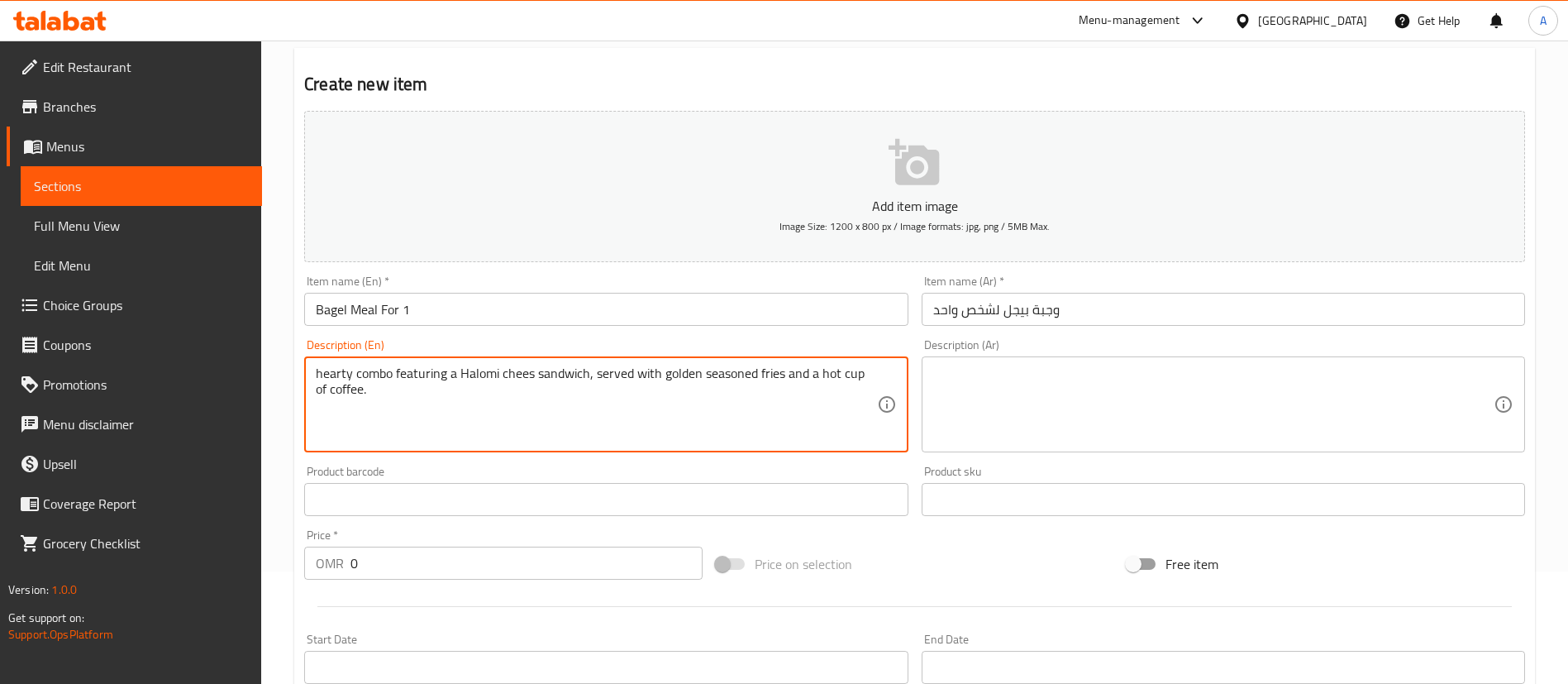
type textarea "hearty combo featuring a Halomi chees sandwich, served with golden seasoned fri…"
click at [1058, 418] on textarea at bounding box center [1214, 405] width 561 height 78
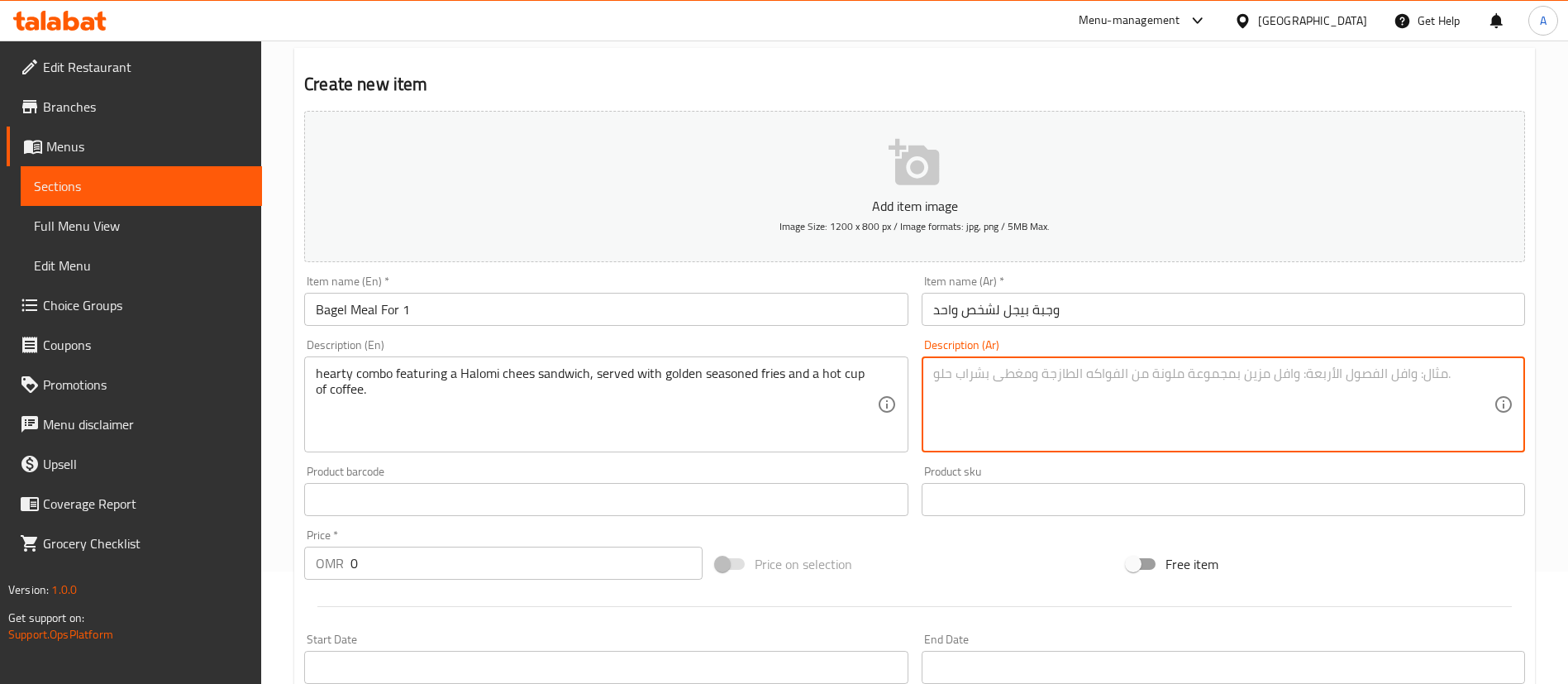
paste textarea "كومبو شهي يضم ساندويتش جبنة هالومي، يقدم مع البطاطس المقلية الذهبية وفنجان ساخن…"
type textarea "كومبو شهي يضم ساندويتش جبنة هالومي، يقدم مع البطاطس المقلية الذهبية وفنجان ساخن…"
click at [449, 562] on input "0" at bounding box center [526, 563] width 352 height 33
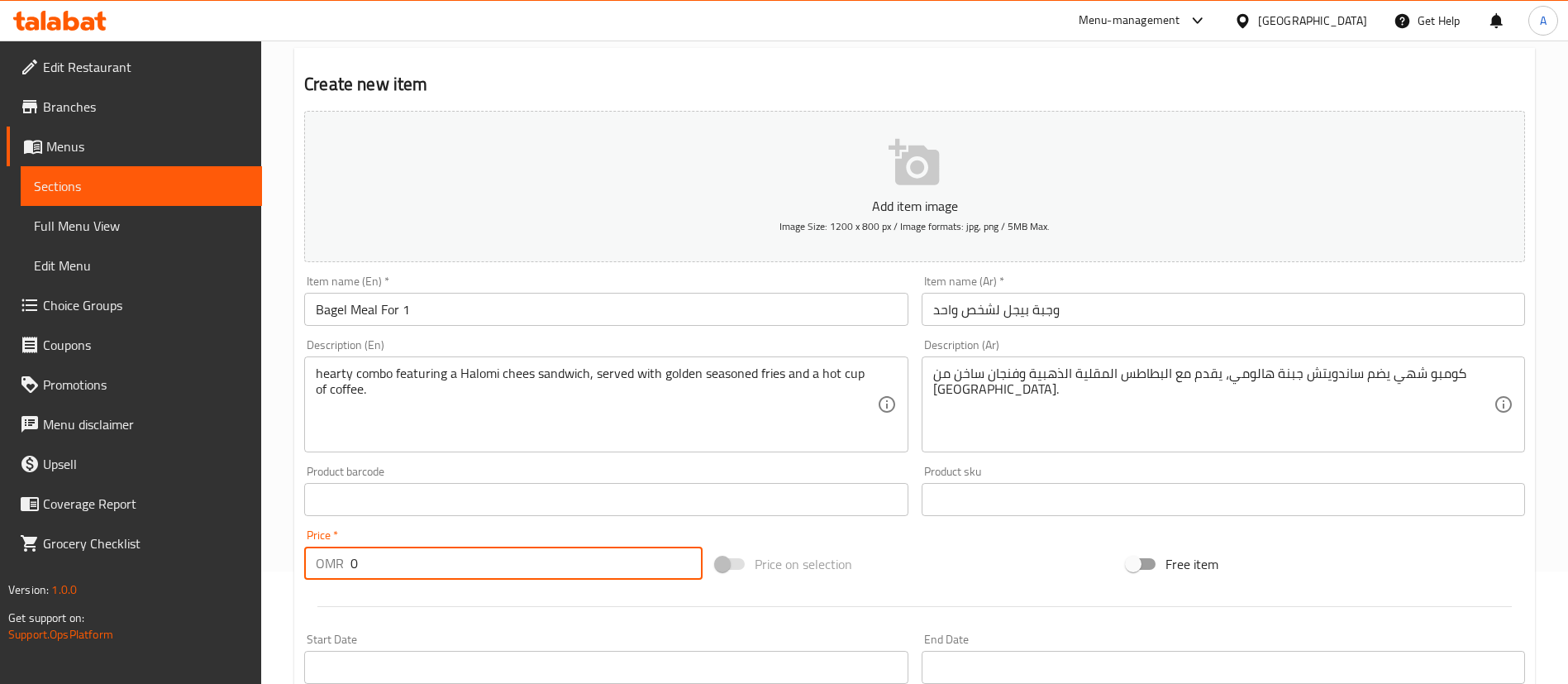
click at [449, 562] on input "0" at bounding box center [526, 563] width 352 height 33
type input "3.8"
click at [293, 450] on div "Home / Restaurants management / Menus / Sections / item / create Bagels Combo s…" at bounding box center [915, 492] width 1307 height 1128
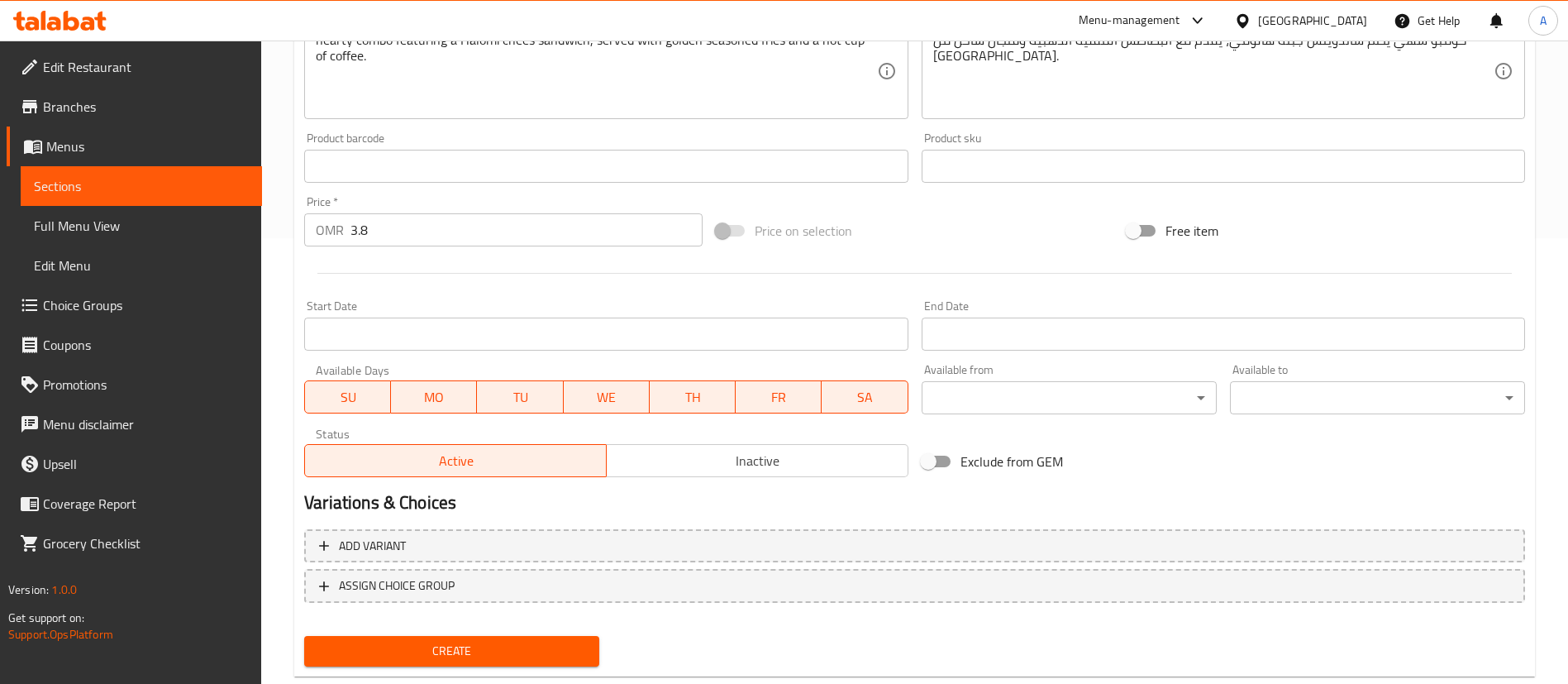
scroll to position [484, 0]
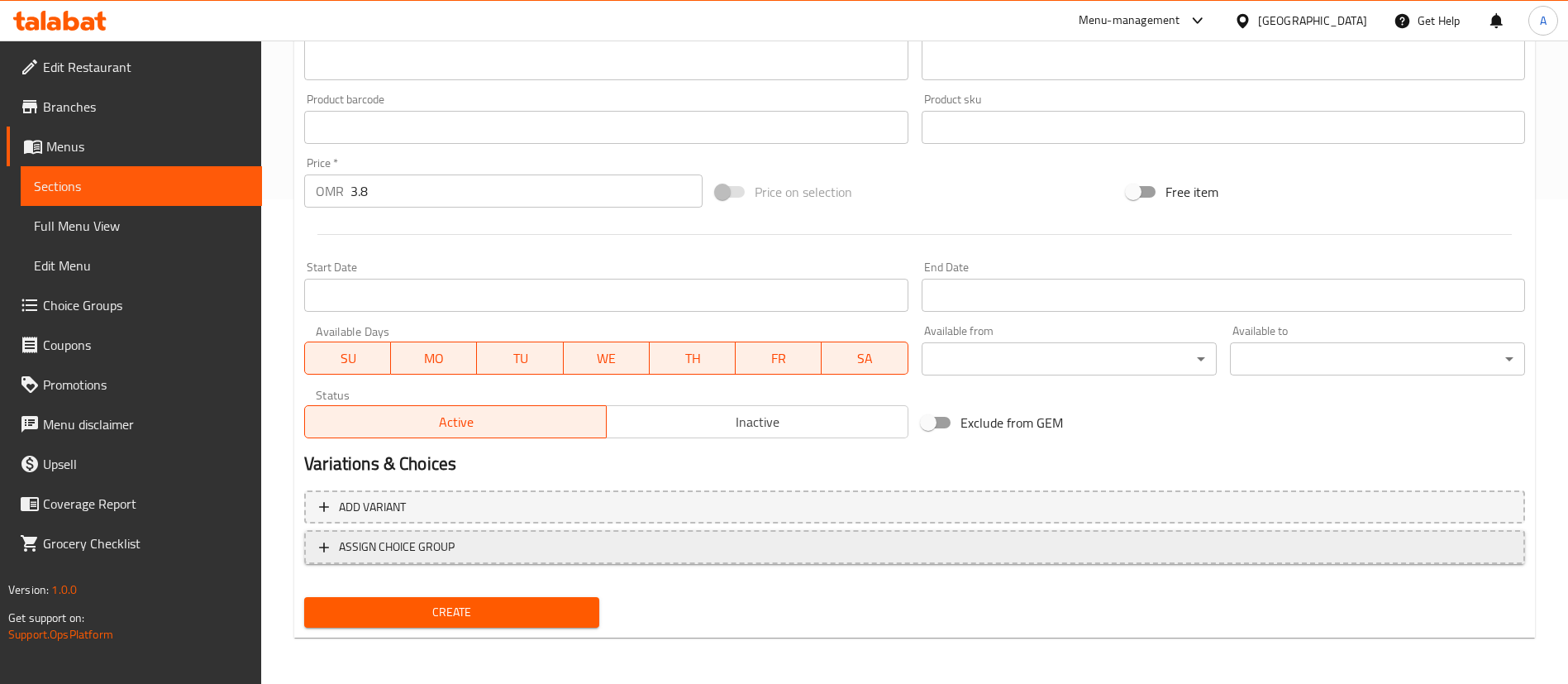
click at [492, 545] on span "ASSIGN CHOICE GROUP" at bounding box center [915, 547] width 1191 height 21
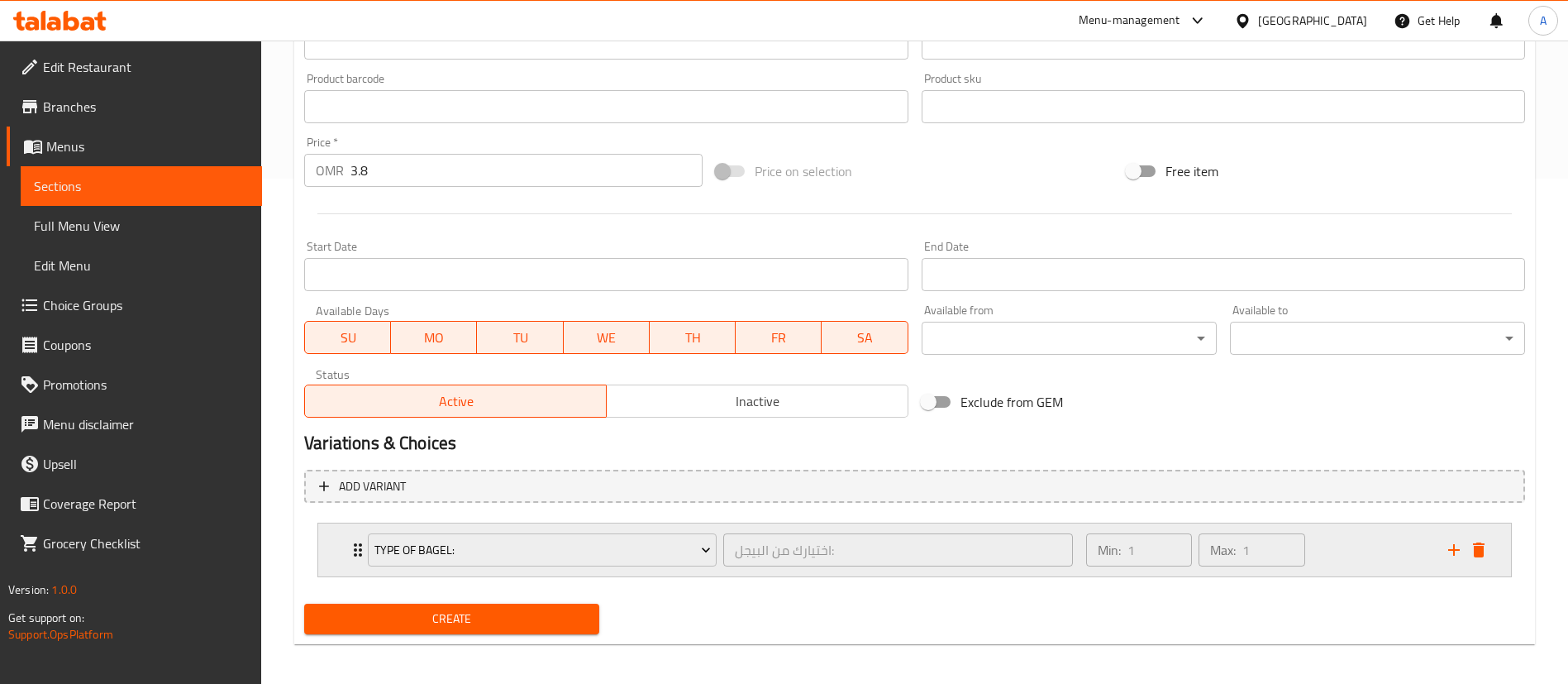
scroll to position [512, 0]
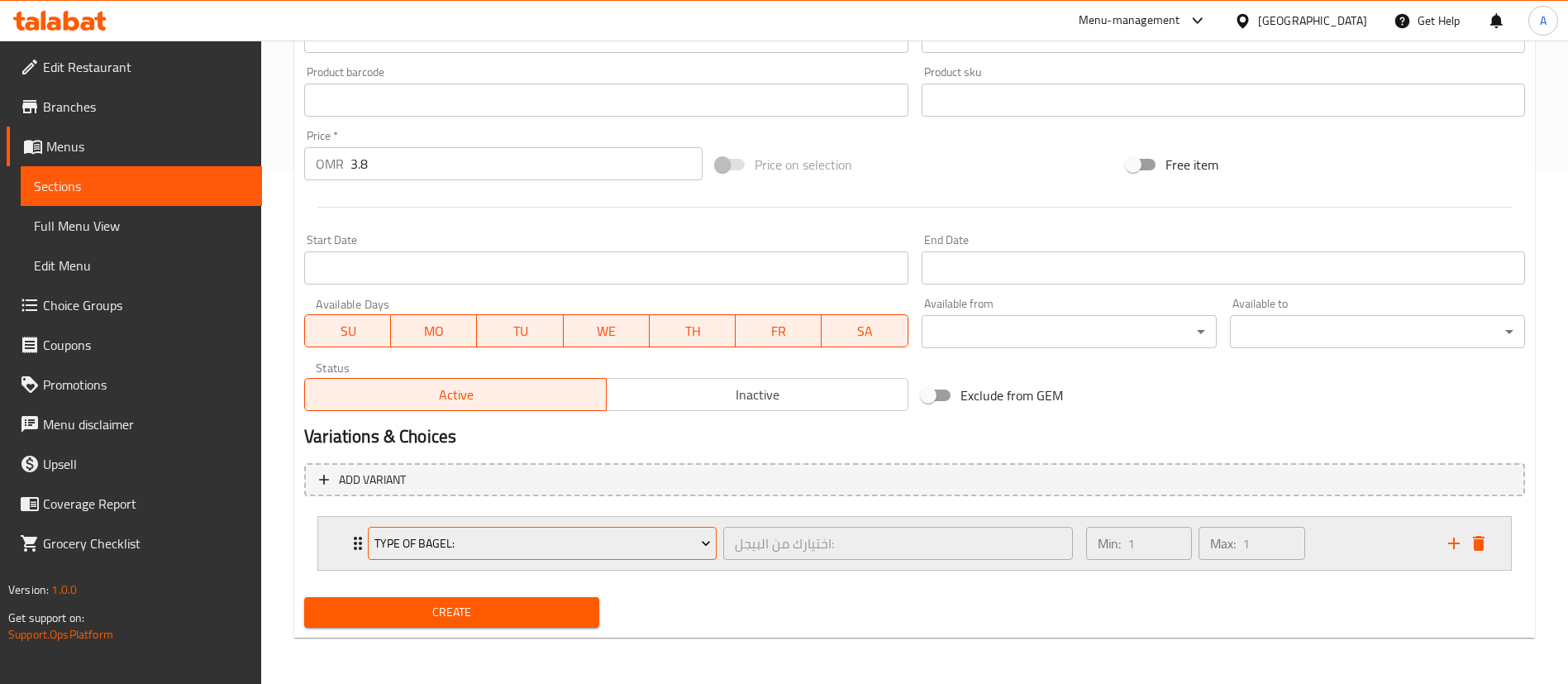
click at [585, 543] on span "Type Of Bagel:" at bounding box center [543, 544] width 336 height 21
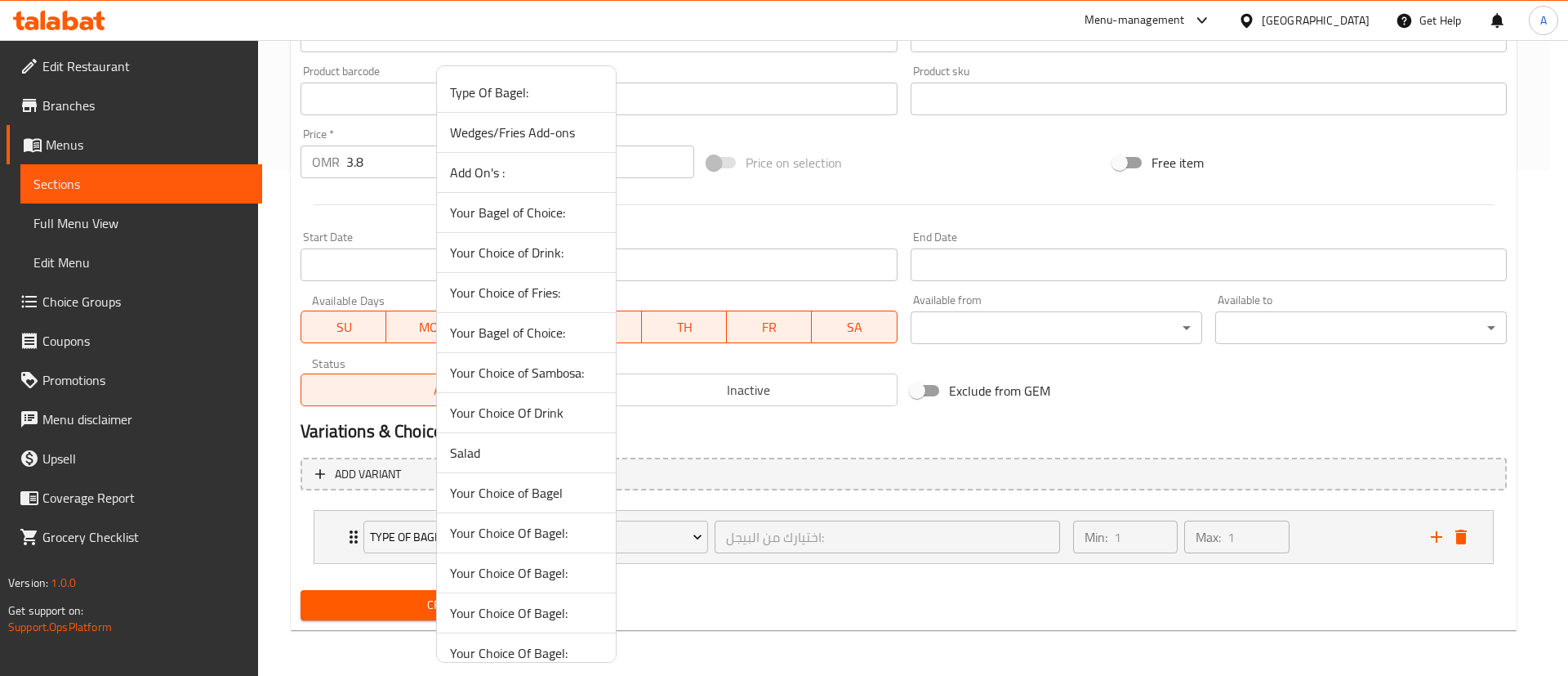
click at [563, 175] on span "Add On's :" at bounding box center [525, 172] width 152 height 19
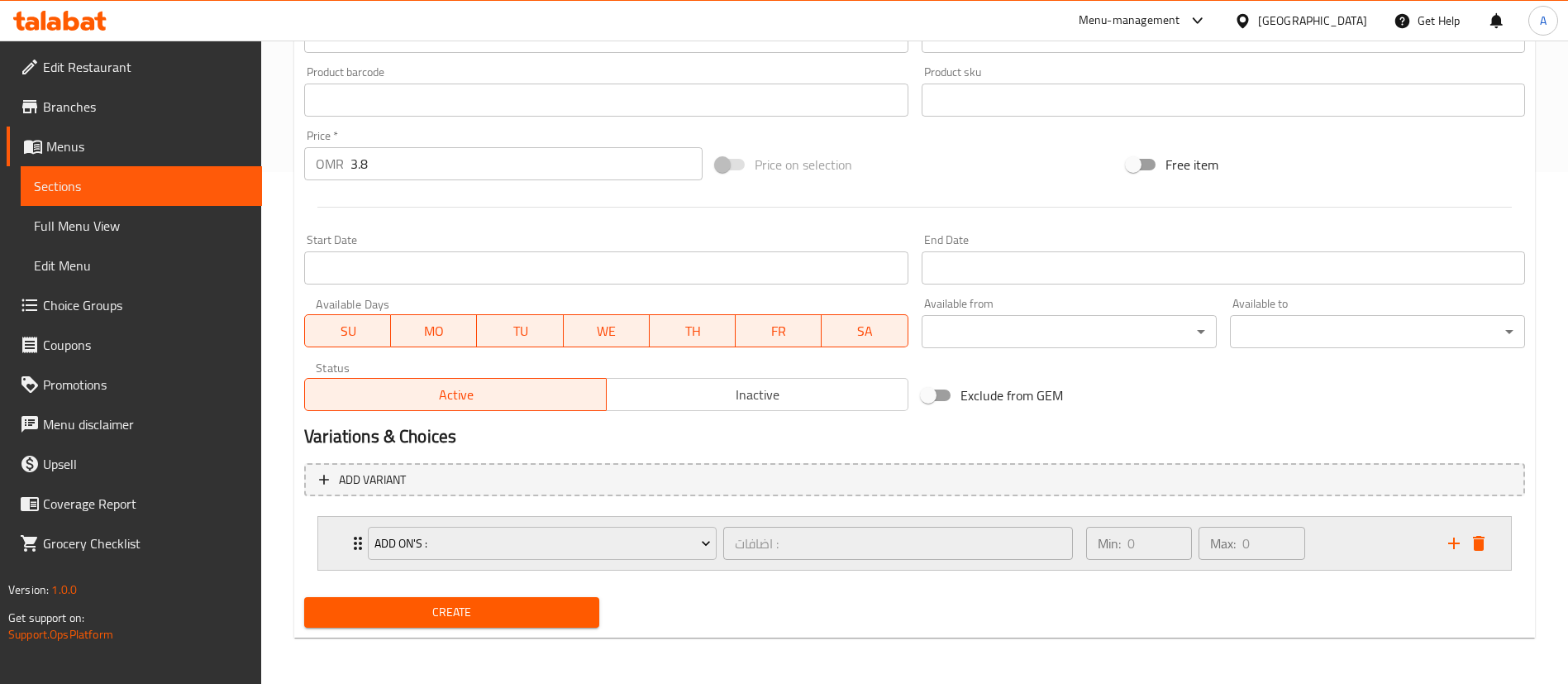
click at [1360, 555] on div "Min: 0 ​ Max: 0 ​" at bounding box center [1258, 543] width 363 height 53
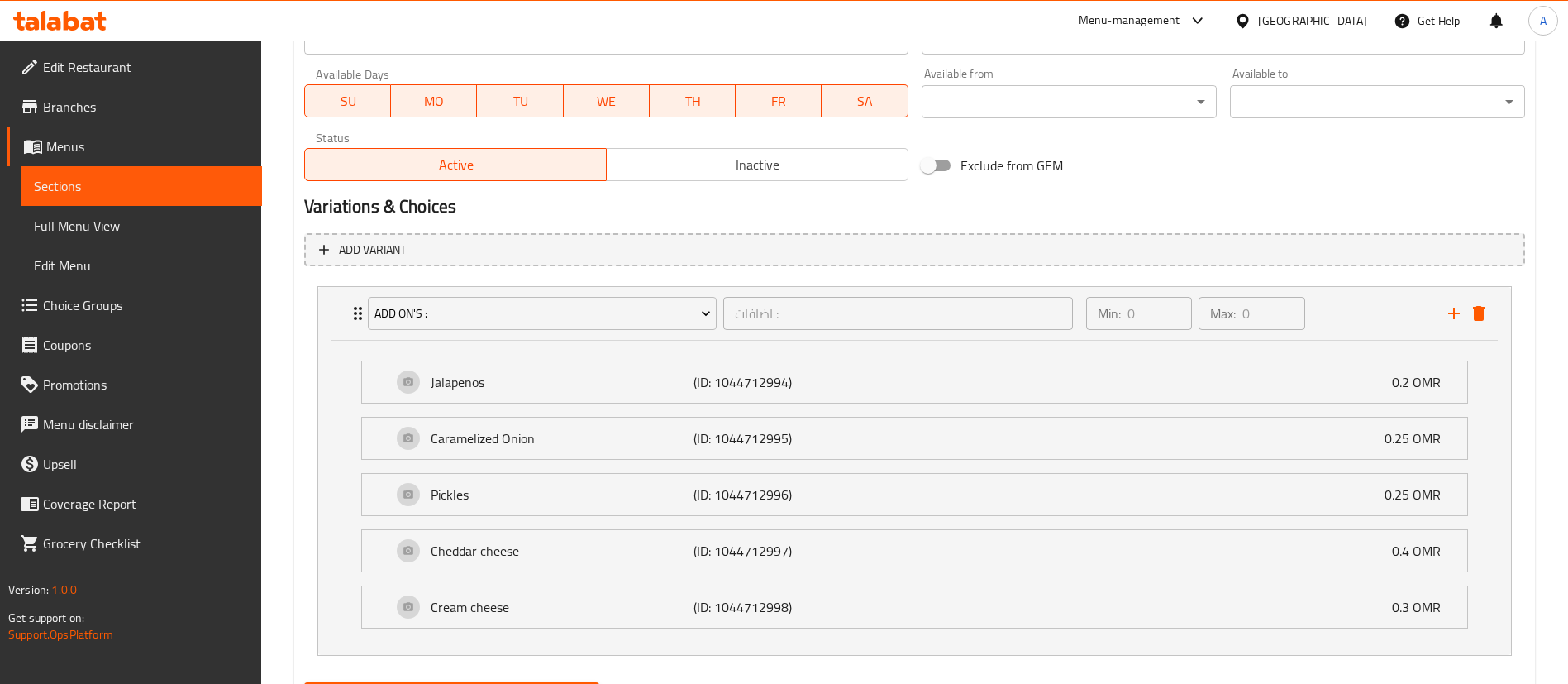
scroll to position [827, 0]
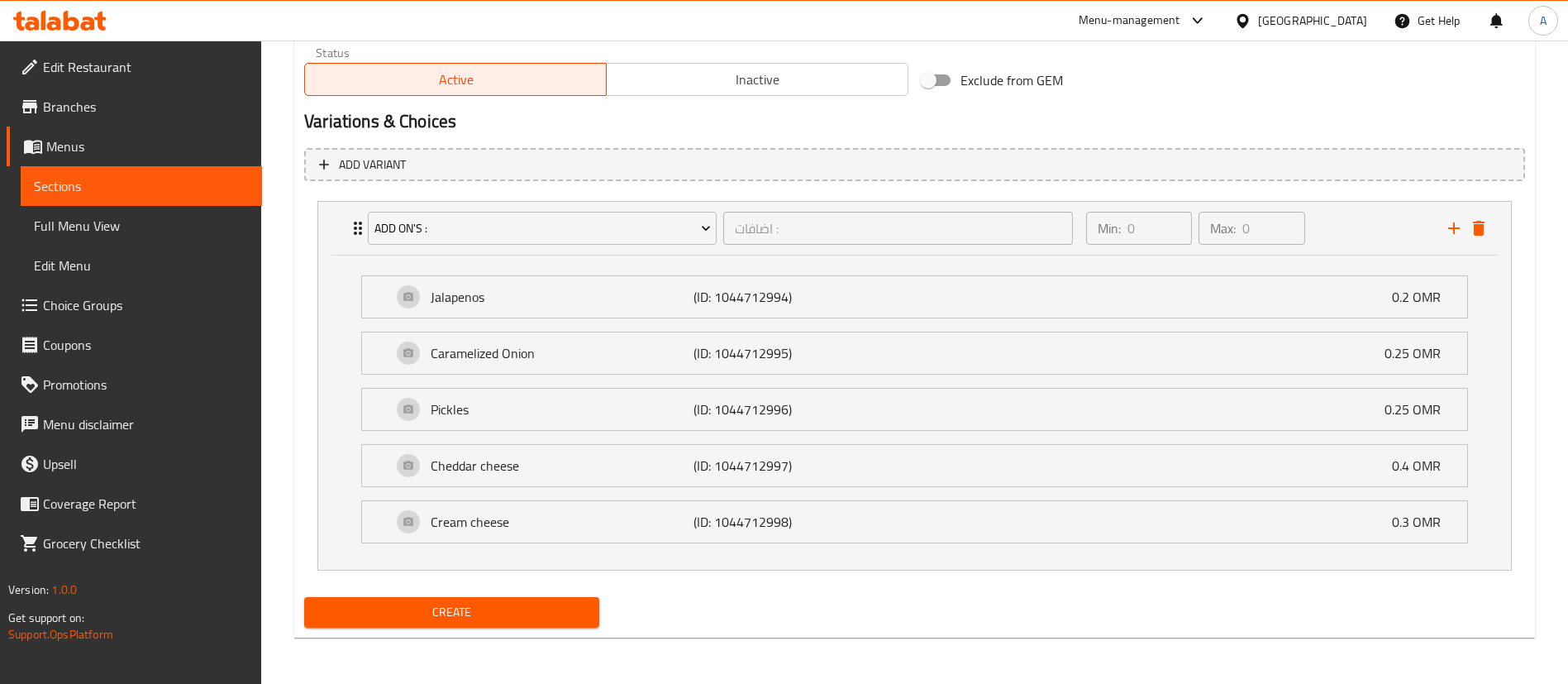
click at [457, 621] on span "Create" at bounding box center [452, 612] width 269 height 21
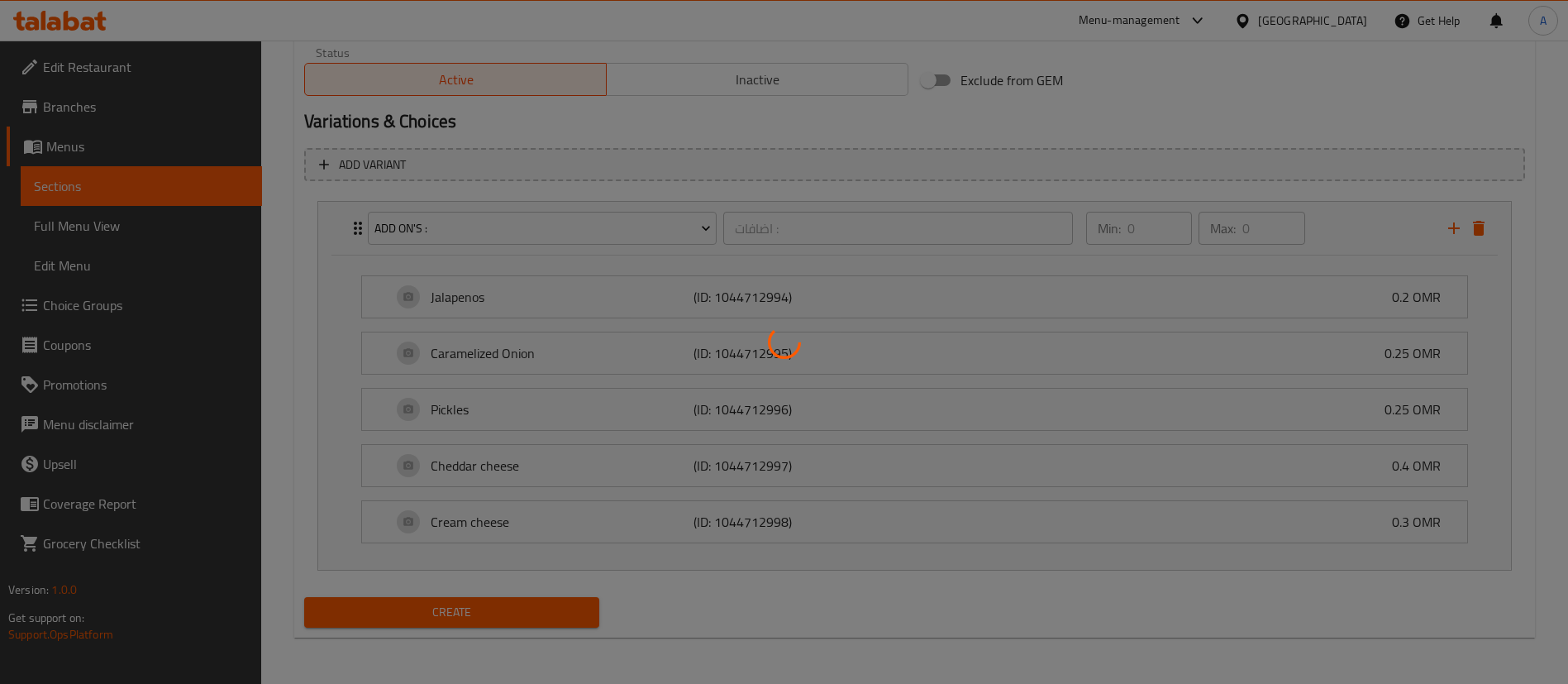
type input "0"
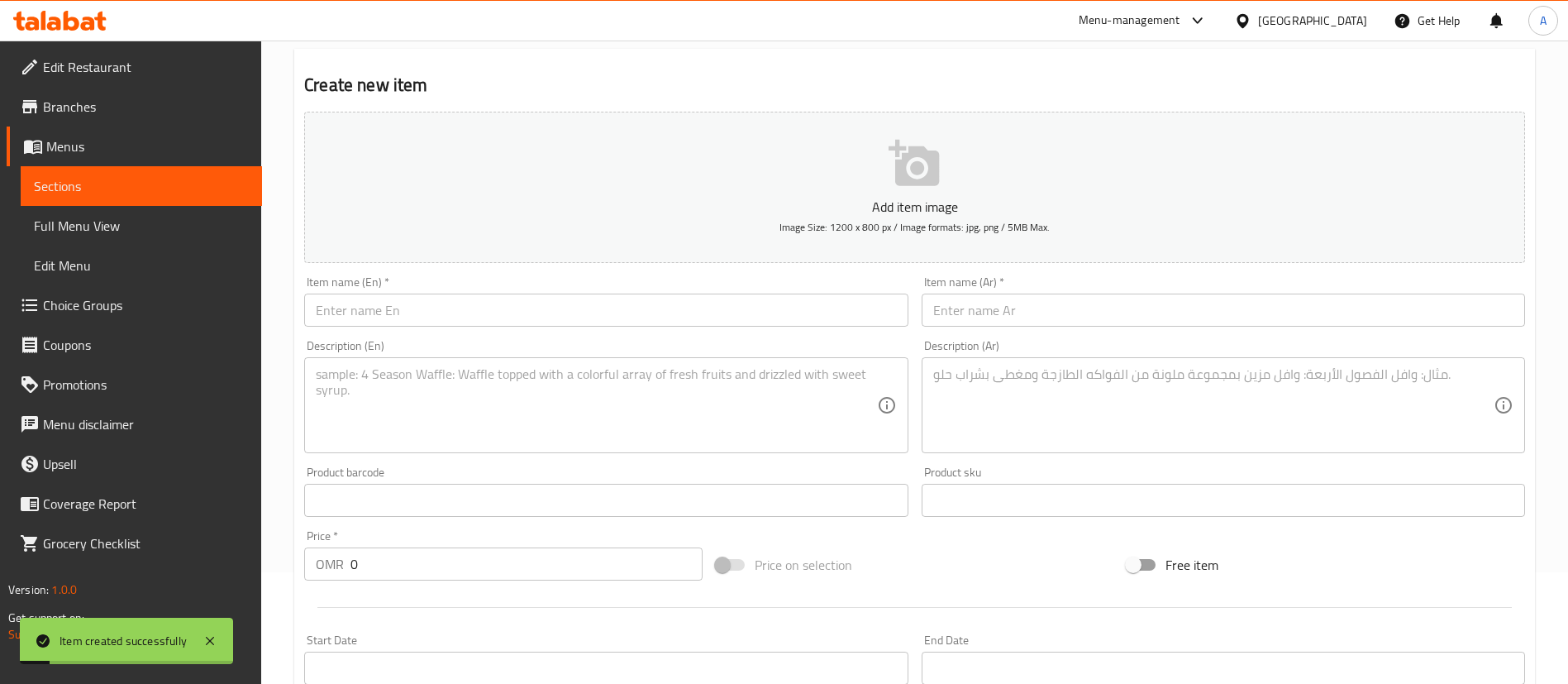
scroll to position [0, 0]
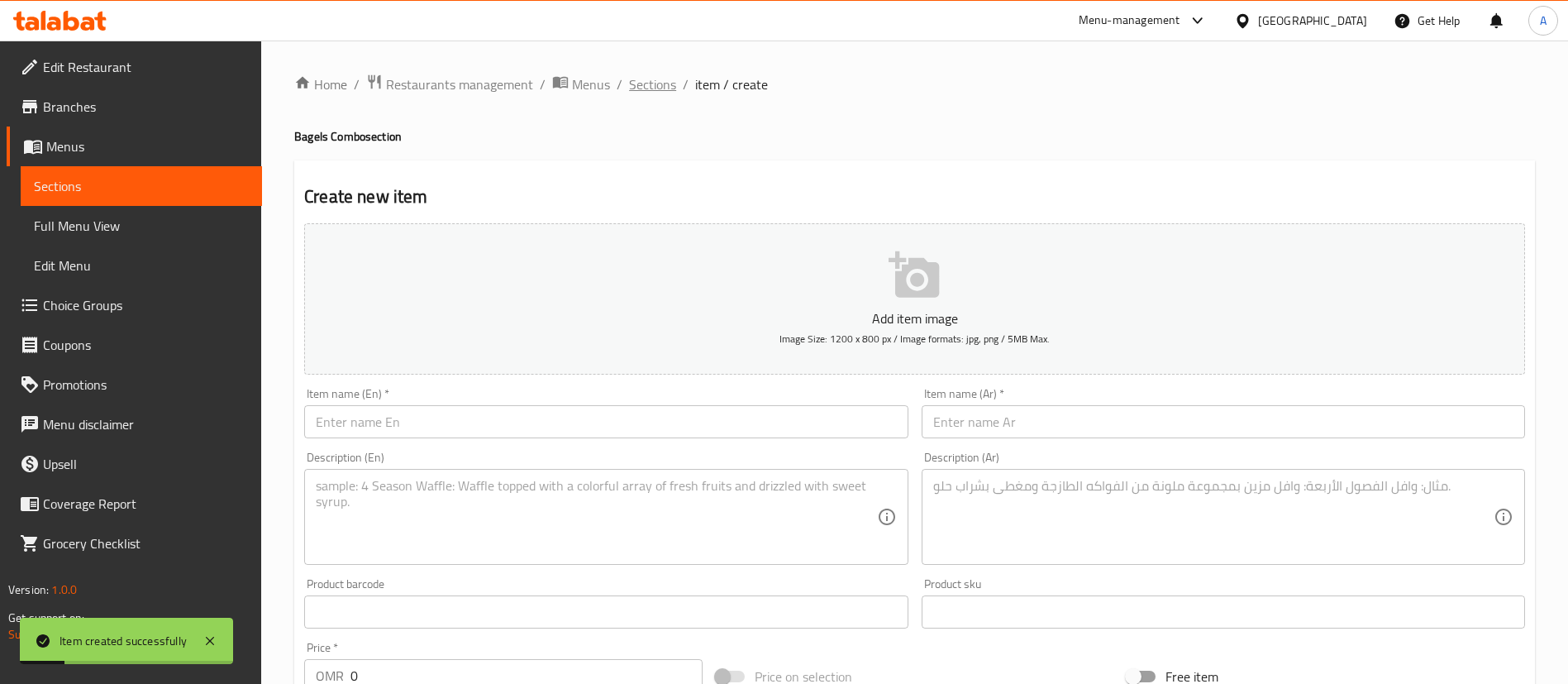
click at [642, 88] on span "Sections" at bounding box center [652, 84] width 47 height 20
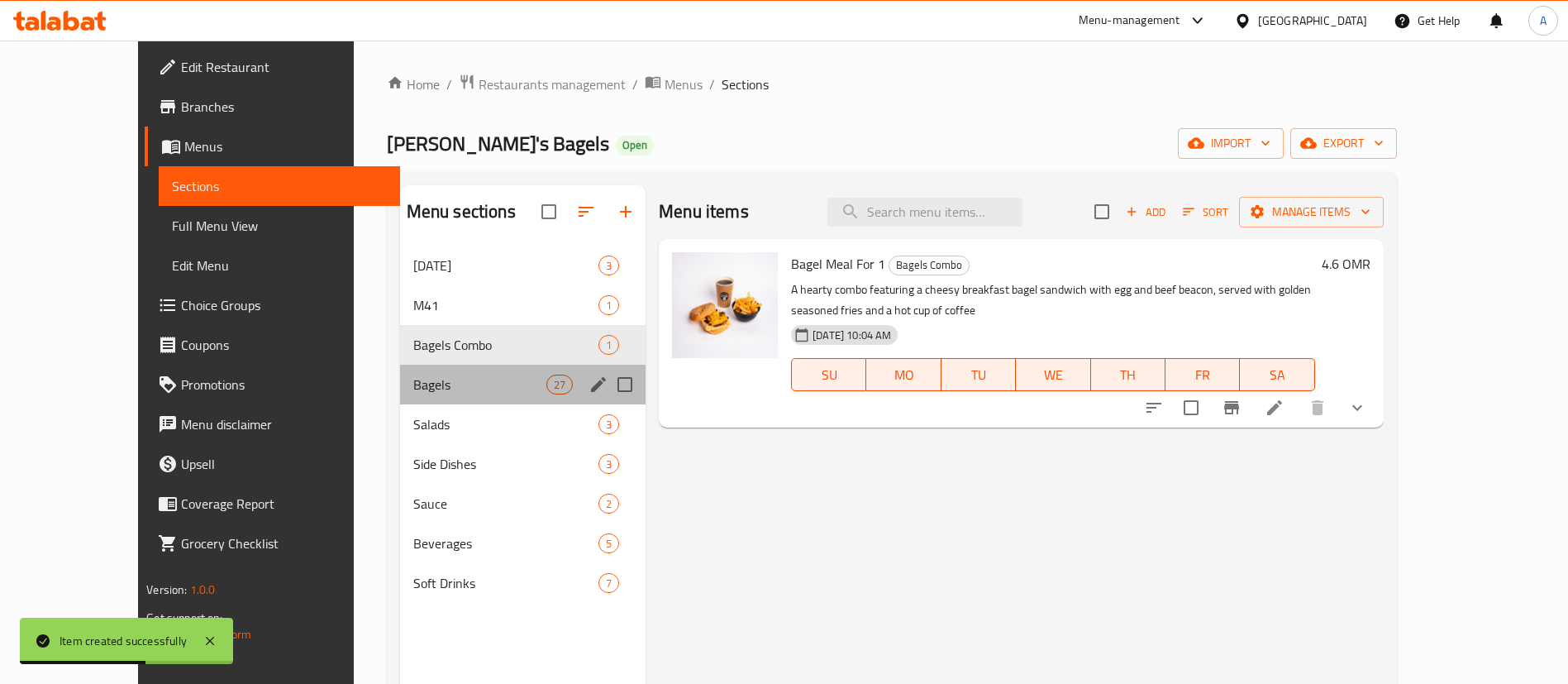
click at [427, 370] on div "Bagels 27" at bounding box center [522, 384] width 246 height 39
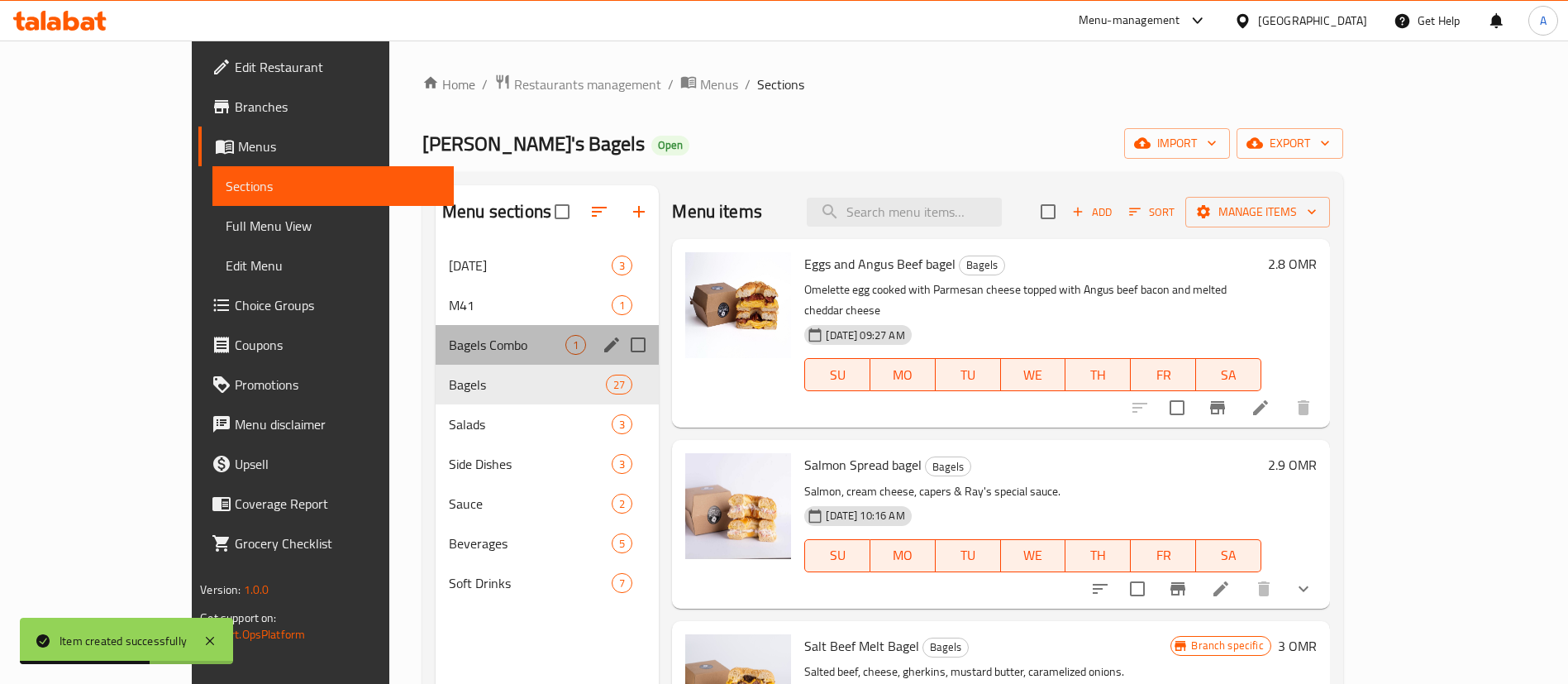
click at [435, 326] on div "Bagels Combo 1" at bounding box center [547, 345] width 223 height 39
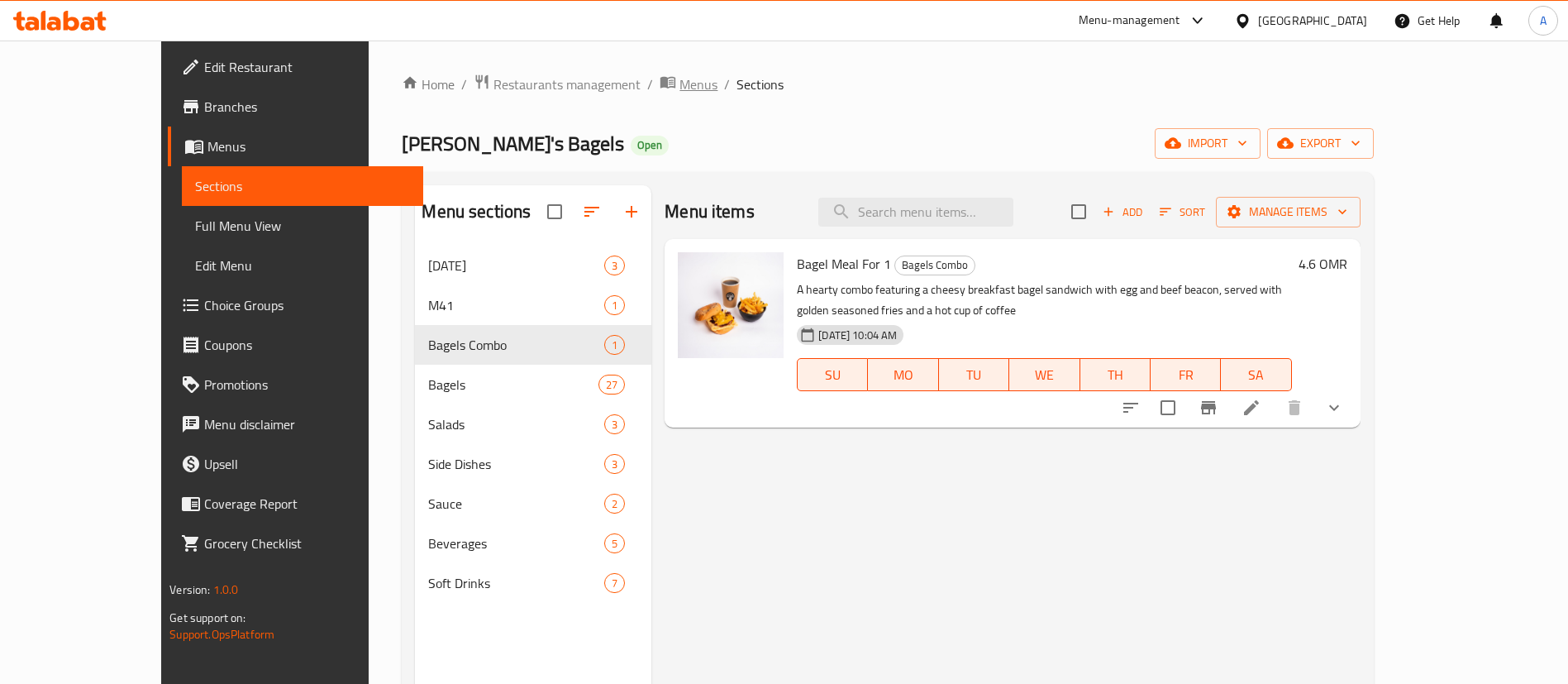
click at [660, 90] on icon "breadcrumb" at bounding box center [668, 82] width 17 height 17
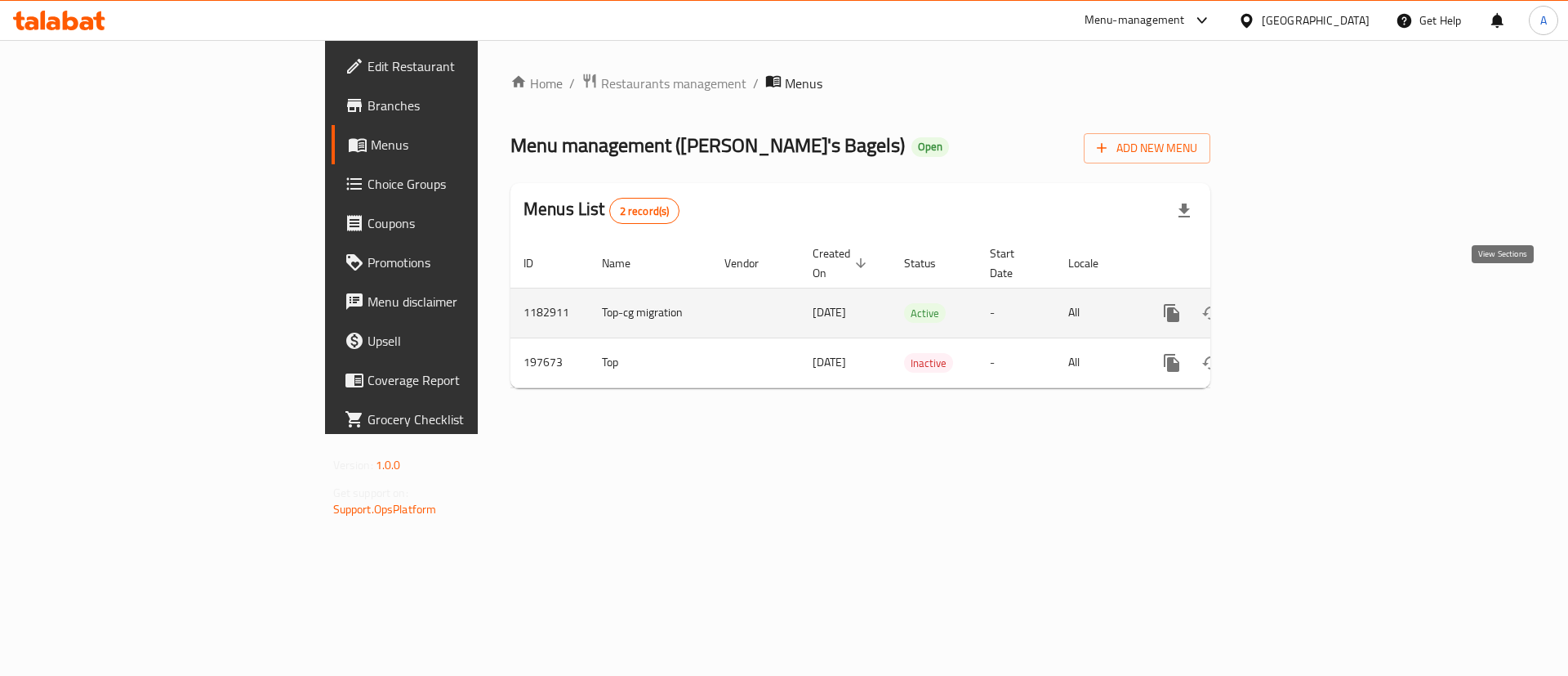
click at [1299, 303] on icon "enhanced table" at bounding box center [1288, 312] width 19 height 19
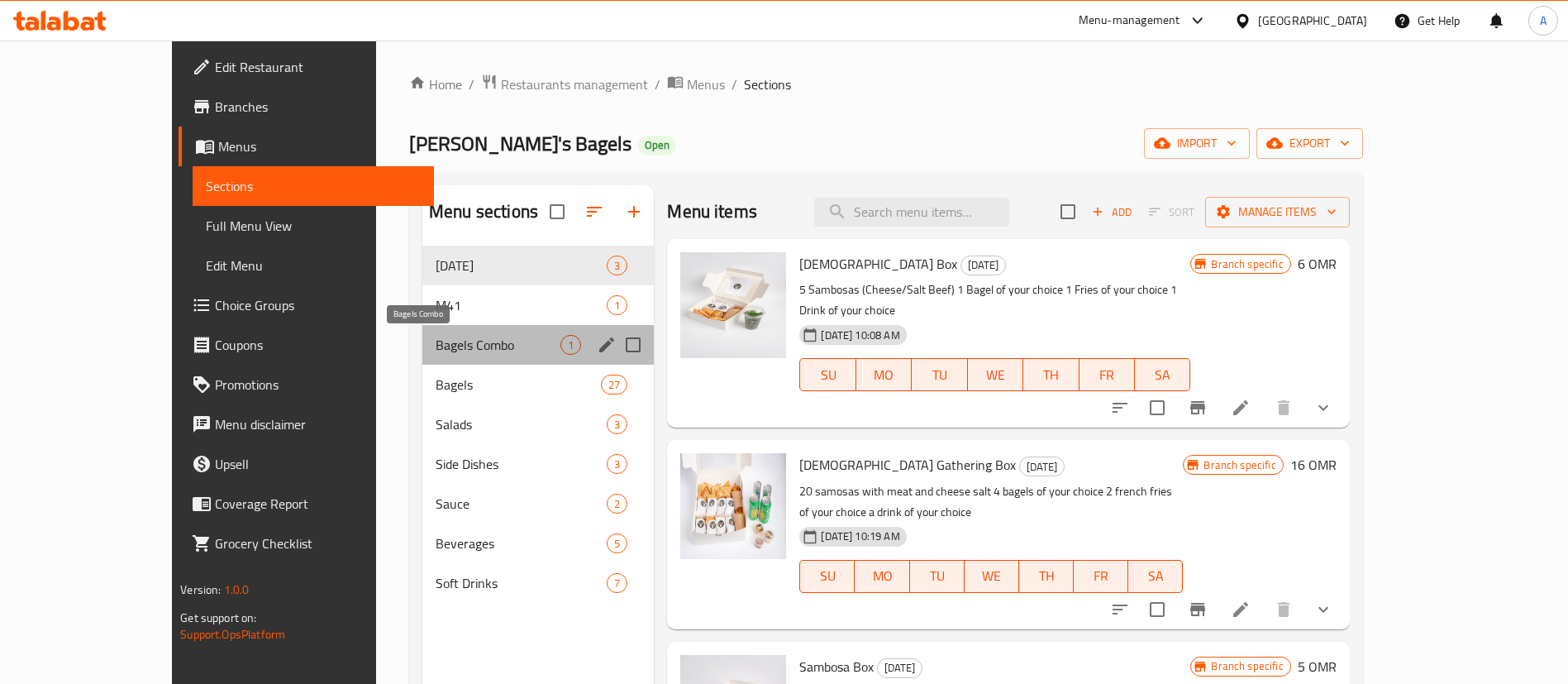
click at [447, 346] on span "Bagels Combo" at bounding box center [498, 344] width 125 height 20
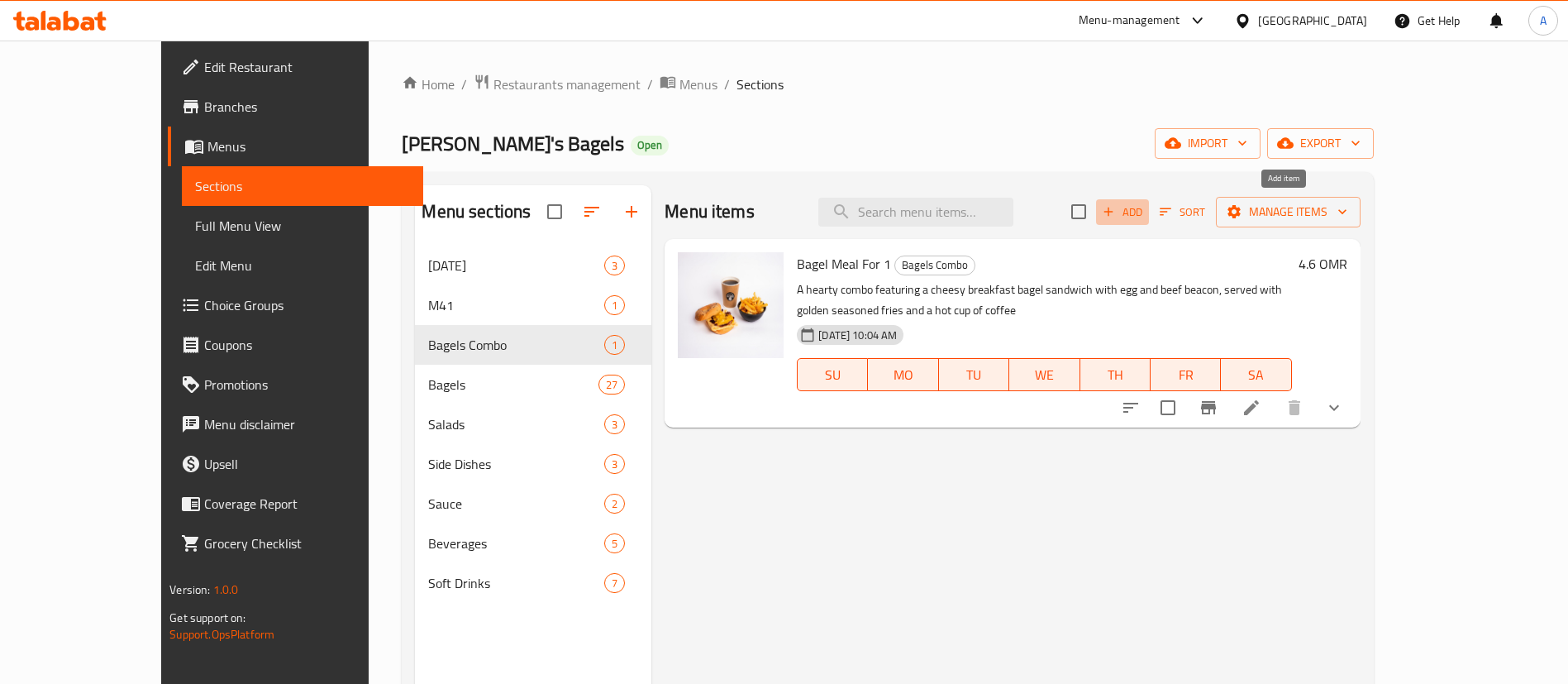
click at [1145, 210] on span "Add" at bounding box center [1123, 212] width 45 height 19
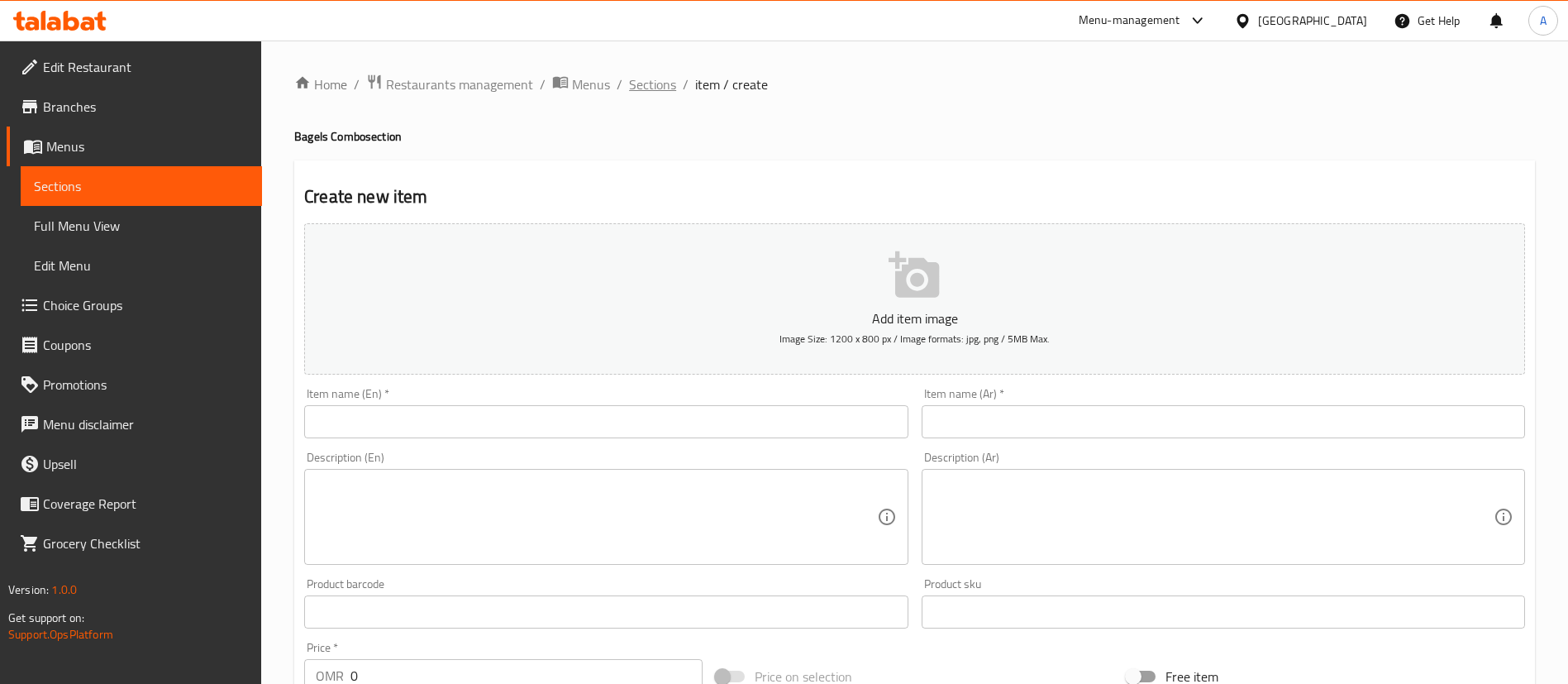
click at [653, 85] on span "Sections" at bounding box center [652, 84] width 47 height 20
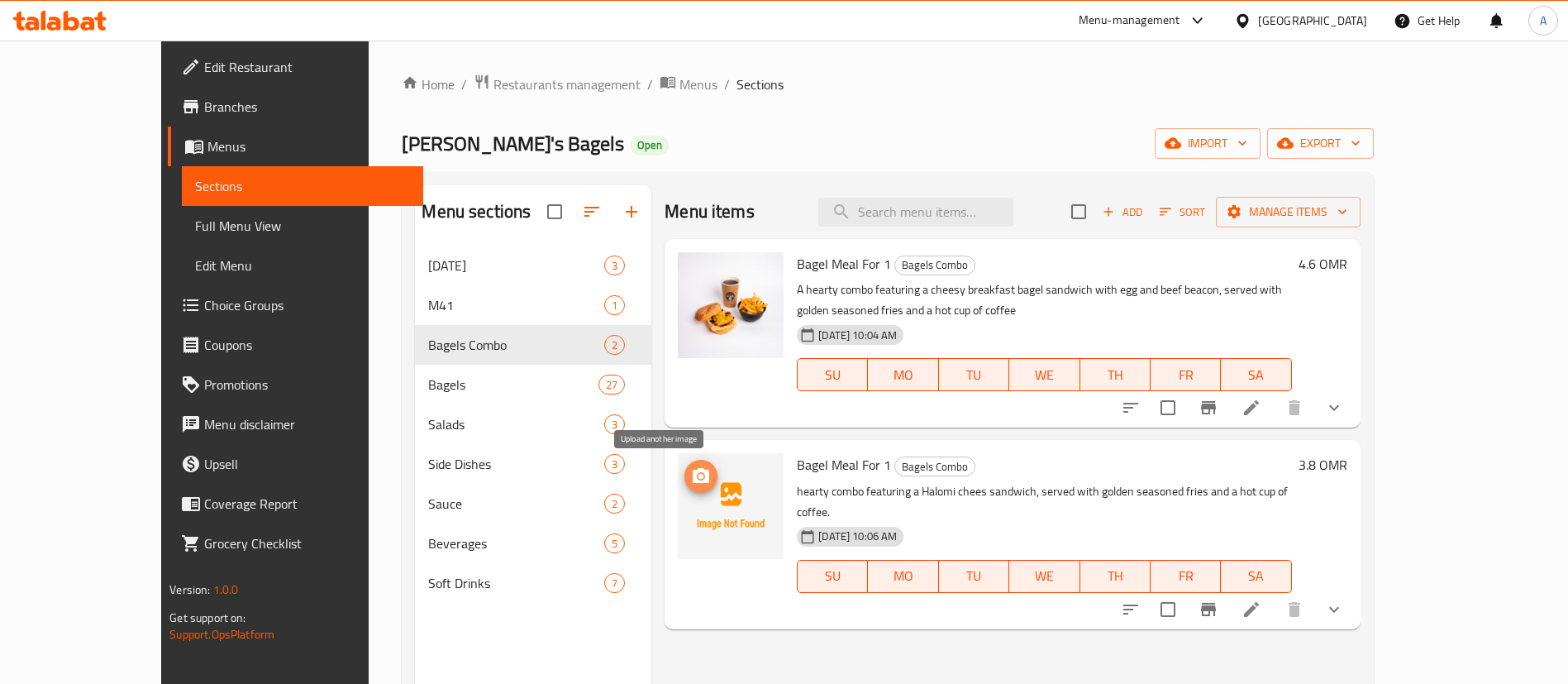
click at [692, 479] on icon "upload picture" at bounding box center [701, 476] width 17 height 15
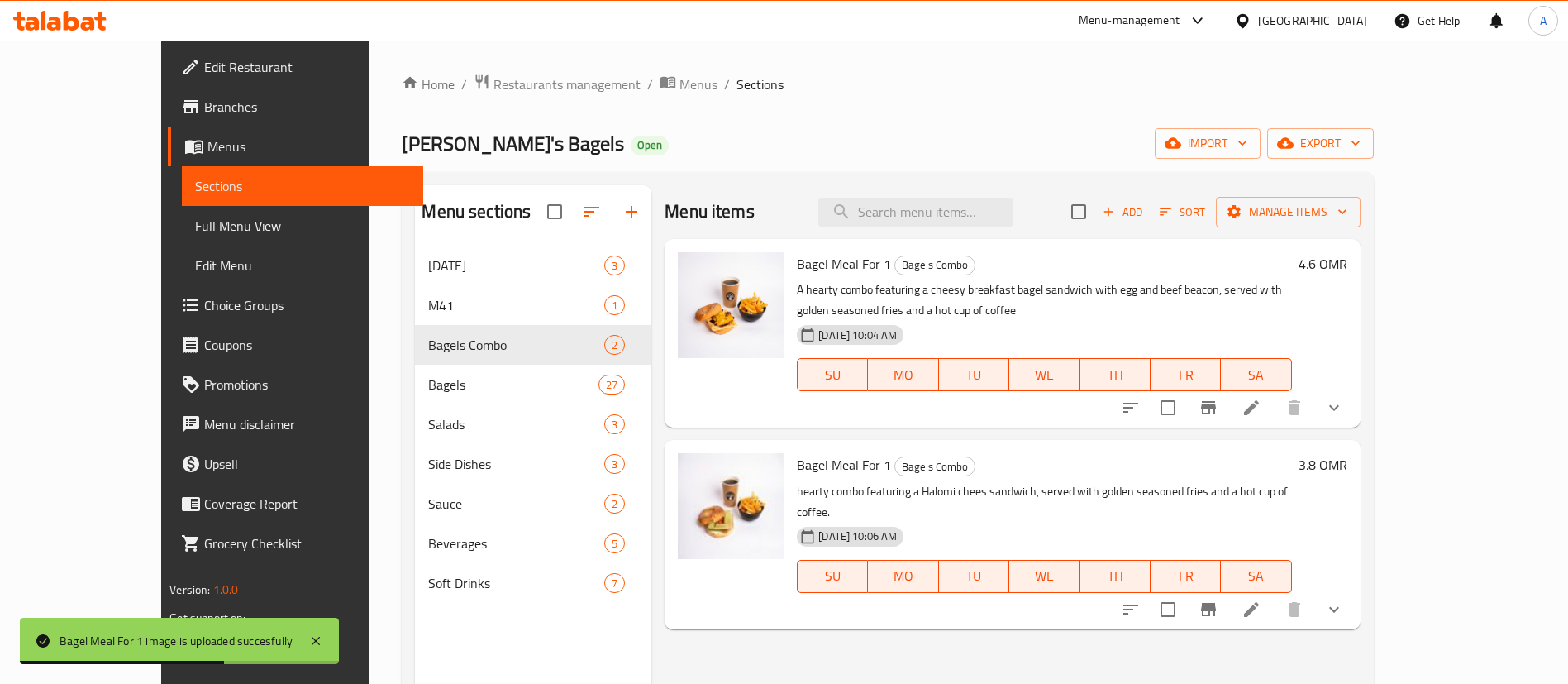
drag, startPoint x: 1396, startPoint y: 57, endPoint x: 1015, endPoint y: 44, distance: 381.2
click at [1396, 57] on div "Home / Restaurants management / Menus / Sections Ray's Bagels Open import expor…" at bounding box center [888, 477] width 1037 height 875
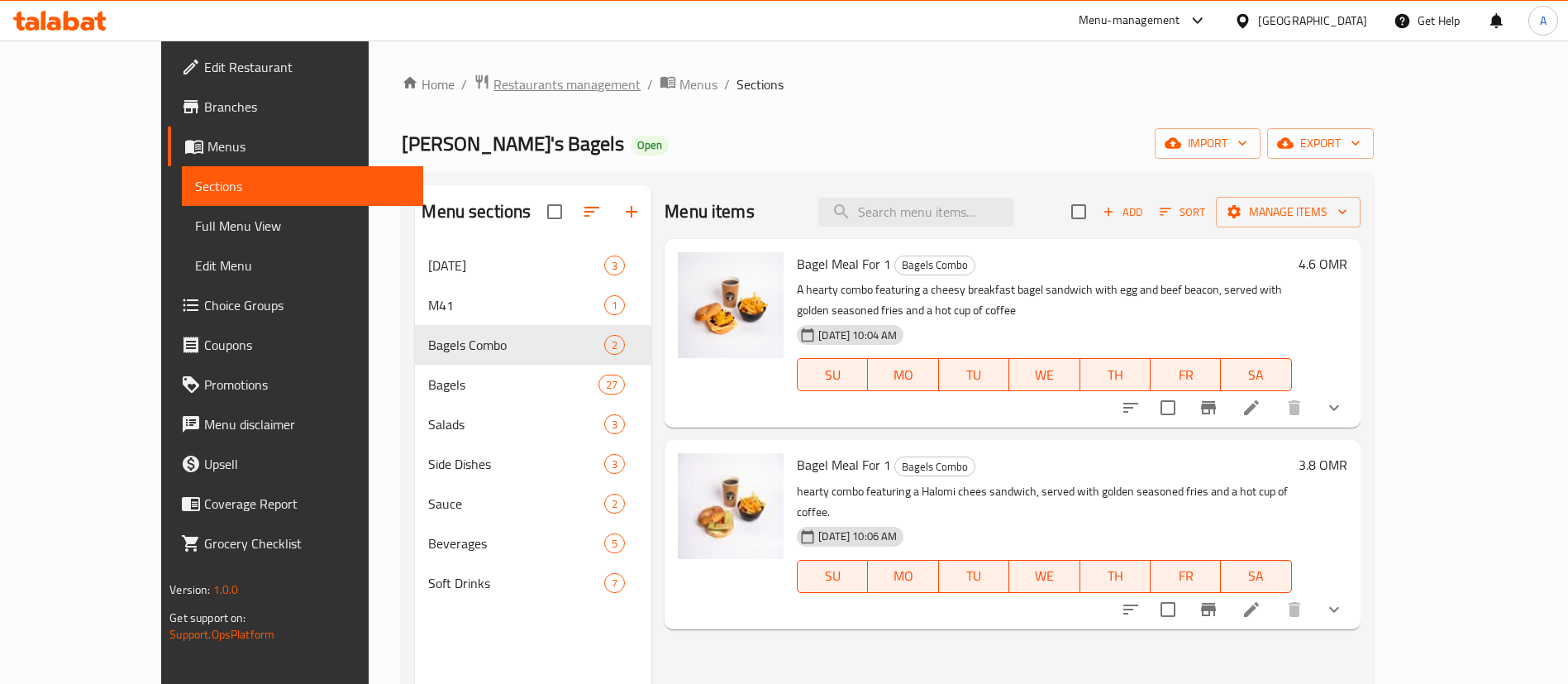
click at [493, 91] on span "Restaurants management" at bounding box center [566, 84] width 147 height 20
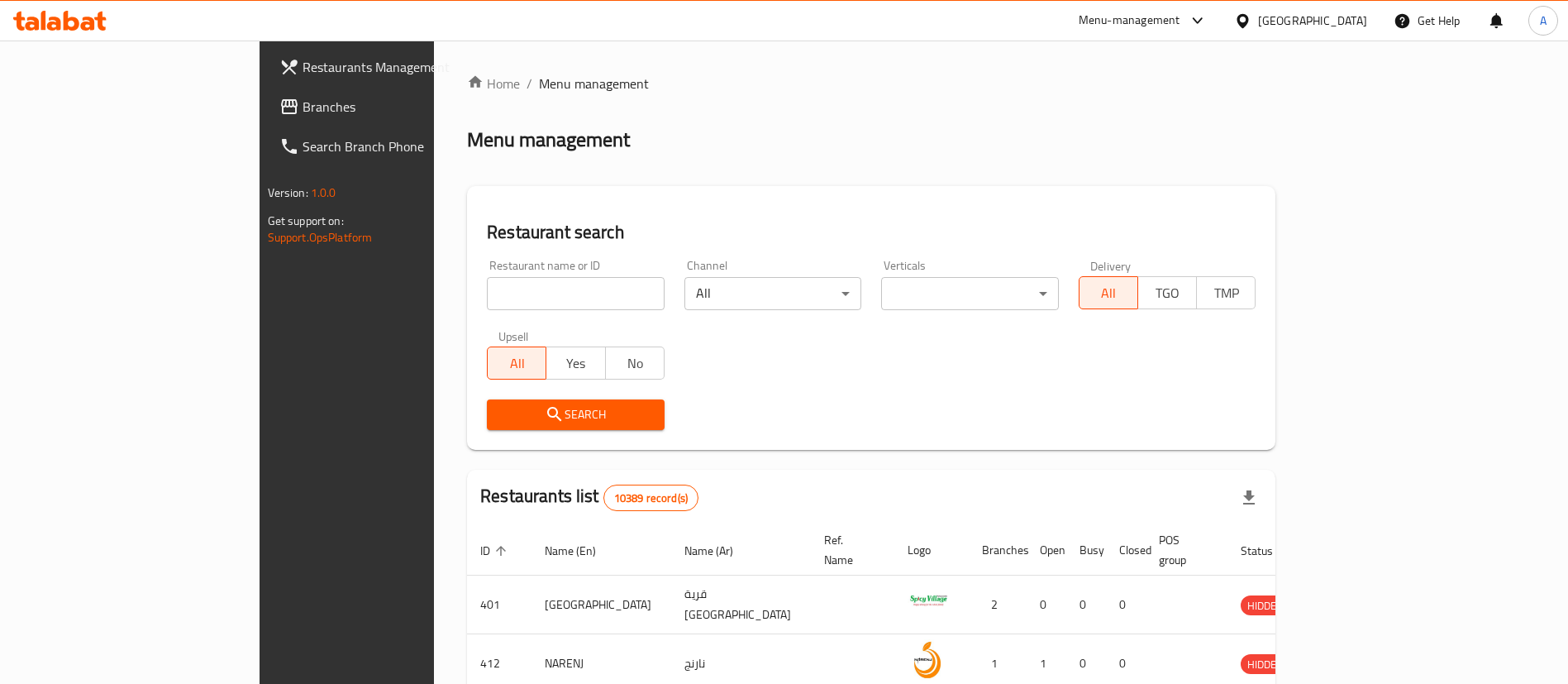
drag, startPoint x: 410, startPoint y: 291, endPoint x: 441, endPoint y: 295, distance: 31.3
click at [487, 291] on input "search" at bounding box center [576, 292] width 178 height 33
type input "BLOCK 2"
click button "Search" at bounding box center [576, 414] width 178 height 31
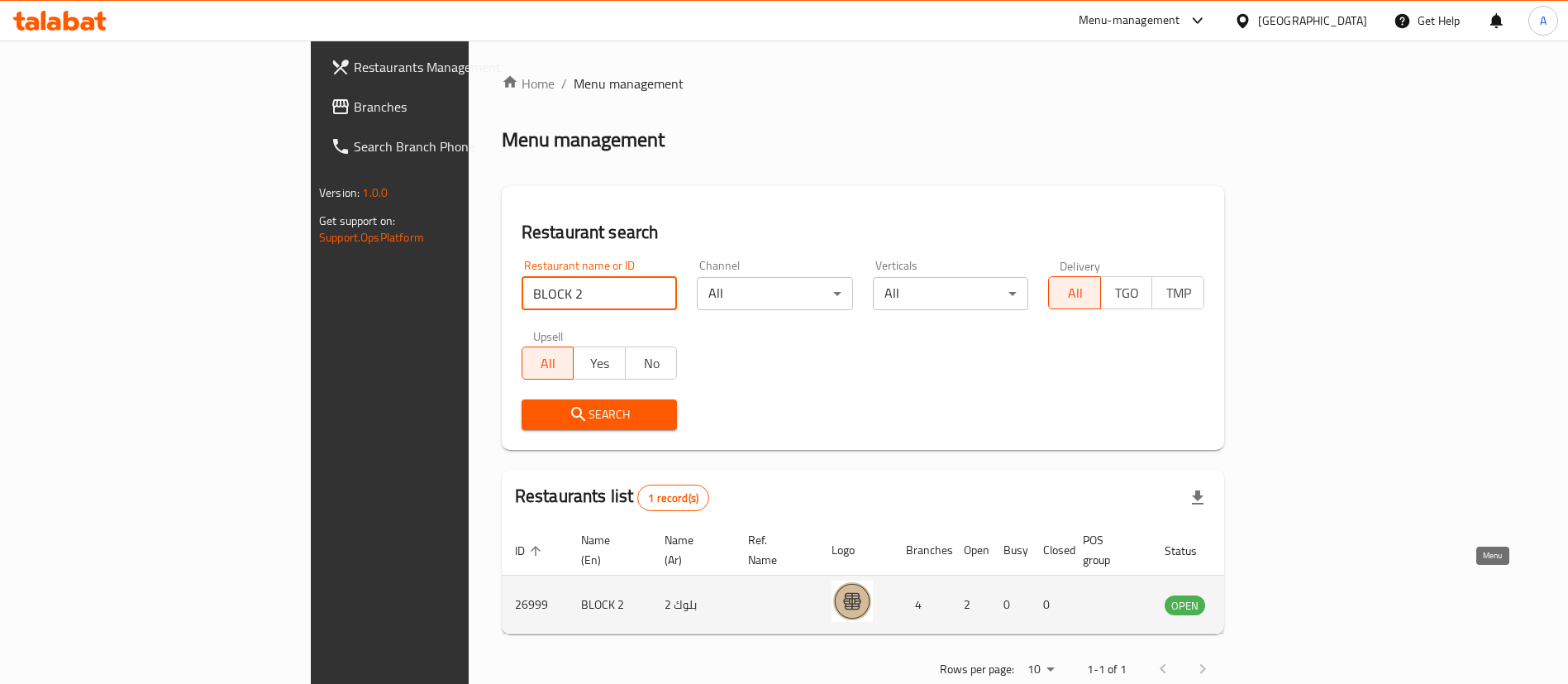
click at [1282, 594] on link "enhanced table" at bounding box center [1266, 604] width 31 height 20
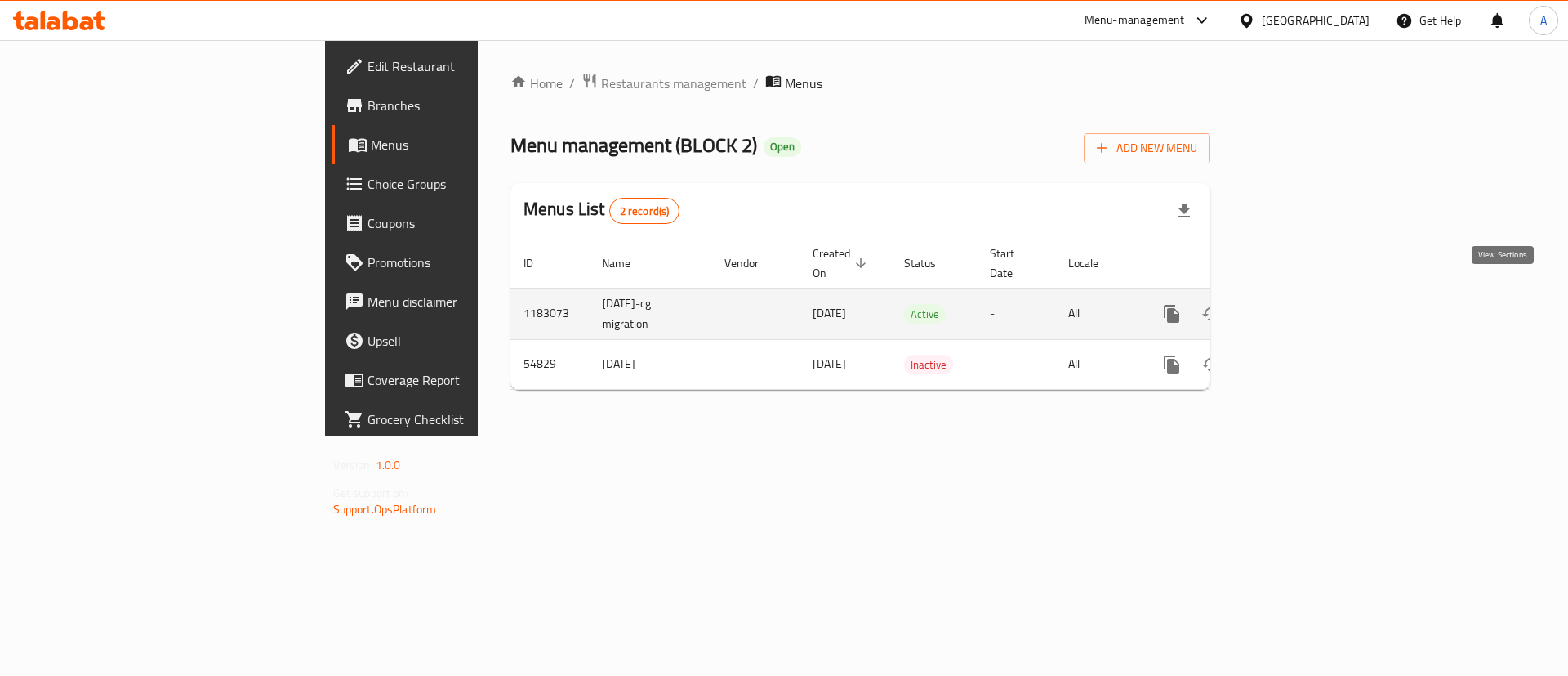
click at [1309, 307] on link "enhanced table" at bounding box center [1289, 314] width 39 height 39
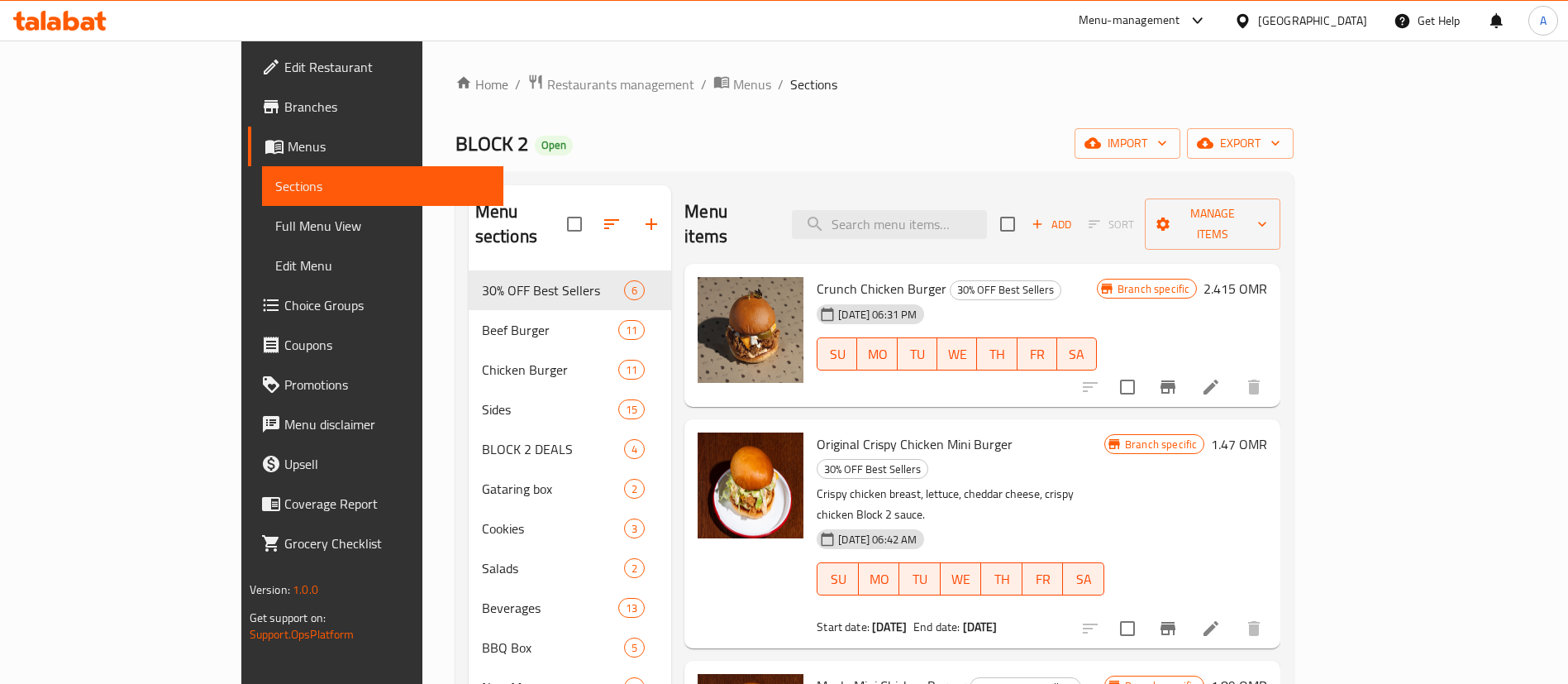
click at [64, 18] on icon at bounding box center [71, 21] width 16 height 20
